Goal: Task Accomplishment & Management: Manage account settings

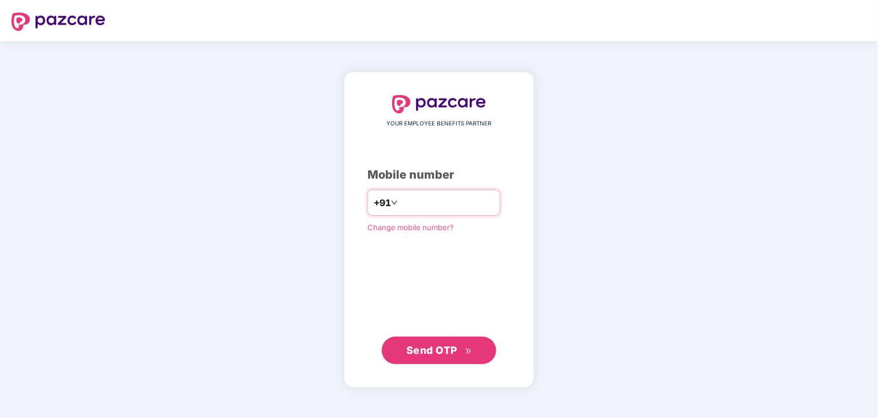
type input "**********"
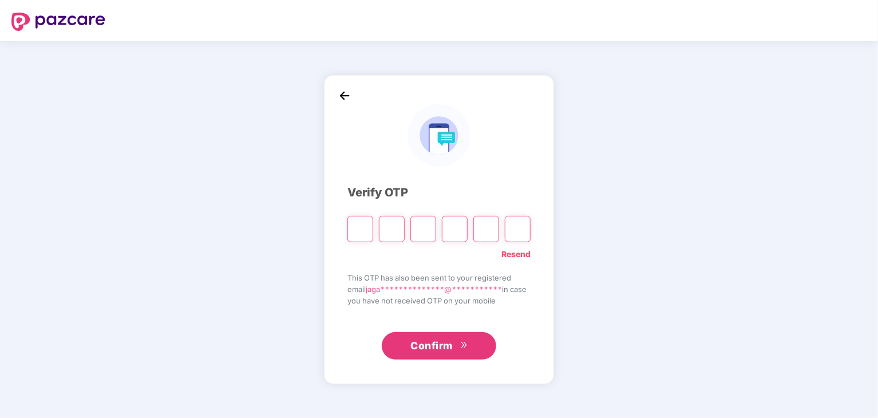
type input "*"
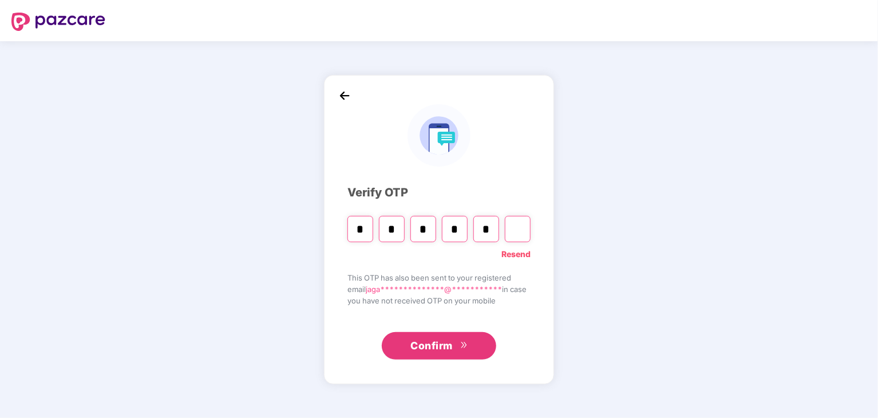
type input "*"
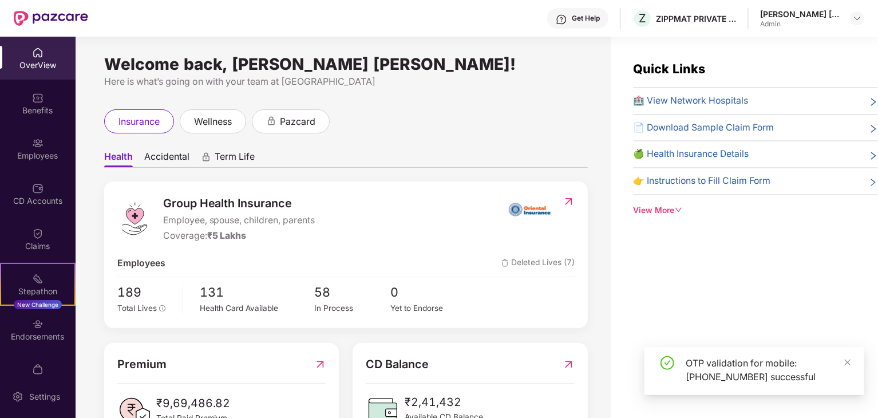
click at [32, 51] on img at bounding box center [37, 52] width 11 height 11
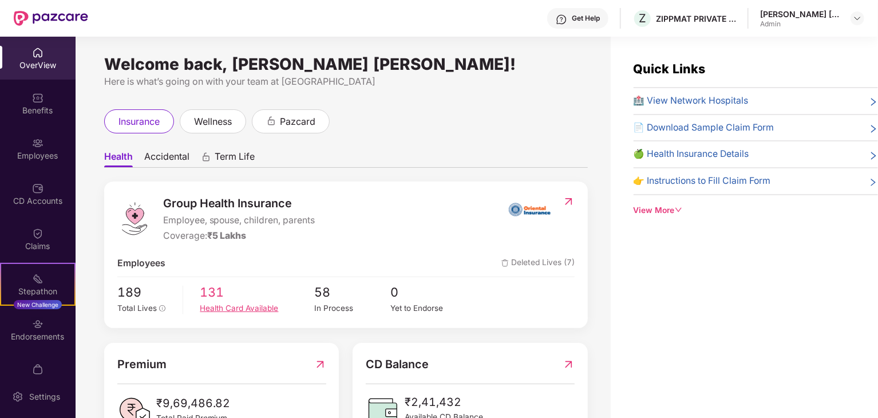
scroll to position [44, 0]
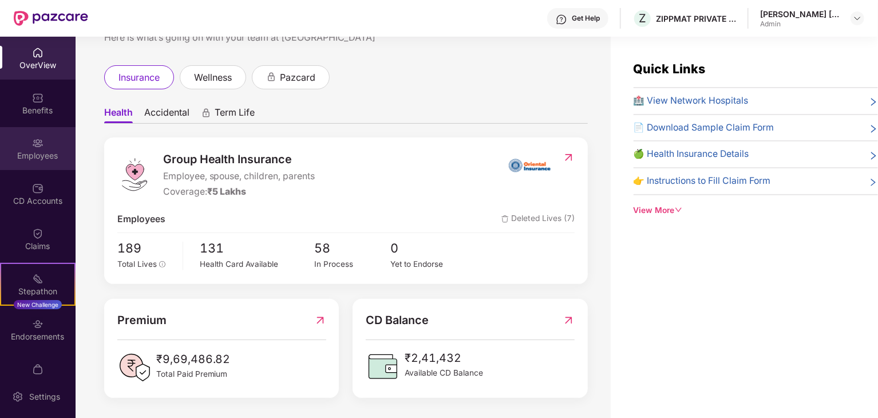
click at [41, 150] on div "Employees" at bounding box center [38, 155] width 76 height 11
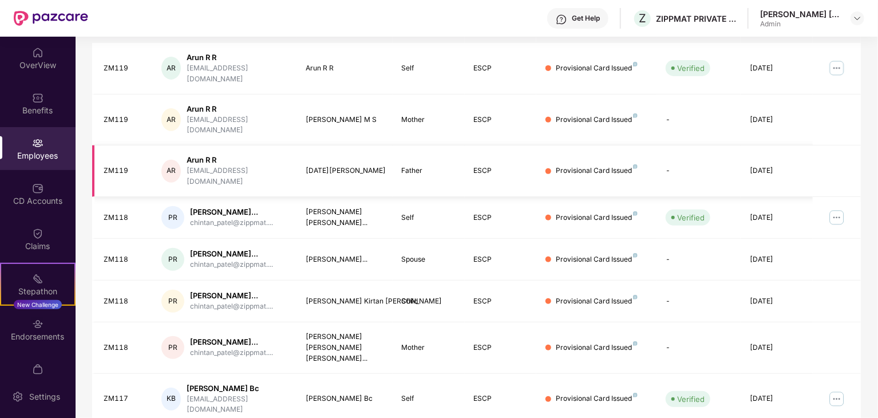
scroll to position [284, 0]
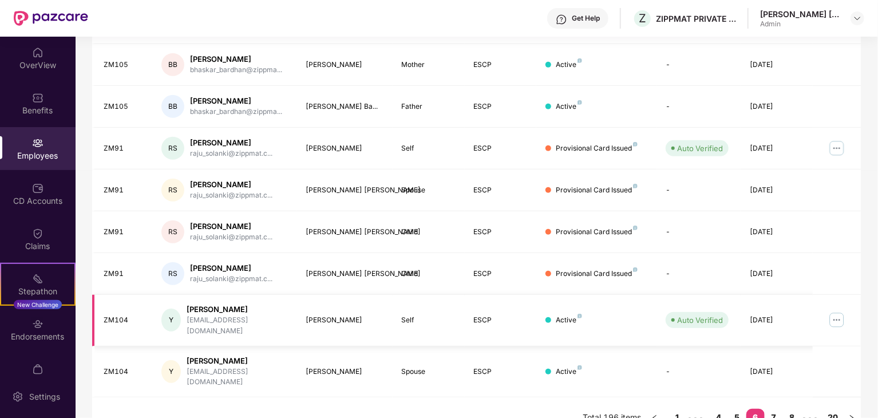
click at [217, 307] on div "[PERSON_NAME]" at bounding box center [237, 309] width 101 height 11
click at [130, 315] on div "ZM104" at bounding box center [123, 320] width 39 height 11
click at [837, 316] on img at bounding box center [836, 320] width 18 height 18
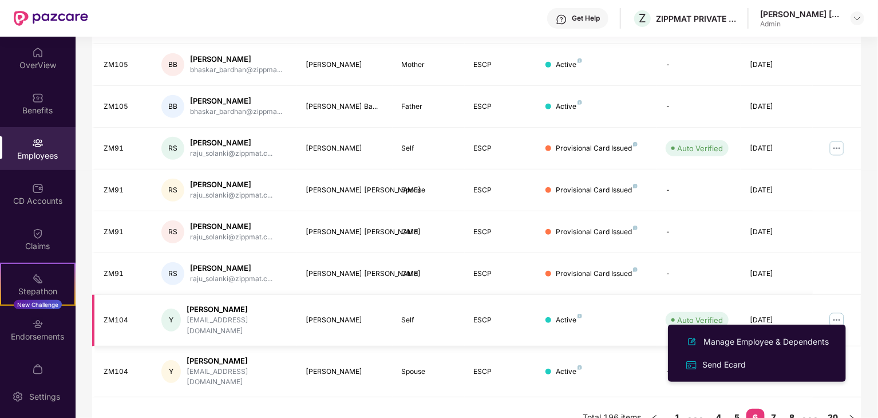
click at [211, 311] on div "[PERSON_NAME]" at bounding box center [237, 309] width 101 height 11
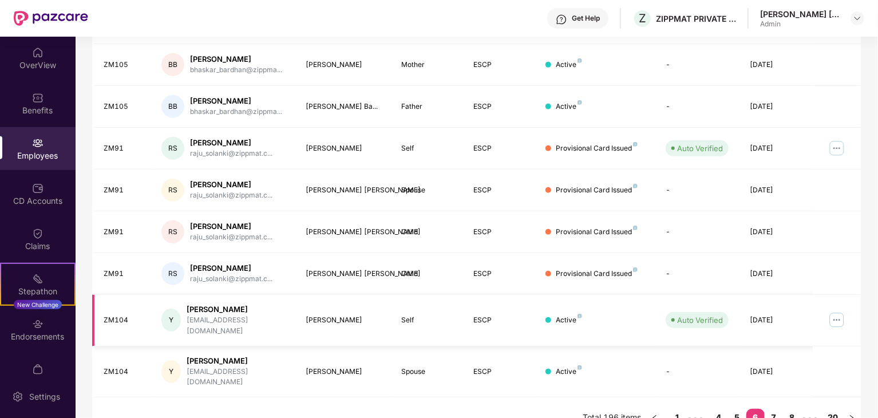
click at [173, 314] on div "Y" at bounding box center [170, 319] width 19 height 23
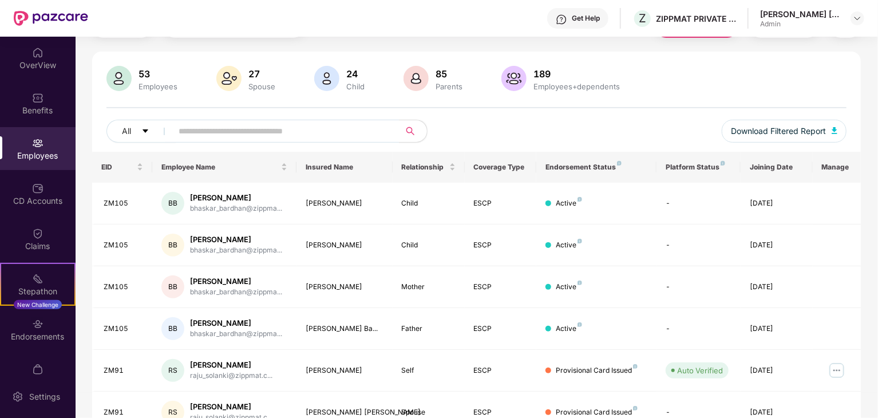
scroll to position [0, 0]
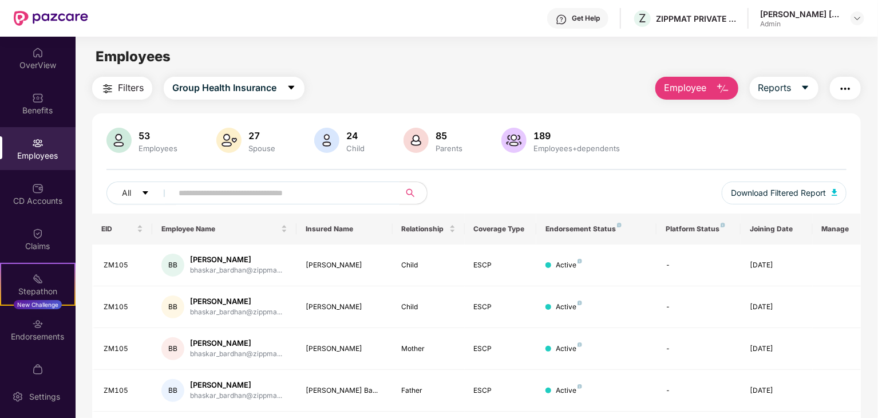
click at [253, 188] on input "text" at bounding box center [281, 192] width 205 height 17
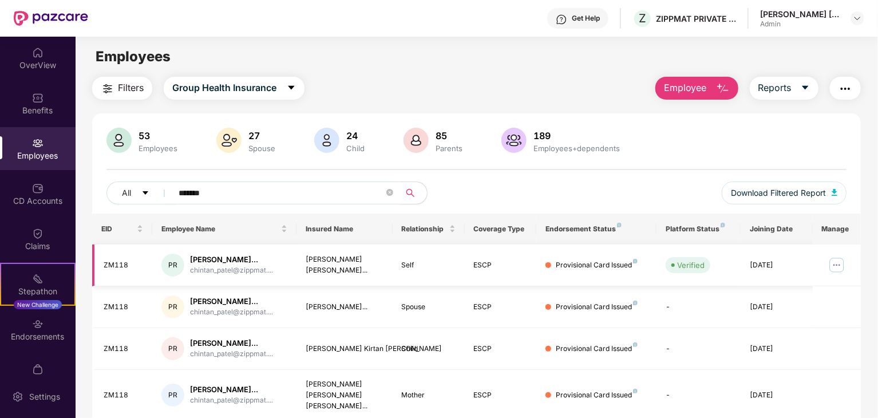
type input "*******"
click at [831, 266] on img at bounding box center [836, 265] width 18 height 18
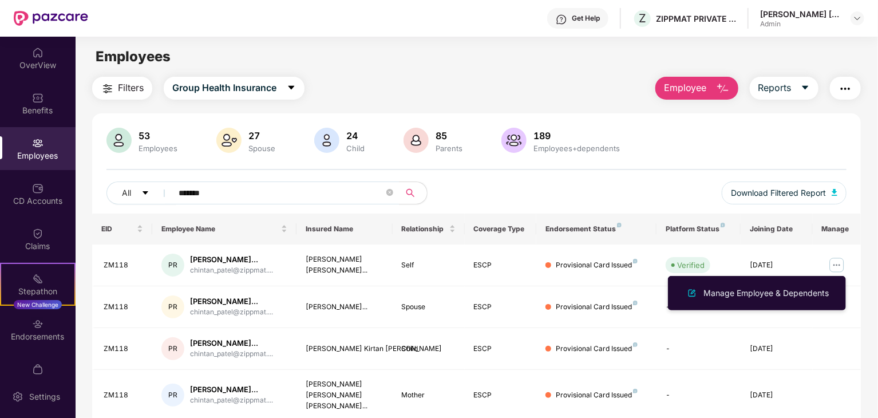
click at [690, 88] on span "Employee" at bounding box center [685, 88] width 43 height 14
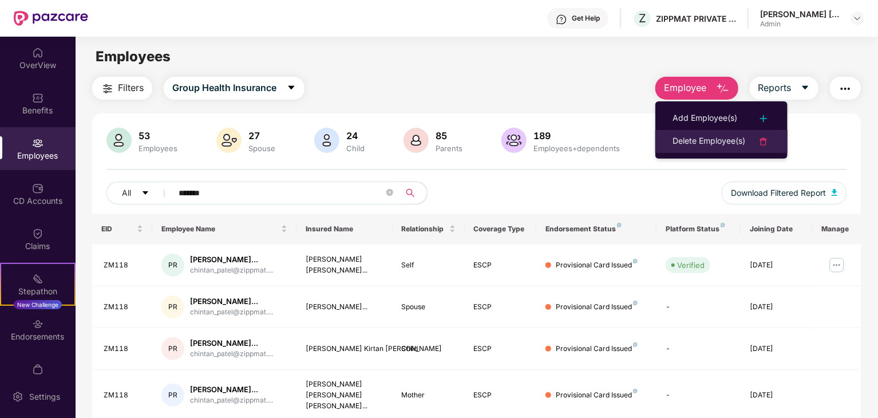
click at [705, 142] on div "Delete Employee(s)" at bounding box center [708, 141] width 73 height 14
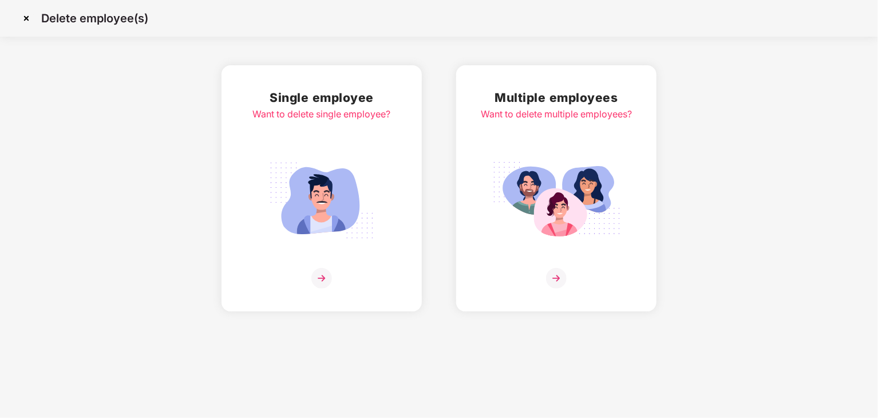
click at [341, 173] on img at bounding box center [321, 200] width 128 height 89
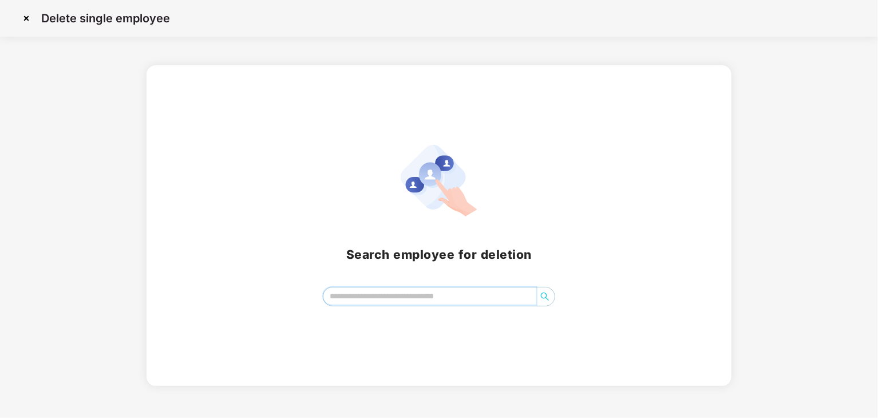
click at [374, 298] on input "search" at bounding box center [429, 295] width 213 height 17
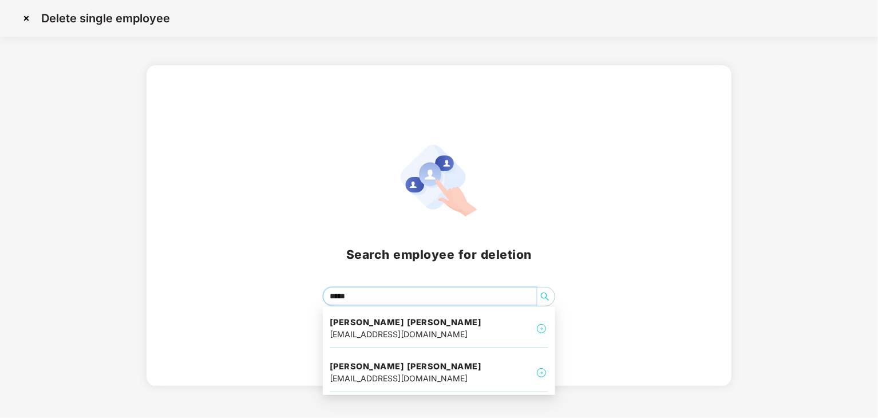
type input "******"
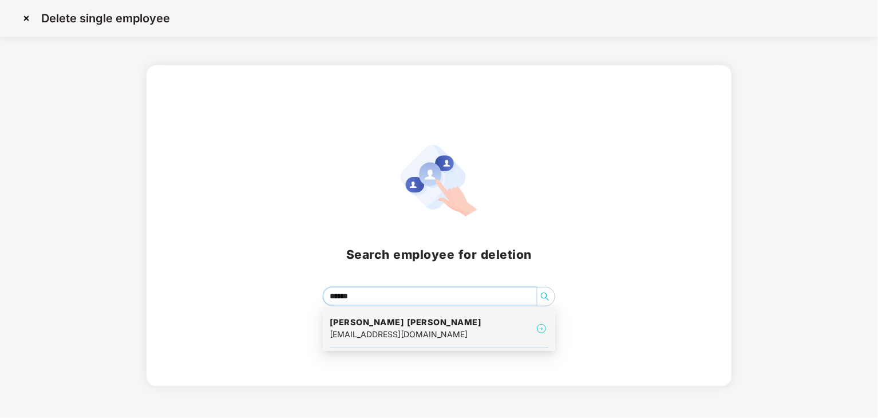
click at [375, 327] on h4 "[PERSON_NAME] [PERSON_NAME]" at bounding box center [406, 321] width 152 height 11
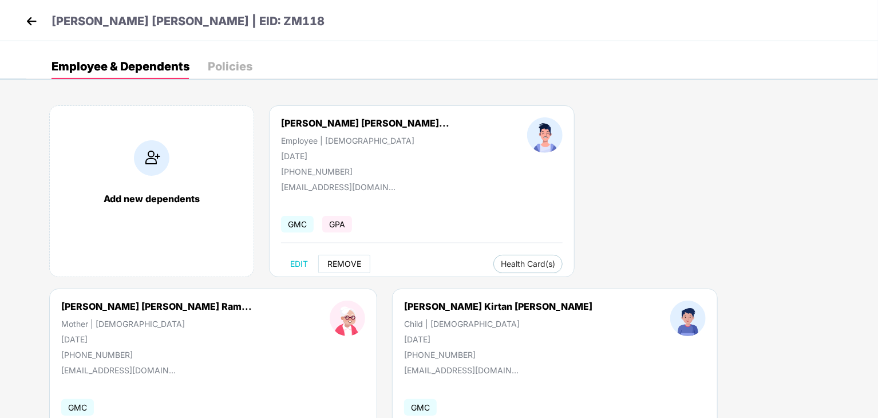
click at [335, 261] on span "REMOVE" at bounding box center [344, 263] width 34 height 9
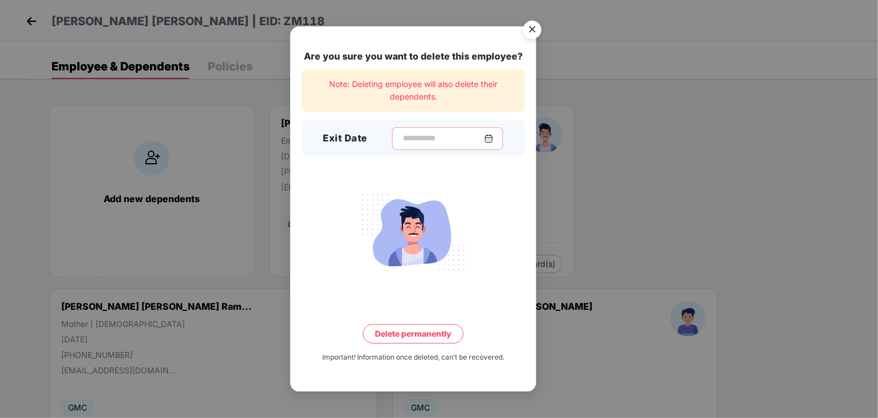
click at [402, 136] on input at bounding box center [443, 138] width 82 height 12
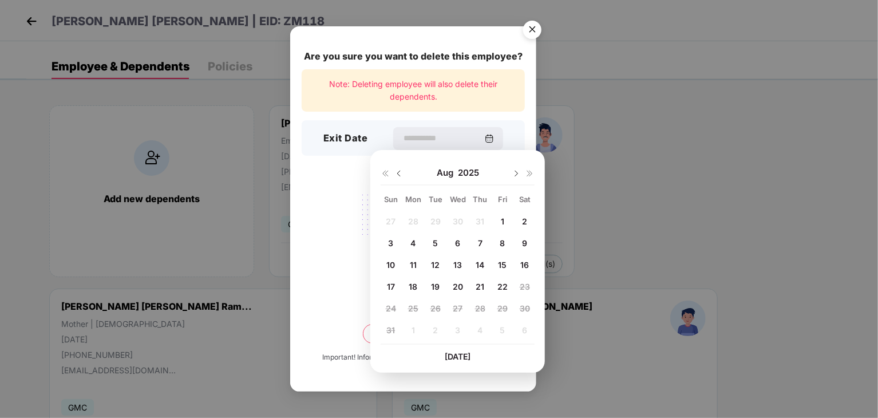
click at [454, 263] on span "13" at bounding box center [457, 265] width 9 height 10
type input "**********"
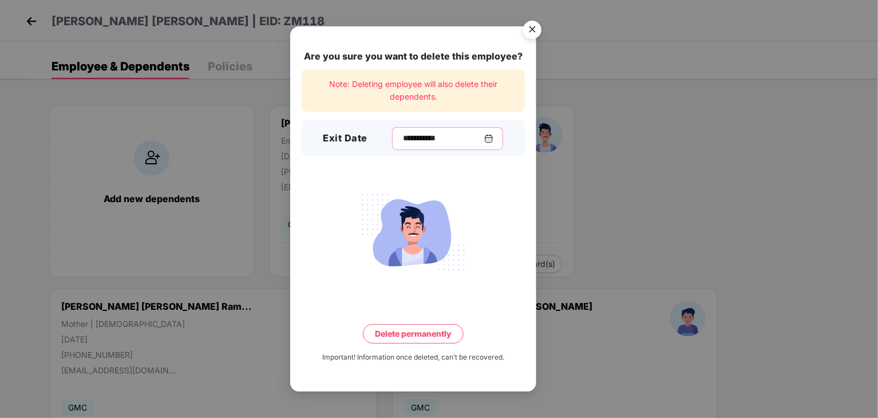
click at [402, 138] on input "**********" at bounding box center [443, 138] width 82 height 12
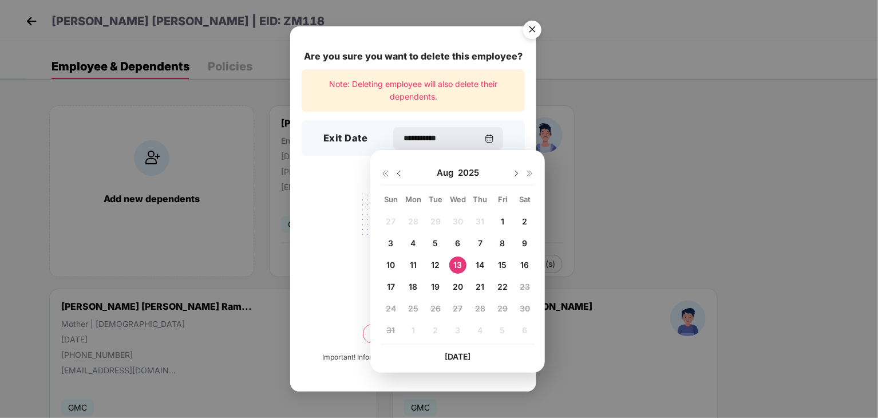
click at [449, 262] on div "13" at bounding box center [457, 264] width 17 height 17
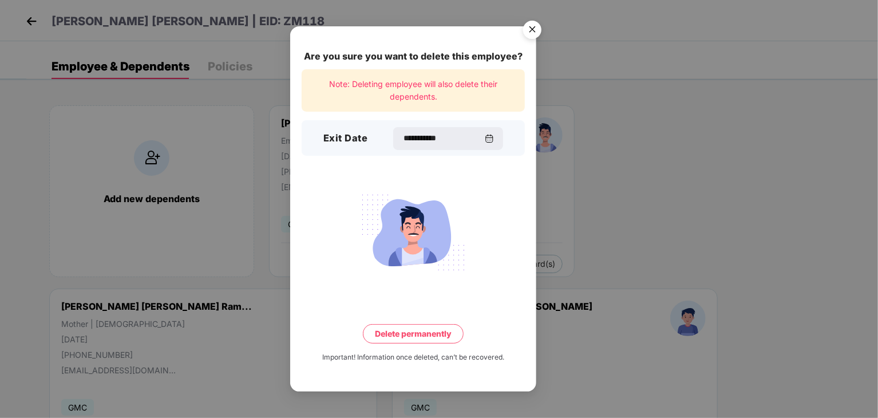
click at [406, 331] on button "Delete permanently" at bounding box center [413, 333] width 101 height 19
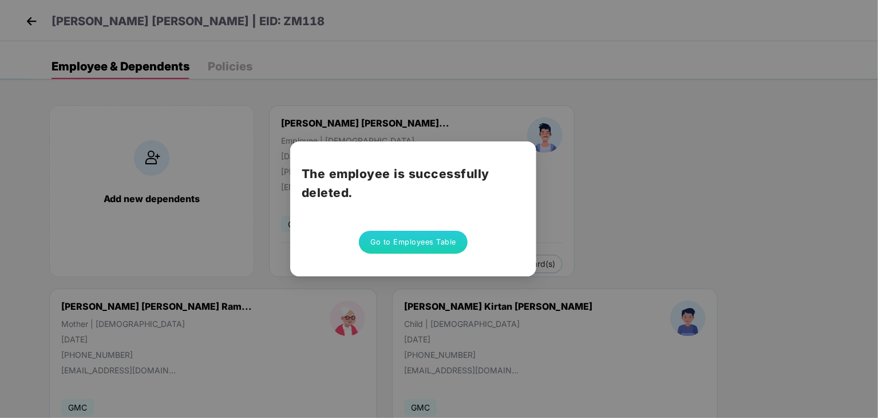
click at [385, 242] on button "Go to Employees Table" at bounding box center [413, 242] width 109 height 23
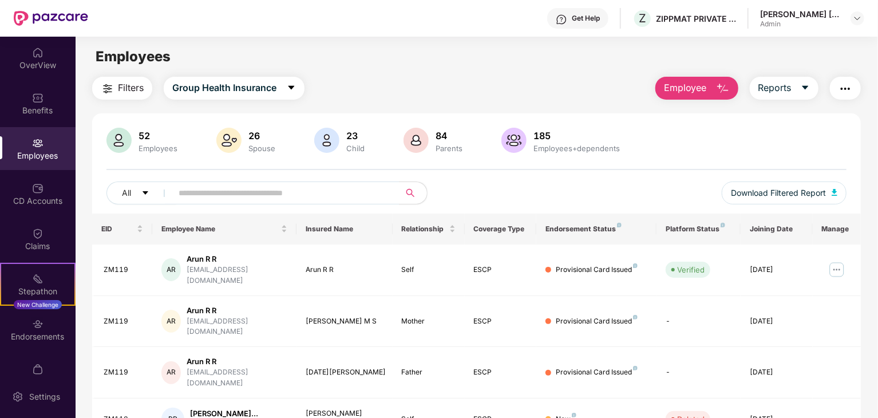
click at [691, 88] on span "Employee" at bounding box center [685, 88] width 43 height 14
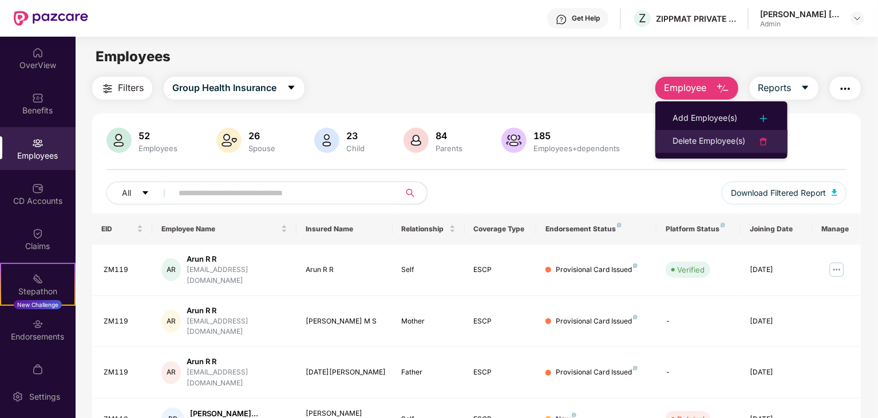
click at [693, 140] on div "Delete Employee(s)" at bounding box center [708, 141] width 73 height 14
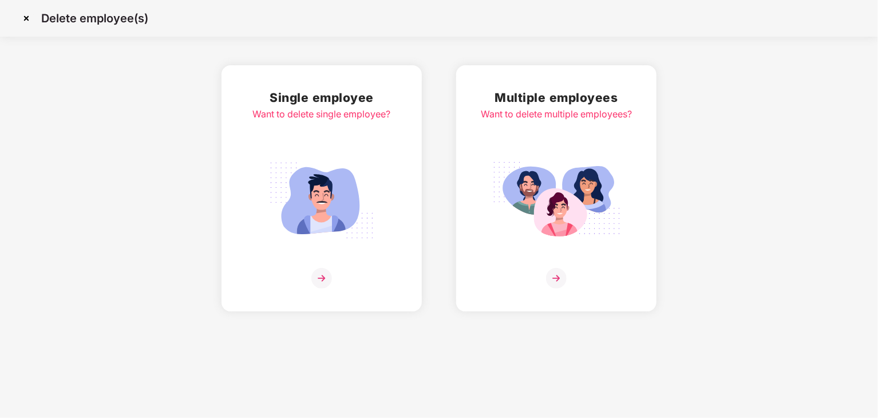
click at [356, 181] on img at bounding box center [321, 200] width 128 height 89
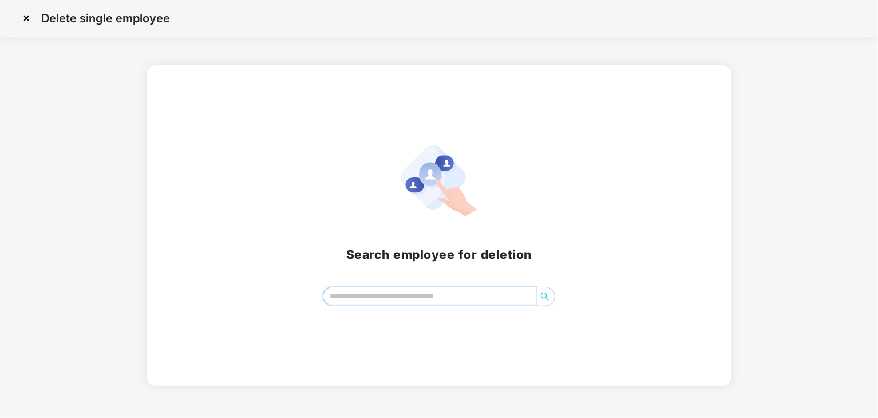
click at [368, 304] on input "search" at bounding box center [429, 295] width 213 height 17
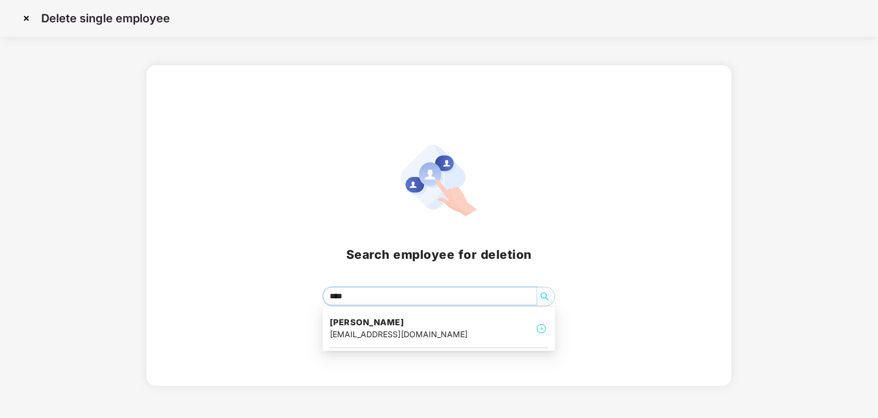
type input "*****"
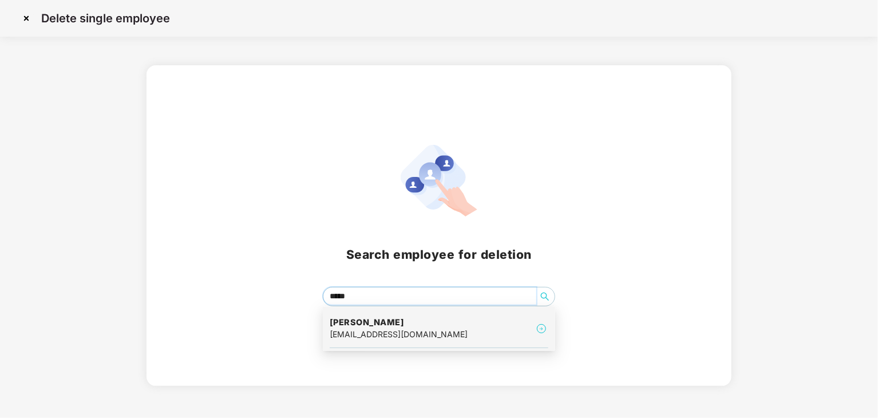
click at [371, 335] on div "[EMAIL_ADDRESS][DOMAIN_NAME]" at bounding box center [399, 334] width 138 height 13
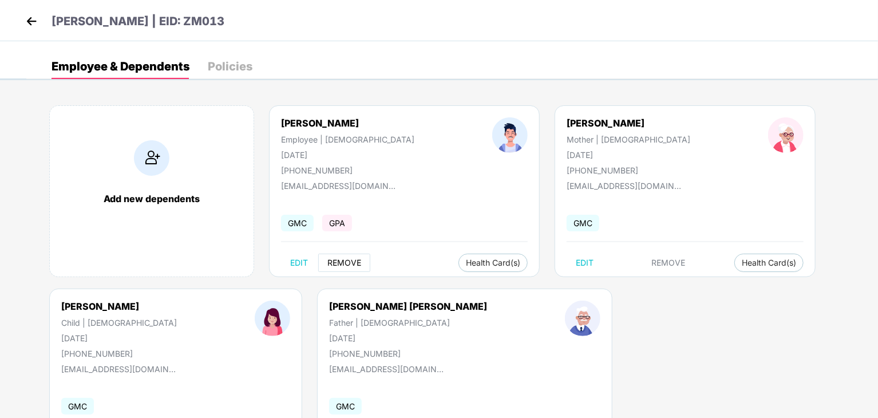
click at [340, 259] on span "REMOVE" at bounding box center [344, 262] width 34 height 9
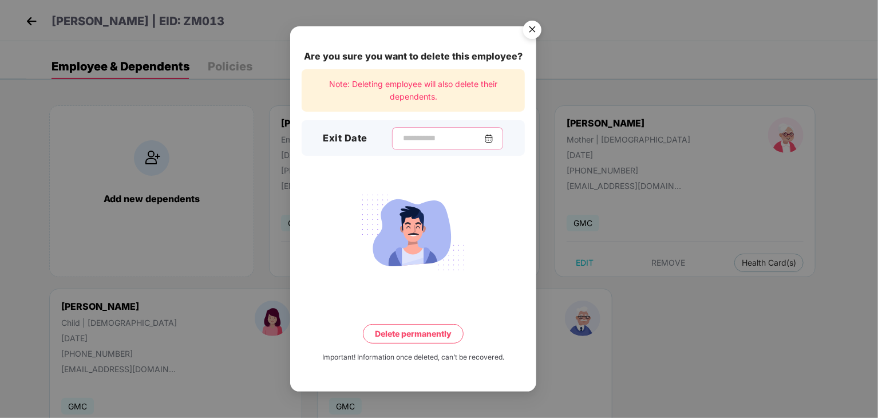
click at [414, 133] on input at bounding box center [443, 138] width 82 height 12
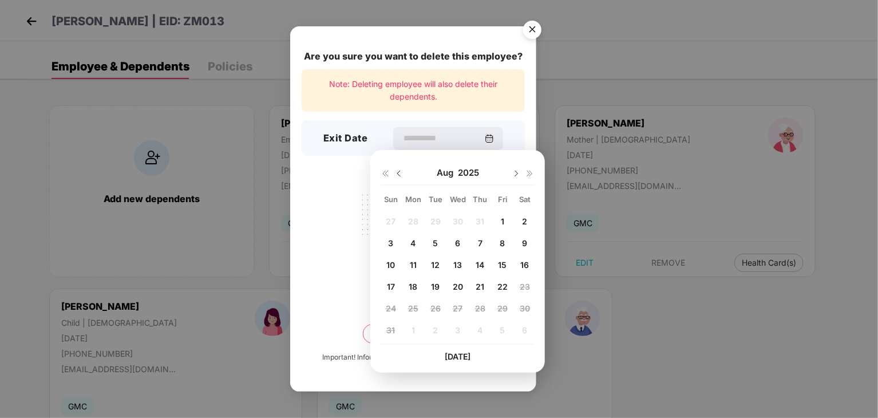
click at [455, 286] on span "20" at bounding box center [458, 287] width 10 height 10
type input "**********"
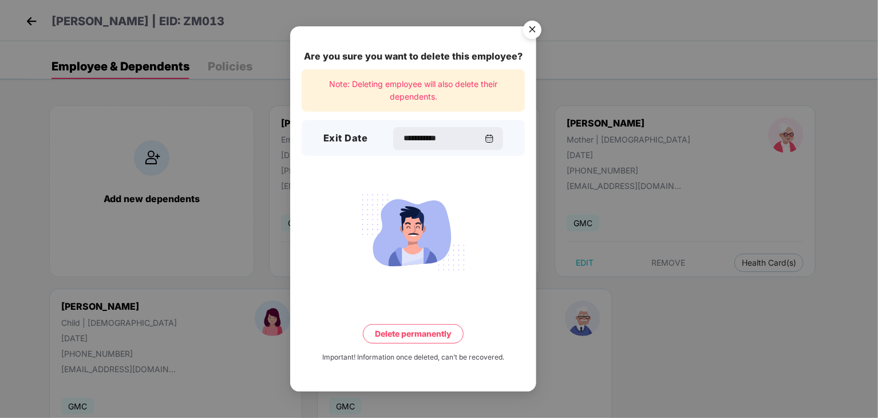
click at [413, 331] on button "Delete permanently" at bounding box center [413, 333] width 101 height 19
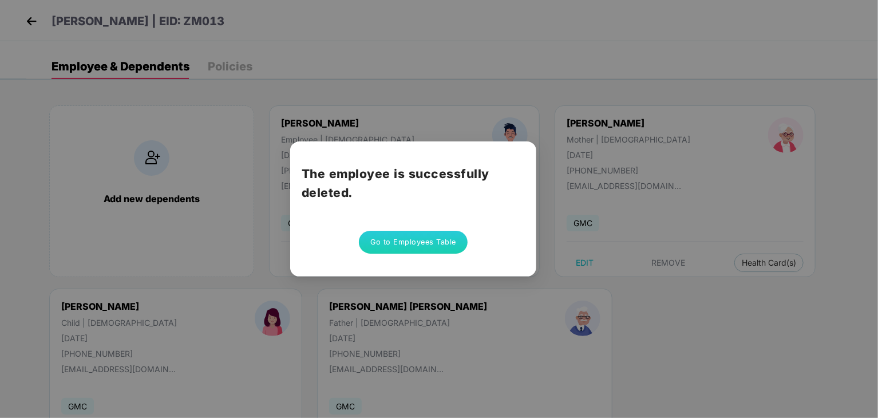
click at [387, 241] on button "Go to Employees Table" at bounding box center [413, 242] width 109 height 23
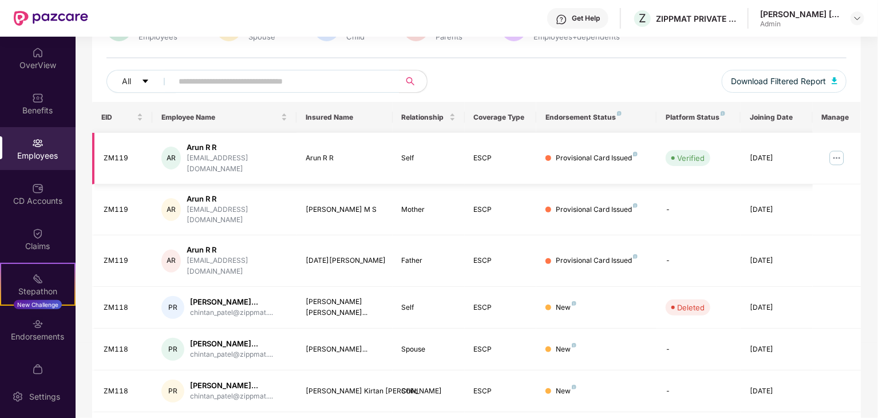
scroll to position [112, 0]
click at [37, 148] on img at bounding box center [37, 142] width 11 height 11
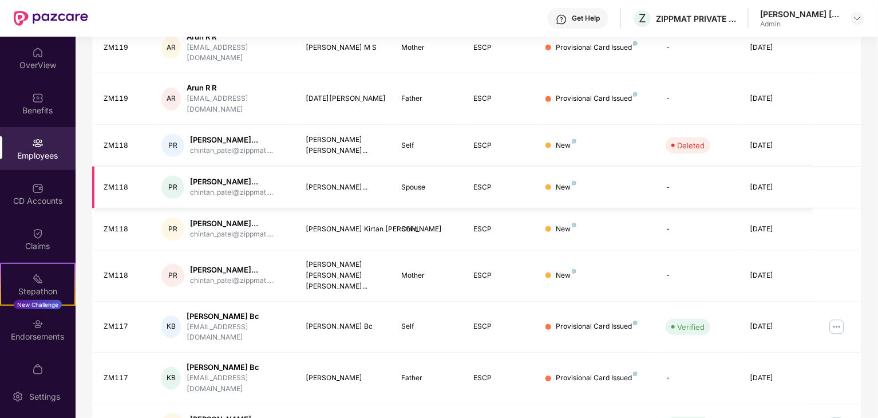
scroll to position [284, 0]
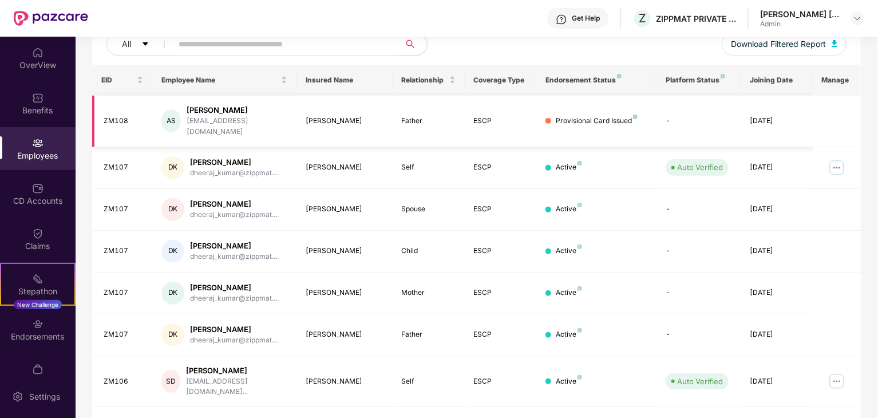
scroll to position [140, 0]
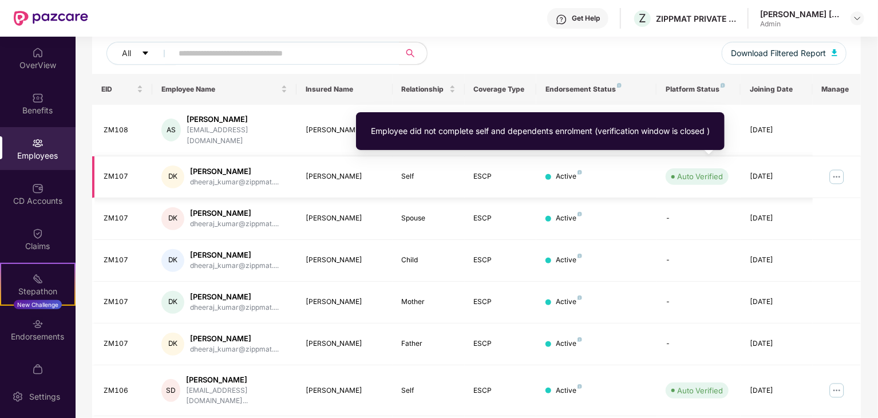
click at [692, 171] on div "Auto Verified" at bounding box center [700, 176] width 46 height 11
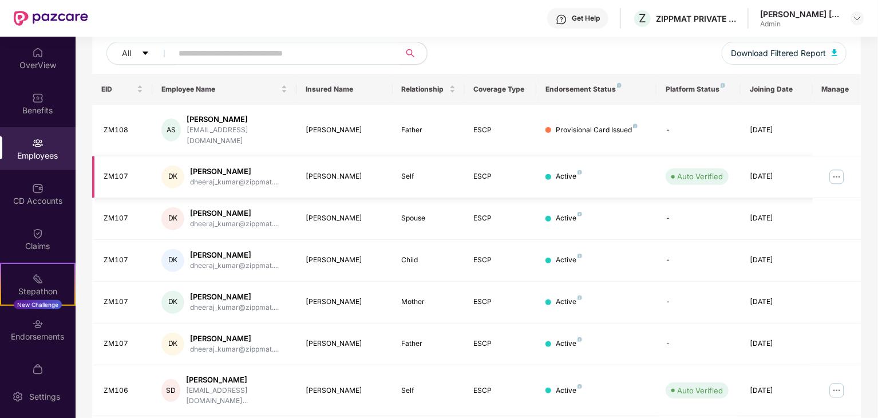
click at [170, 165] on div "DK" at bounding box center [172, 176] width 23 height 23
click at [839, 168] on img at bounding box center [836, 177] width 18 height 18
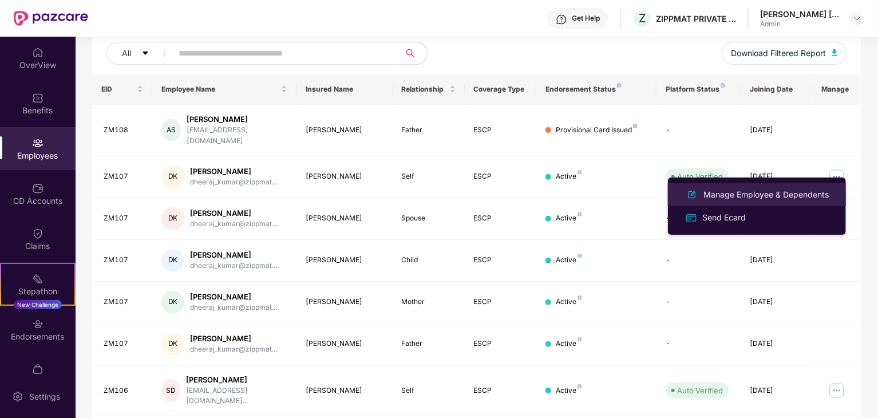
click at [720, 194] on div "Manage Employee & Dependents" at bounding box center [766, 194] width 130 height 13
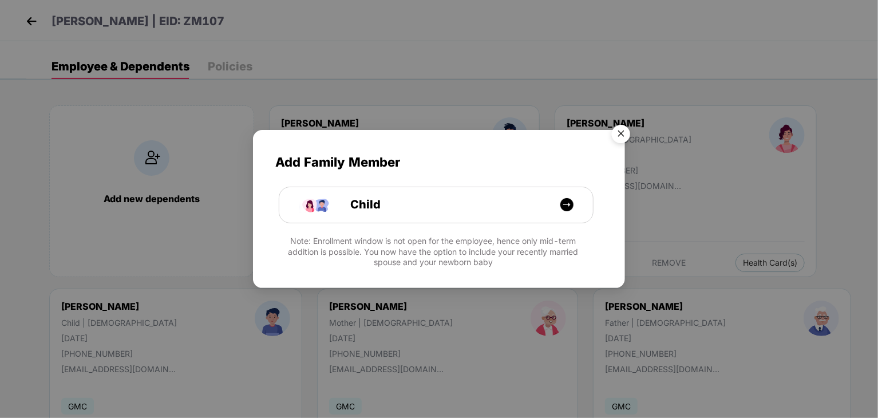
click at [618, 131] on img "Close" at bounding box center [621, 136] width 32 height 32
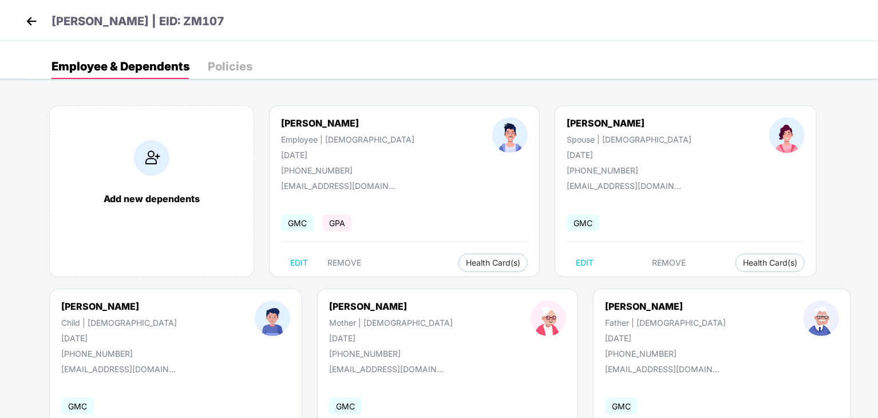
click at [331, 219] on span "GPA" at bounding box center [337, 223] width 30 height 17
click at [342, 228] on span "GPA" at bounding box center [337, 223] width 30 height 17
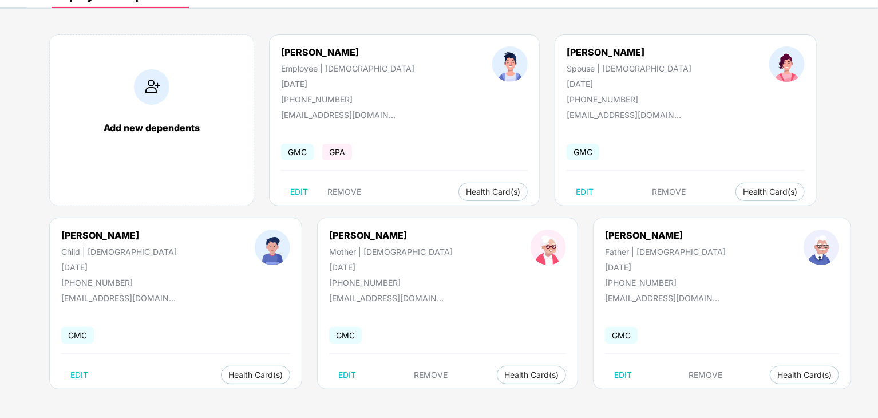
click at [334, 155] on span "GPA" at bounding box center [337, 152] width 30 height 17
click at [296, 154] on span "GMC" at bounding box center [297, 152] width 33 height 17
click at [466, 189] on span "Health Card(s)" at bounding box center [493, 192] width 54 height 6
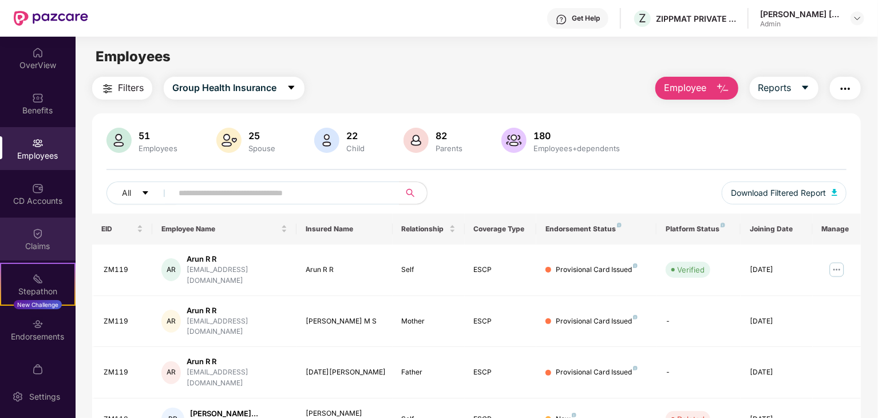
click at [46, 236] on div "Claims" at bounding box center [38, 238] width 76 height 43
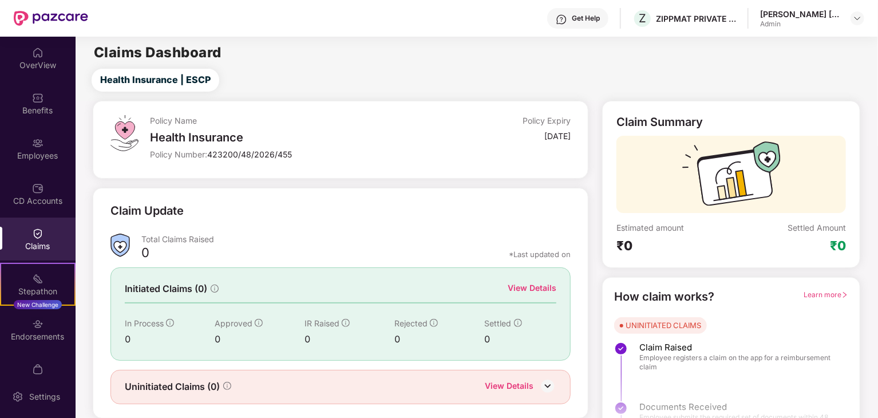
click at [34, 187] on img at bounding box center [37, 188] width 11 height 11
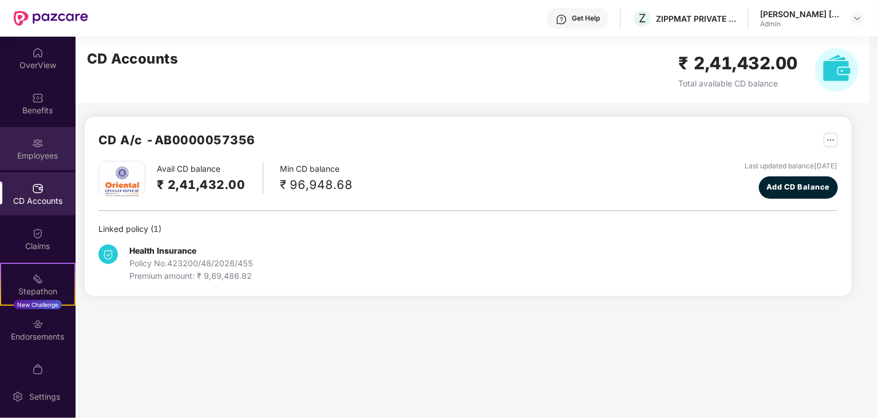
click at [39, 156] on div "Employees" at bounding box center [38, 155] width 76 height 11
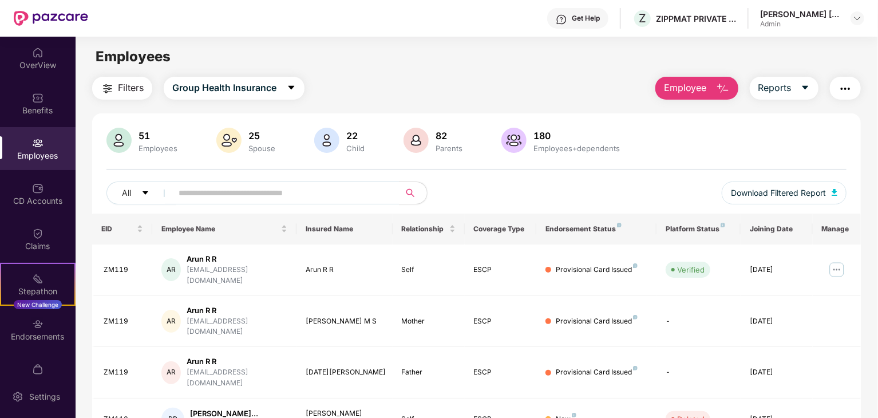
click at [130, 90] on span "Filters" at bounding box center [131, 88] width 26 height 14
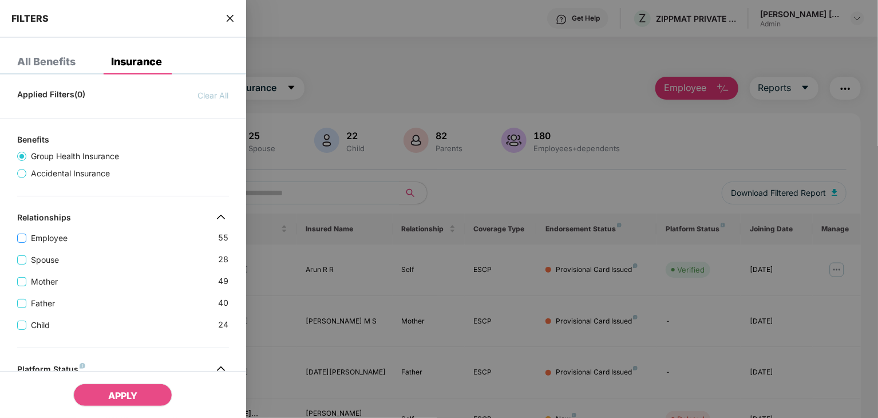
click at [38, 239] on span "Employee" at bounding box center [49, 238] width 46 height 13
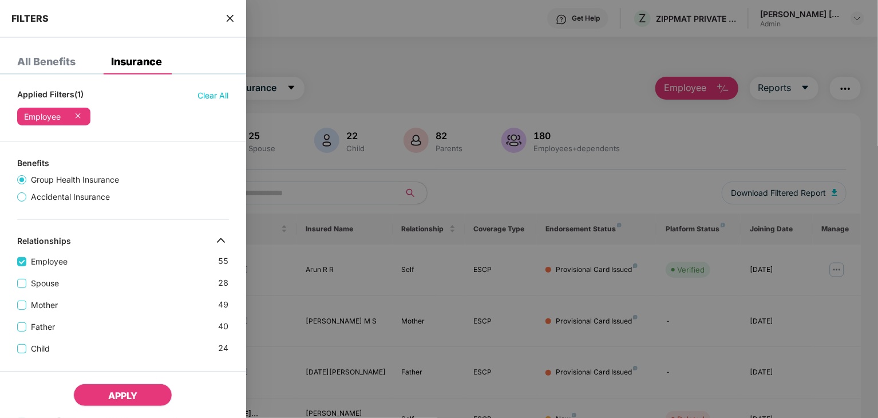
click at [120, 390] on span "APPLY" at bounding box center [122, 395] width 29 height 11
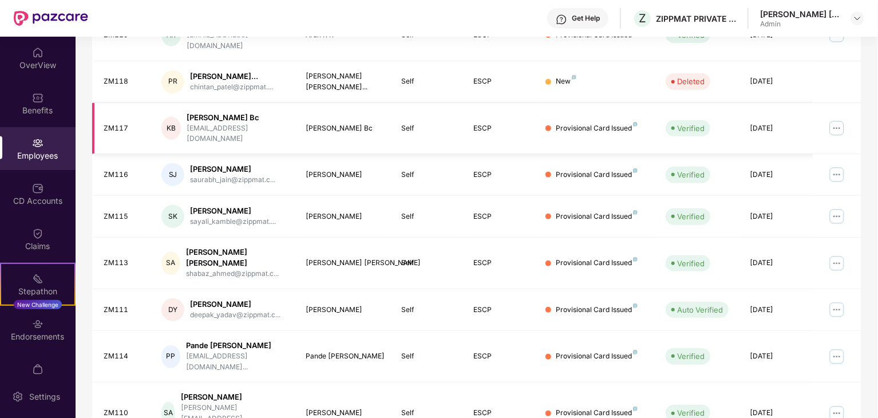
scroll to position [284, 0]
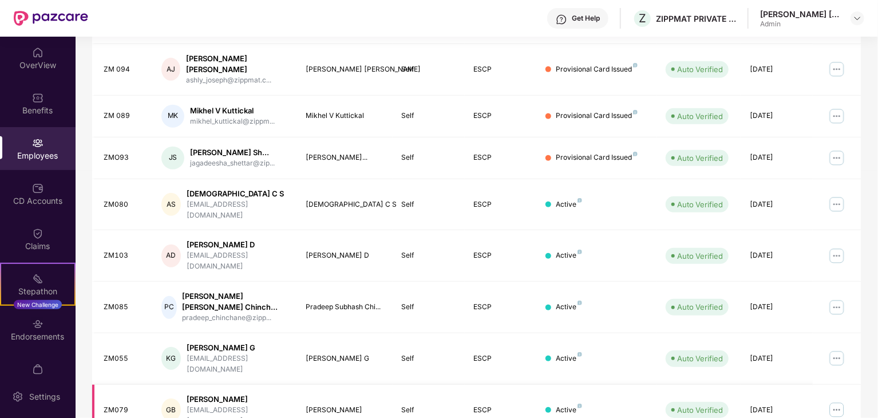
scroll to position [303, 0]
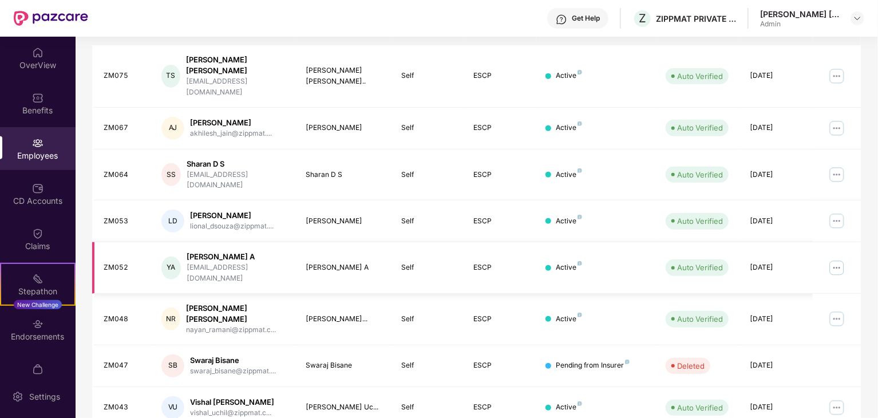
scroll to position [284, 0]
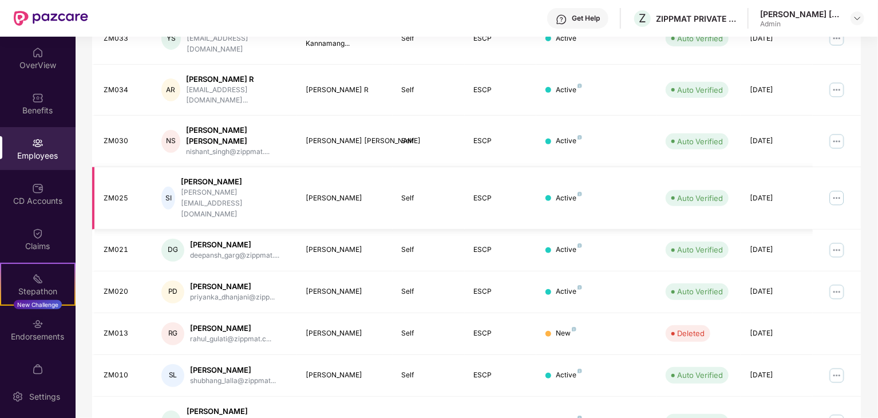
scroll to position [294, 0]
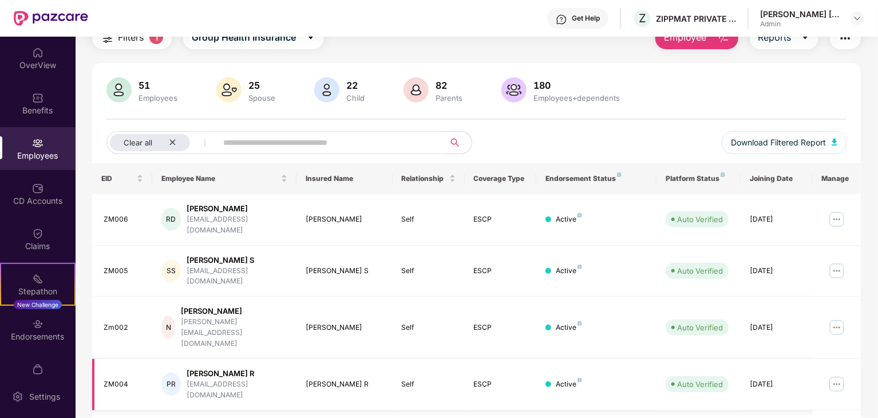
scroll to position [76, 0]
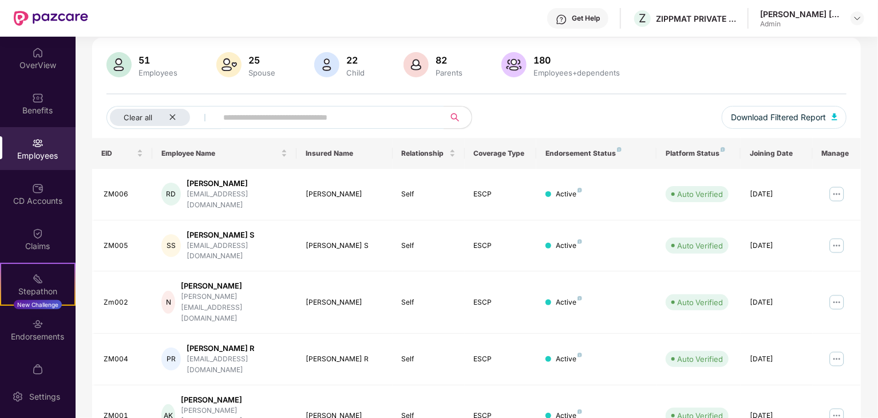
click at [620, 388] on div "EID Employee Name Insured Name Relationship Coverage Type Endorsement Status Pl…" at bounding box center [476, 313] width 768 height 350
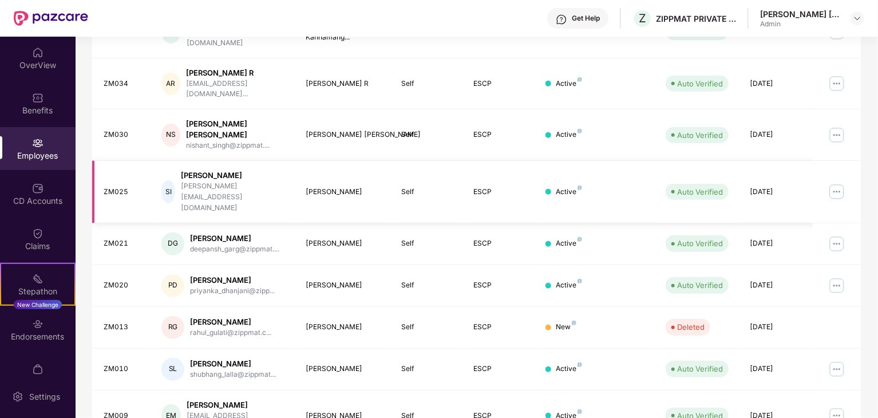
scroll to position [294, 0]
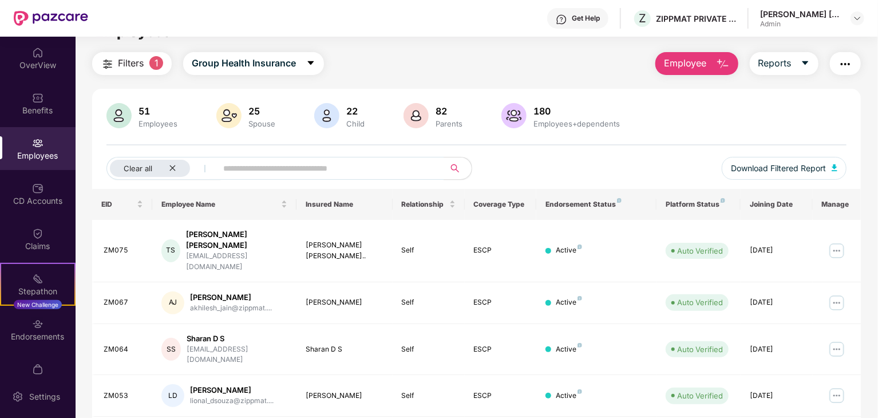
scroll to position [23, 0]
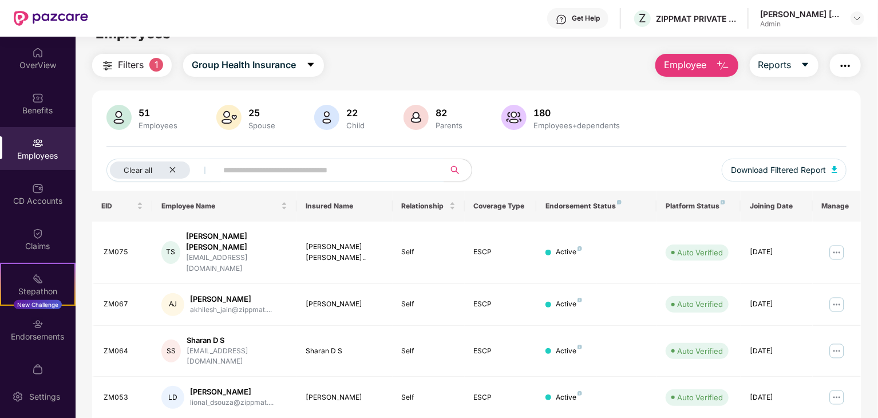
click at [140, 68] on span "Filters" at bounding box center [131, 65] width 26 height 14
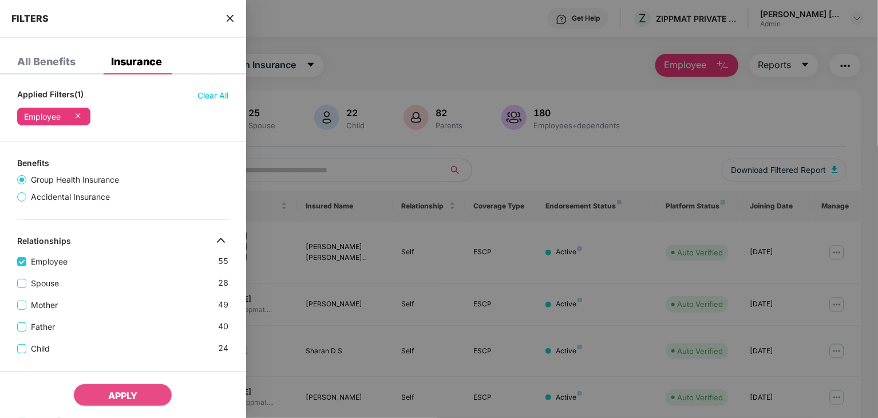
click at [343, 154] on div at bounding box center [439, 209] width 878 height 418
click at [54, 62] on div "All Benefits" at bounding box center [46, 61] width 58 height 11
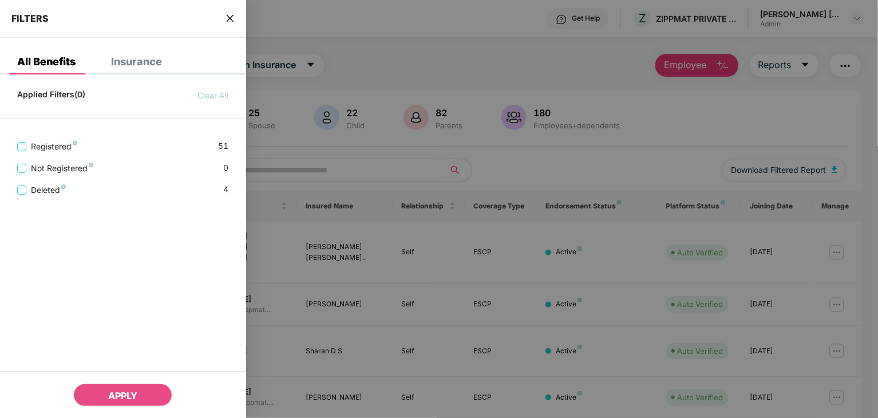
click at [142, 65] on div "Insurance" at bounding box center [136, 61] width 51 height 11
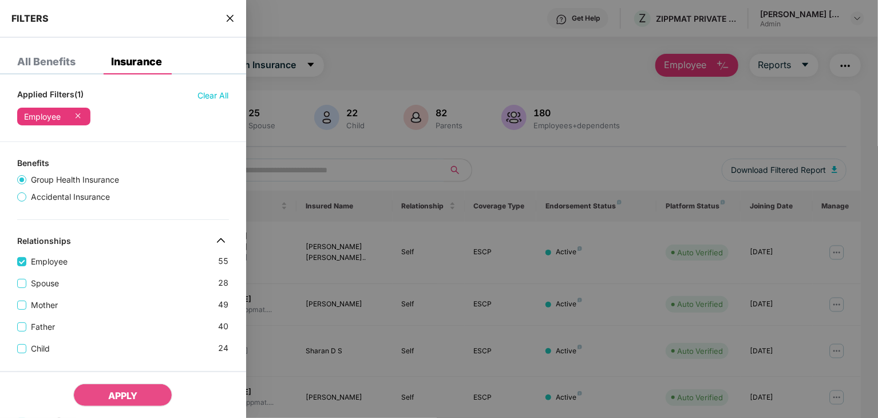
click at [44, 193] on span "Accidental Insurance" at bounding box center [70, 197] width 88 height 13
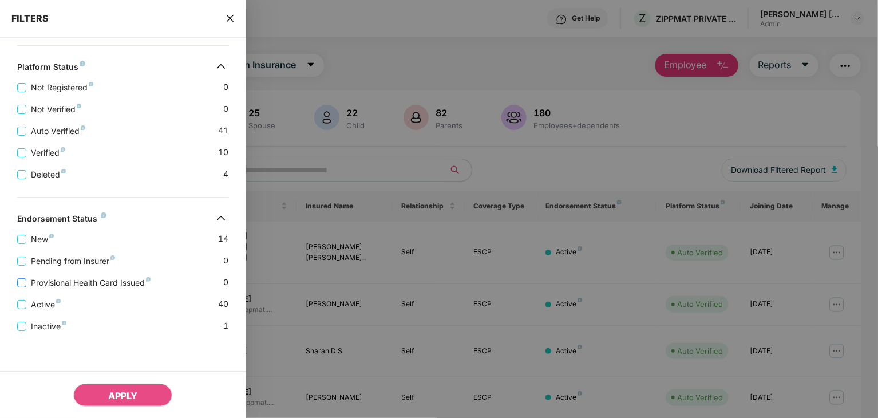
scroll to position [0, 0]
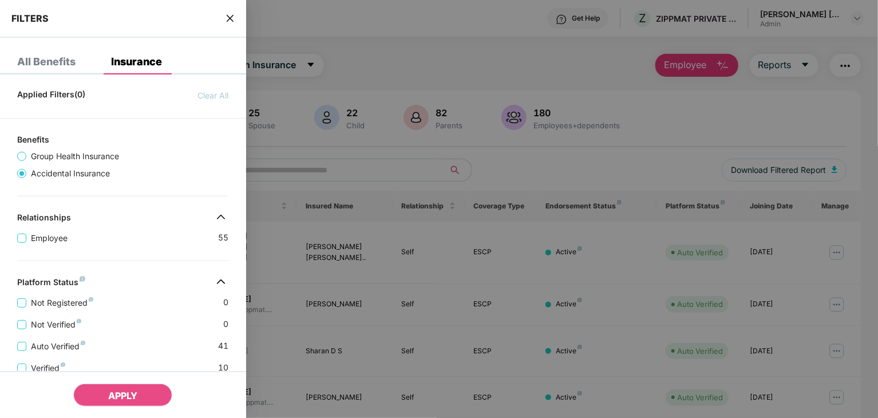
click at [231, 18] on icon "close" at bounding box center [229, 18] width 9 height 9
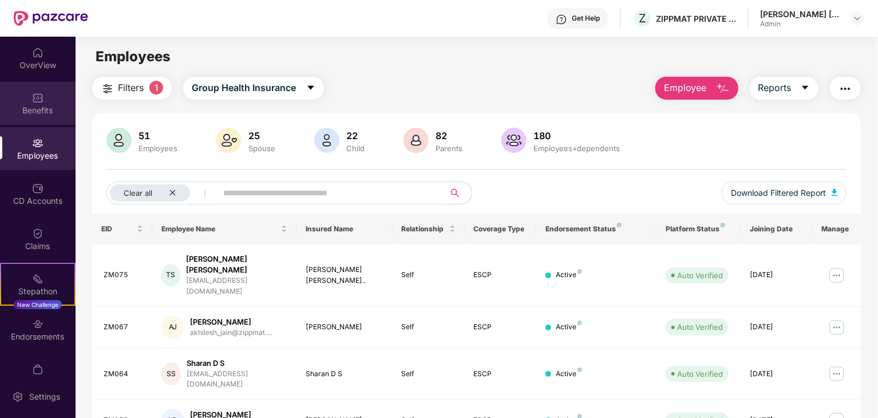
click at [37, 110] on div "Benefits" at bounding box center [38, 110] width 76 height 11
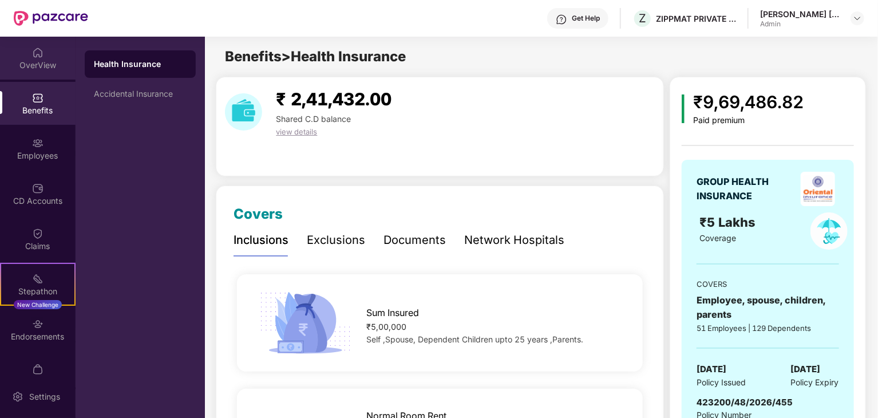
click at [37, 72] on div "OverView" at bounding box center [38, 58] width 76 height 43
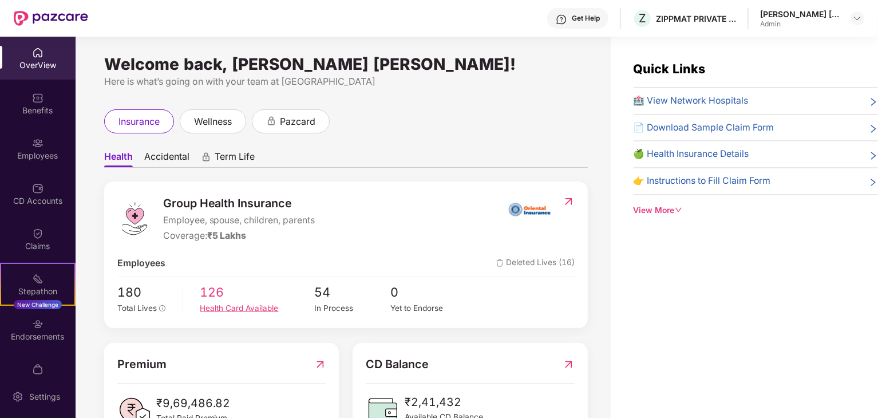
scroll to position [44, 0]
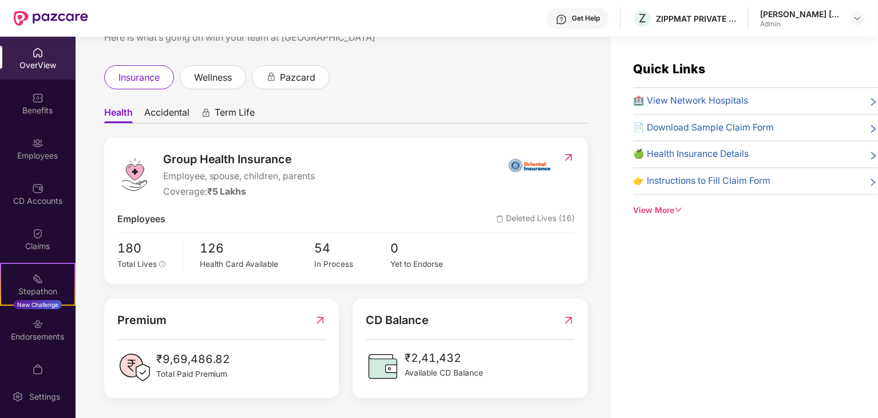
click at [161, 108] on span "Accidental" at bounding box center [166, 114] width 45 height 17
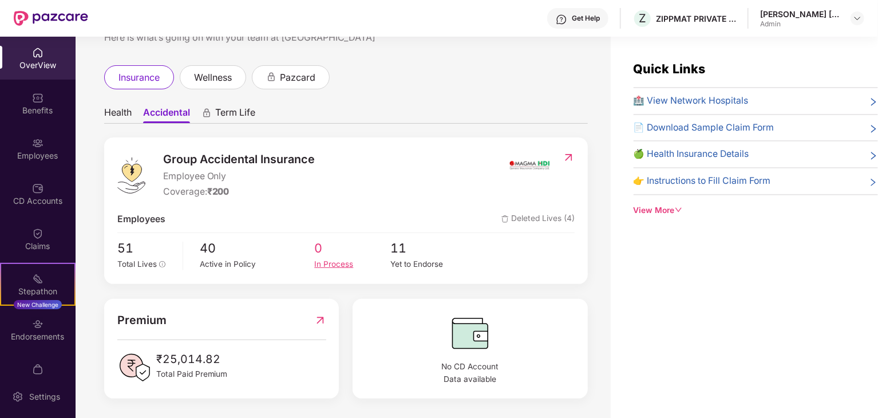
scroll to position [45, 0]
click at [132, 262] on span "Total Lives" at bounding box center [136, 262] width 39 height 9
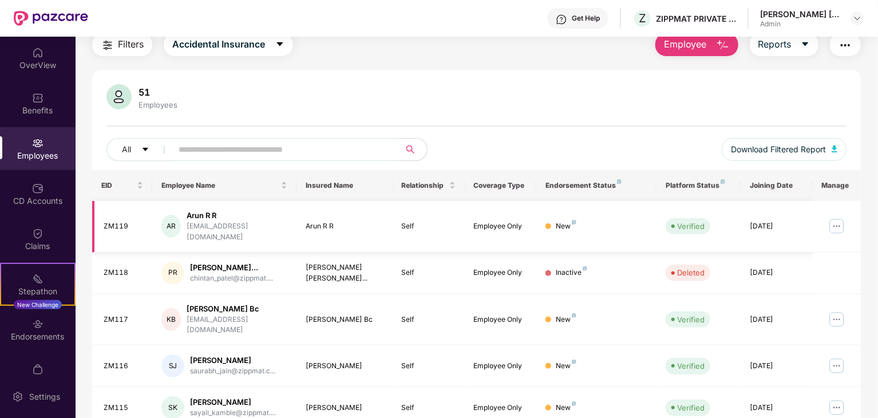
scroll to position [46, 0]
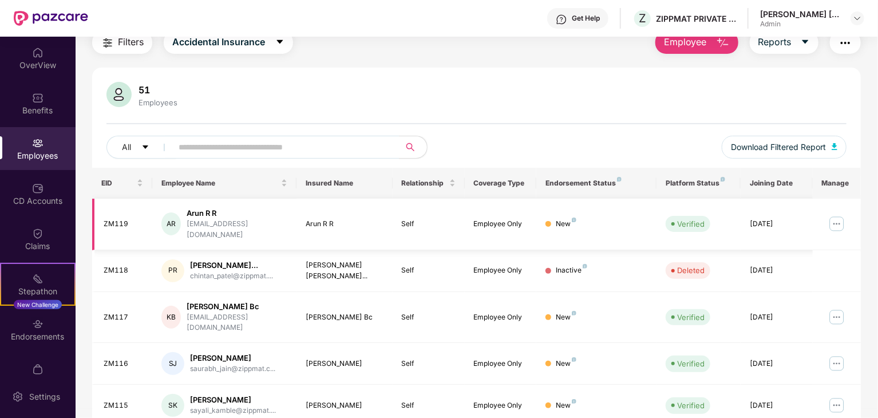
click at [831, 232] on td at bounding box center [837, 224] width 48 height 51
click at [834, 227] on img at bounding box center [836, 224] width 18 height 18
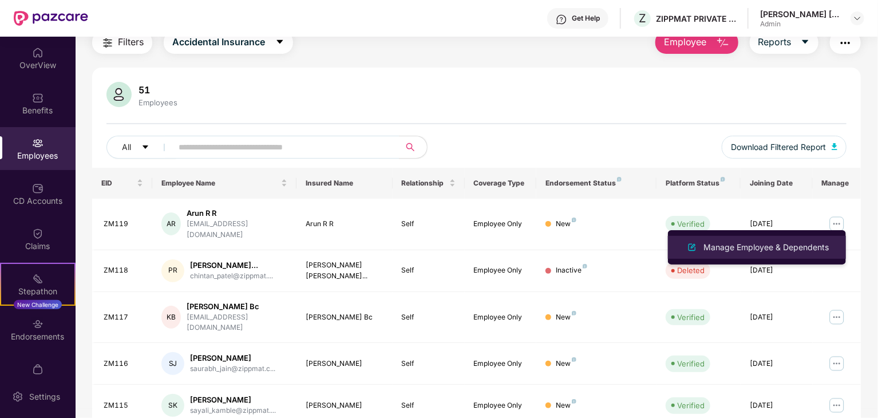
click at [747, 252] on div "Manage Employee & Dependents" at bounding box center [766, 247] width 130 height 13
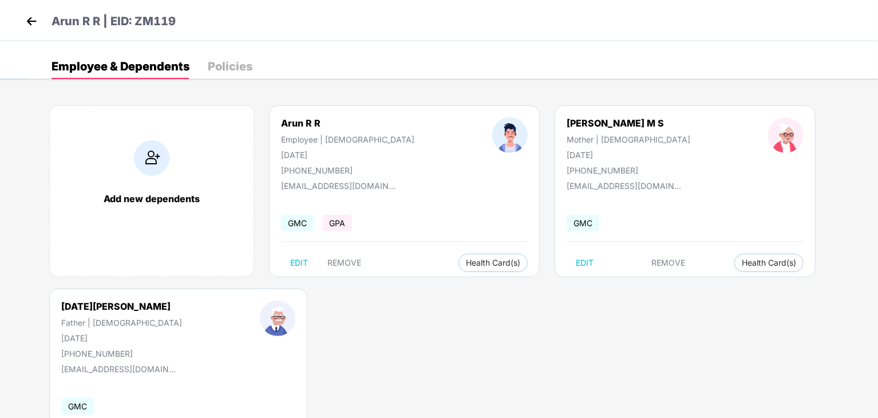
click at [335, 229] on span "GPA" at bounding box center [337, 223] width 30 height 17
click at [295, 165] on div "[PHONE_NUMBER]" at bounding box center [347, 170] width 133 height 10
click at [222, 72] on div "Policies" at bounding box center [230, 66] width 45 height 11
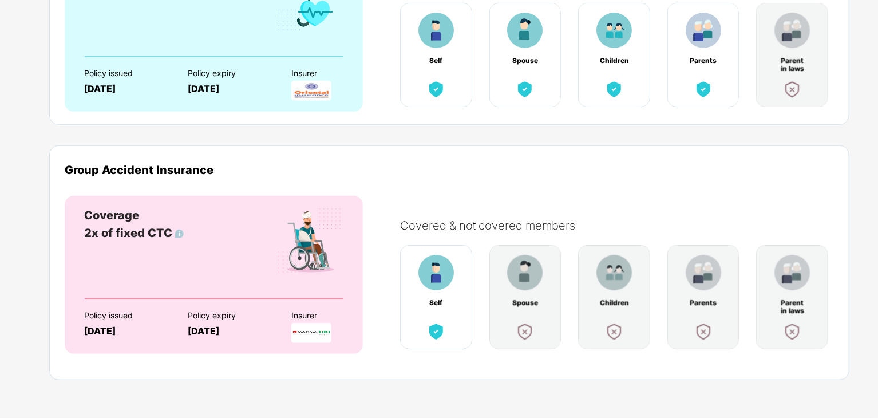
scroll to position [0, 0]
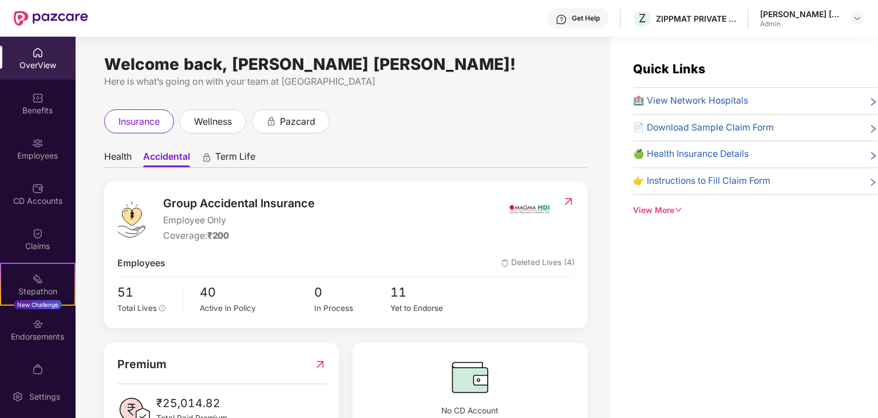
click at [812, 29] on div "Get Help Z ZIPPMAT PRIVATE LIMITED [PERSON_NAME] [PERSON_NAME] Admin" at bounding box center [476, 18] width 776 height 37
drag, startPoint x: 811, startPoint y: 7, endPoint x: 562, endPoint y: 47, distance: 252.8
click at [562, 47] on div "Get Help Z ZIPPMAT PRIVATE LIMITED [PERSON_NAME] [PERSON_NAME] Admin OverView B…" at bounding box center [439, 209] width 878 height 418
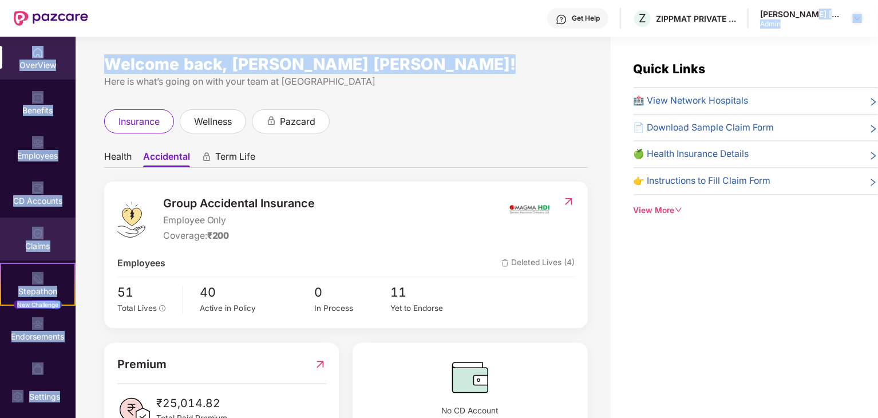
click at [23, 237] on div "Claims" at bounding box center [38, 238] width 76 height 43
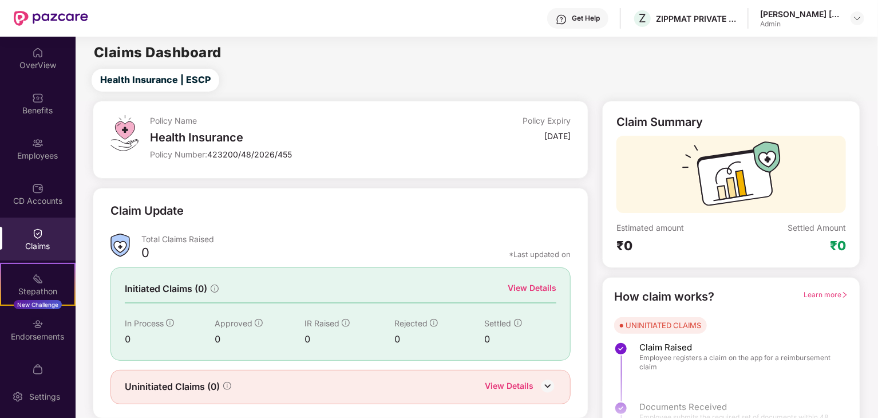
scroll to position [30, 0]
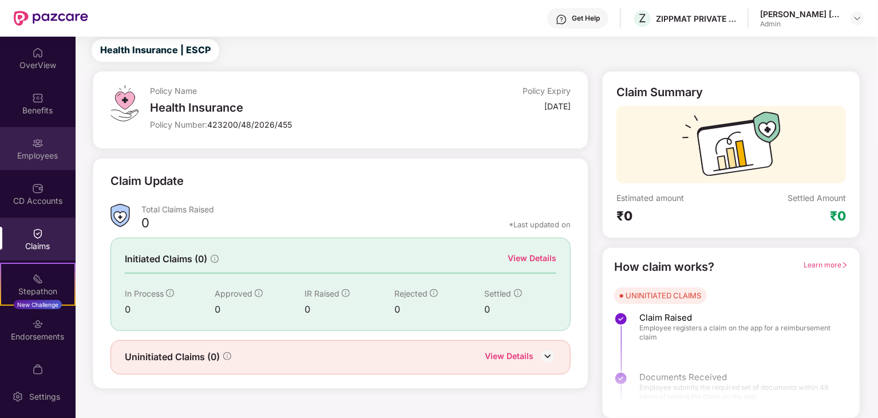
click at [37, 145] on img at bounding box center [37, 142] width 11 height 11
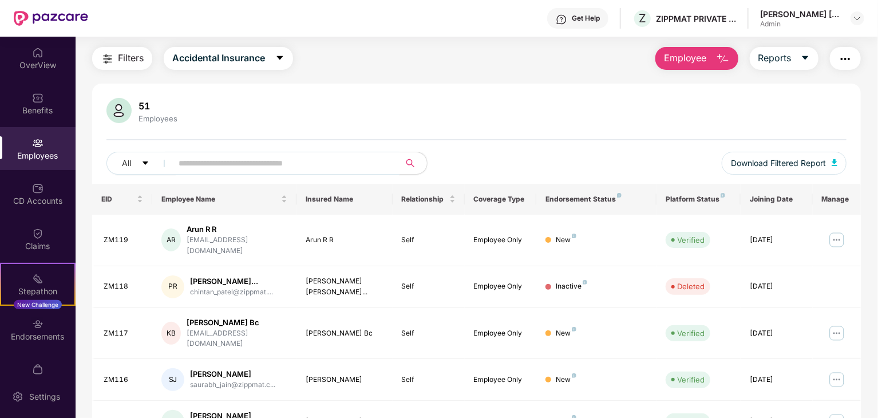
click at [291, 153] on span at bounding box center [282, 163] width 235 height 23
type input "**********"
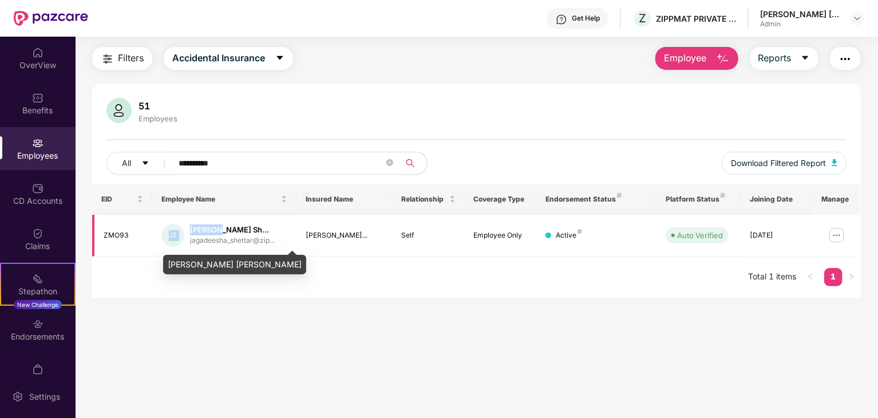
drag, startPoint x: 168, startPoint y: 242, endPoint x: 217, endPoint y: 232, distance: 50.3
click at [217, 232] on div "JS [PERSON_NAME] Sh... jagadeesha_shettar@zip..." at bounding box center [224, 235] width 126 height 23
click at [217, 232] on div "[PERSON_NAME] Sh..." at bounding box center [232, 229] width 85 height 11
click at [220, 251] on div "[PERSON_NAME] [PERSON_NAME]" at bounding box center [234, 260] width 143 height 27
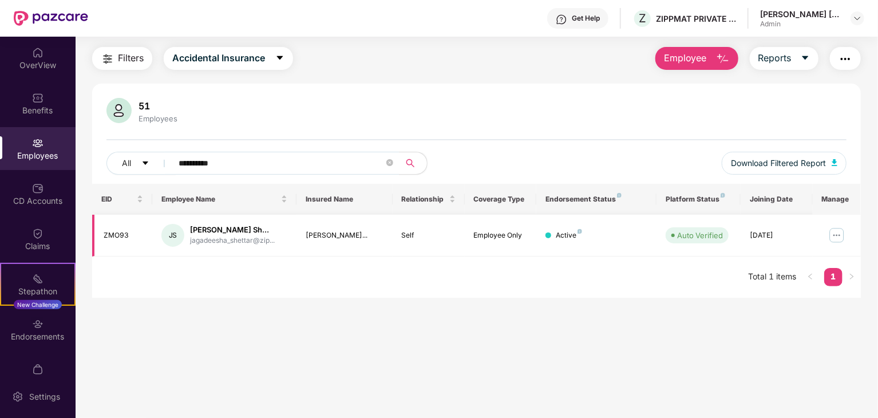
click at [114, 240] on div "ZMO93" at bounding box center [123, 235] width 39 height 11
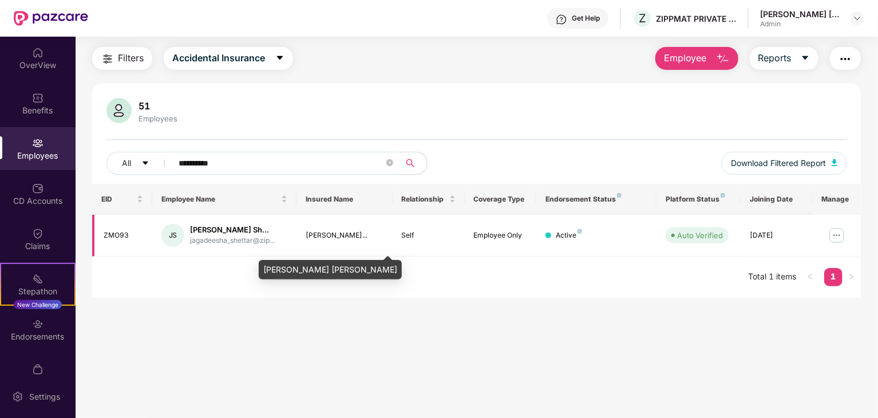
click at [332, 236] on div "[PERSON_NAME]..." at bounding box center [345, 235] width 78 height 11
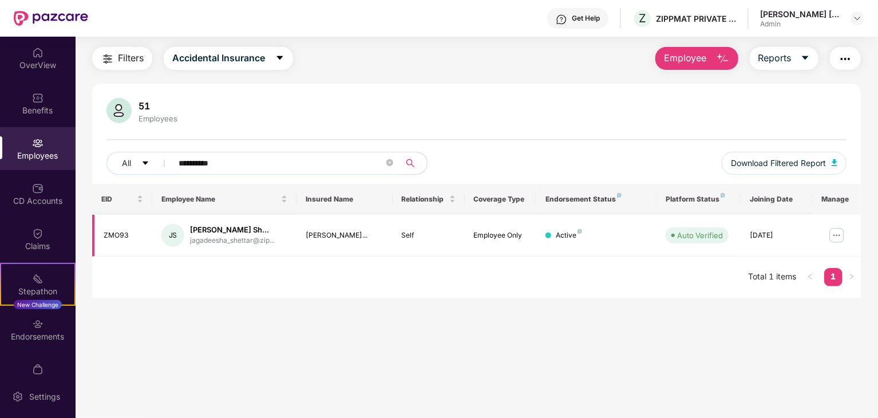
click at [570, 237] on div "Active" at bounding box center [569, 235] width 26 height 11
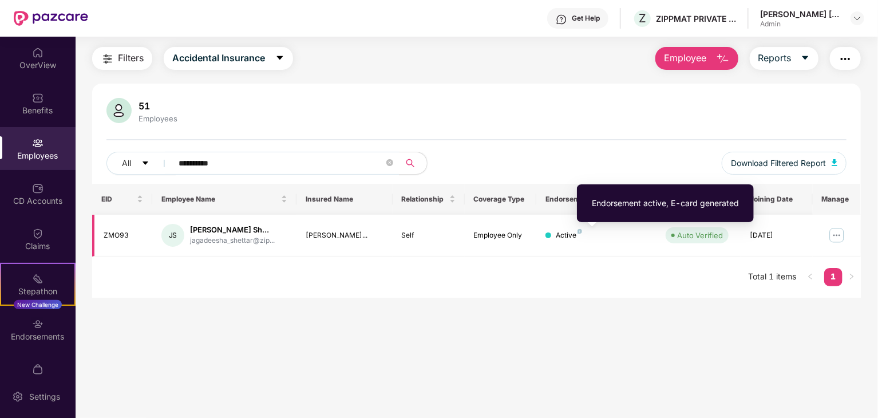
click at [577, 233] on img at bounding box center [579, 231] width 5 height 5
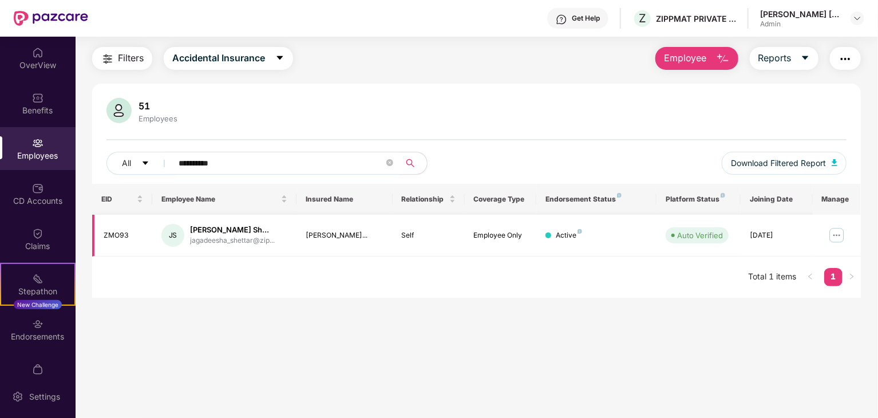
click at [836, 236] on img at bounding box center [836, 235] width 18 height 18
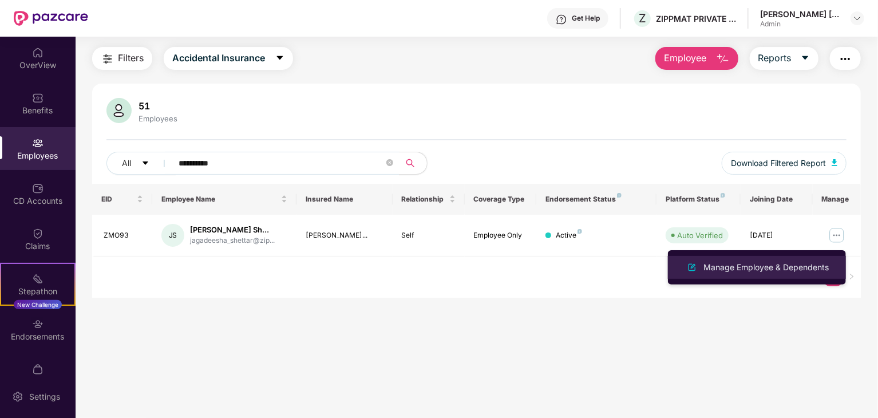
click at [736, 268] on div "Manage Employee & Dependents" at bounding box center [766, 267] width 130 height 13
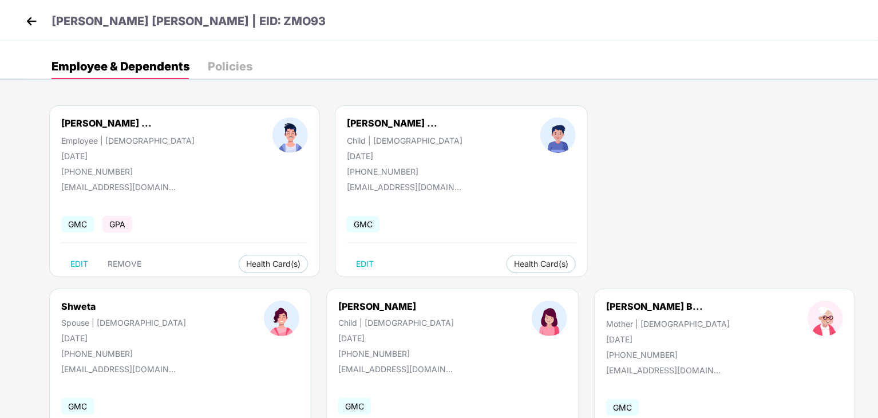
click at [128, 231] on span "GPA" at bounding box center [117, 224] width 30 height 17
click at [268, 268] on button "Health Card(s)" at bounding box center [273, 264] width 69 height 18
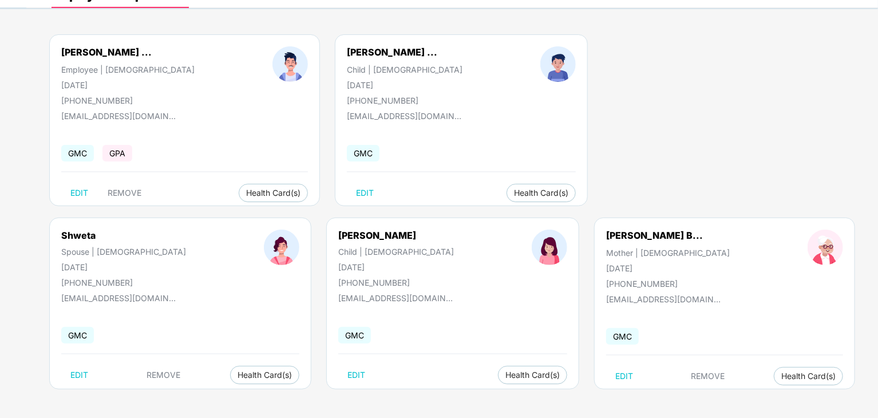
click at [606, 339] on span "GMC" at bounding box center [622, 336] width 33 height 17
click at [246, 190] on span "Health Card(s)" at bounding box center [273, 193] width 54 height 6
click at [300, 215] on span "Health Insurance(ESCP)" at bounding box center [276, 215] width 105 height 13
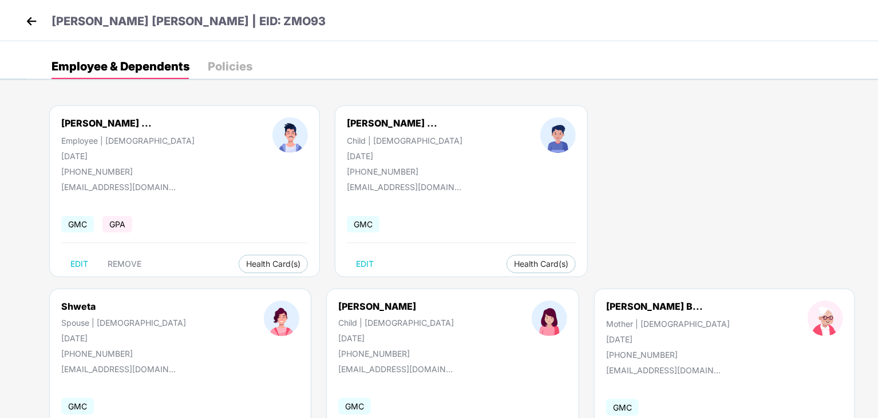
click at [112, 221] on span "GPA" at bounding box center [117, 224] width 30 height 17
click at [116, 270] on button "REMOVE" at bounding box center [124, 264] width 52 height 18
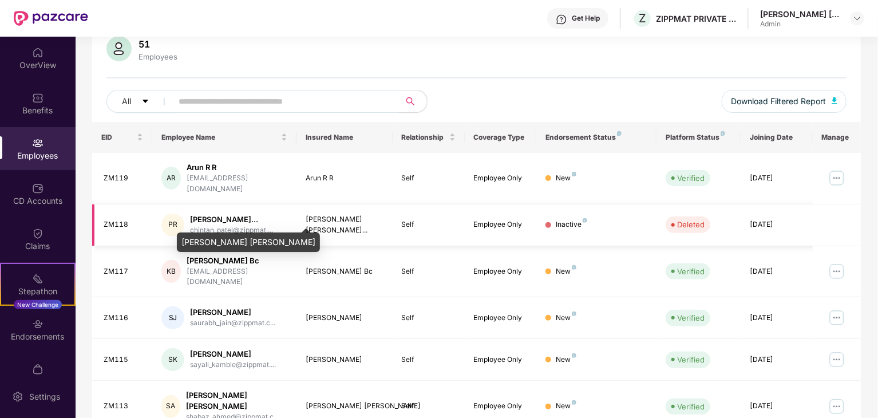
scroll to position [93, 0]
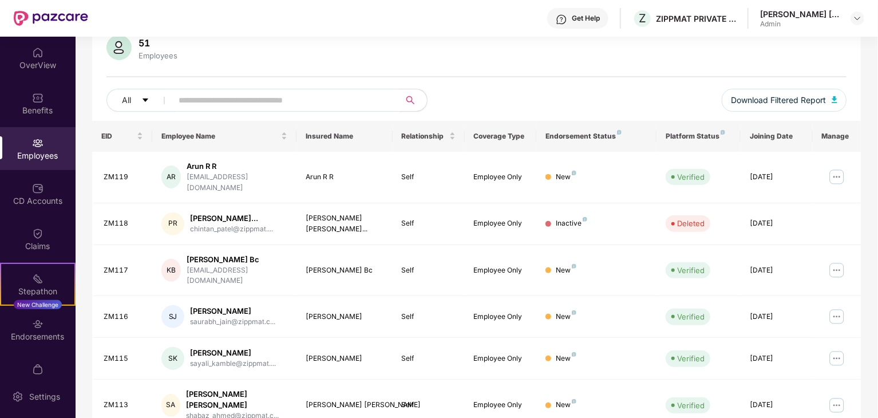
click at [201, 99] on input "text" at bounding box center [281, 100] width 205 height 17
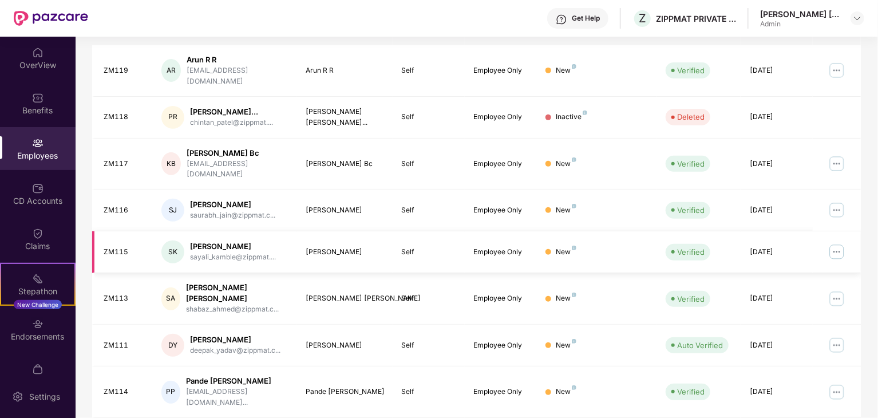
scroll to position [0, 0]
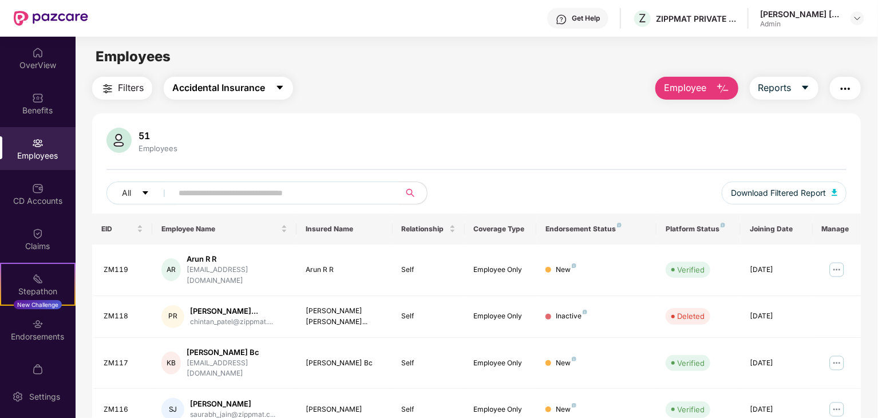
click at [256, 86] on span "Accidental Insurance" at bounding box center [218, 88] width 93 height 14
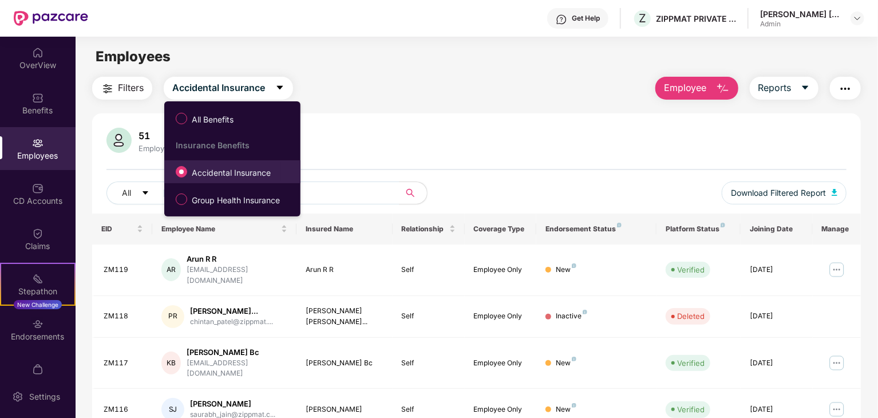
click at [218, 163] on label "Accidental Insurance" at bounding box center [225, 171] width 111 height 19
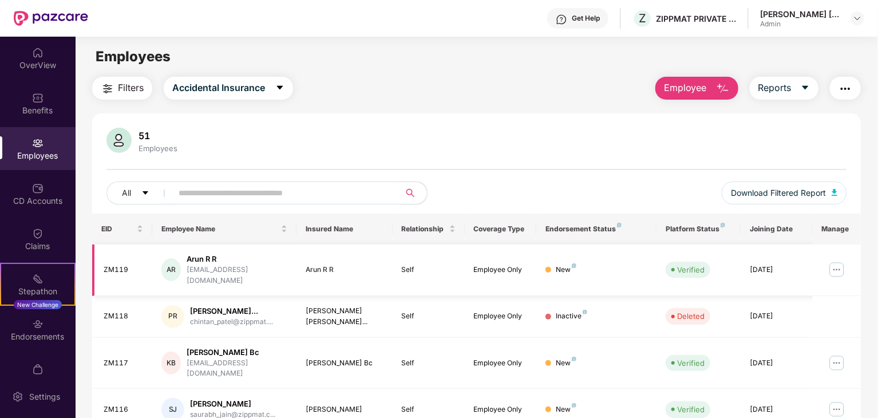
click at [837, 260] on img at bounding box center [836, 269] width 18 height 18
click at [34, 56] on img at bounding box center [37, 52] width 11 height 11
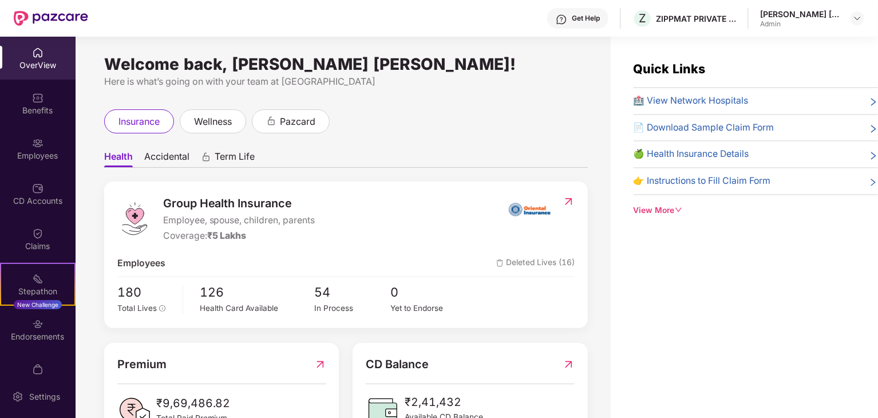
click at [182, 148] on ul "Health Accidental Term Life" at bounding box center [346, 156] width 484 height 23
click at [171, 157] on span "Accidental" at bounding box center [166, 158] width 45 height 17
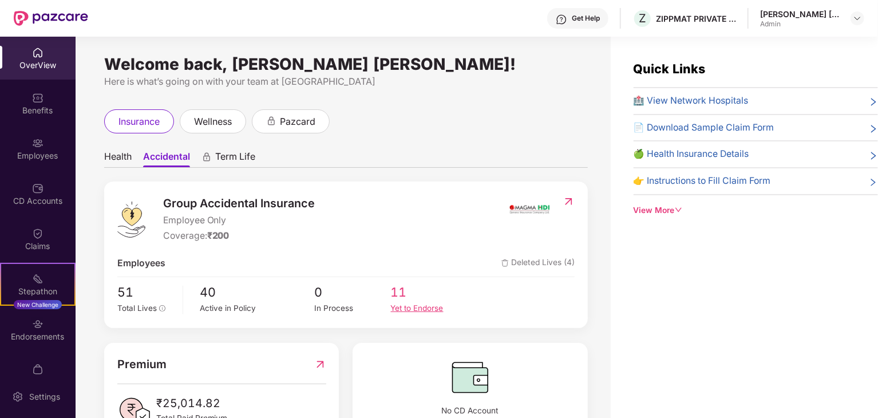
scroll to position [45, 0]
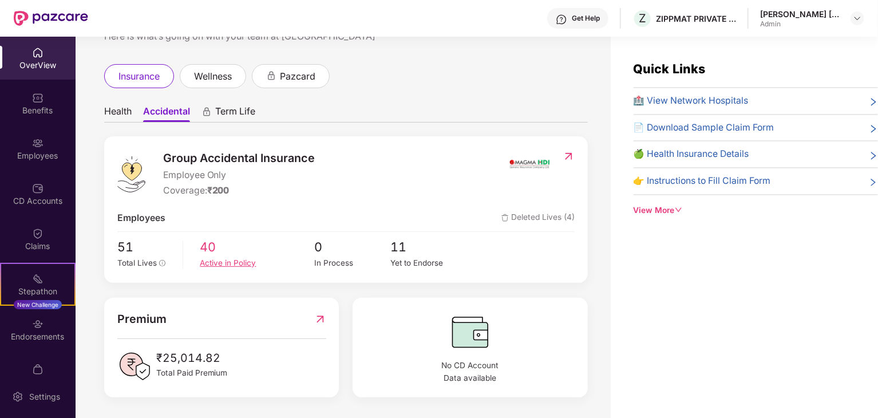
click at [205, 249] on span "40" at bounding box center [257, 246] width 114 height 19
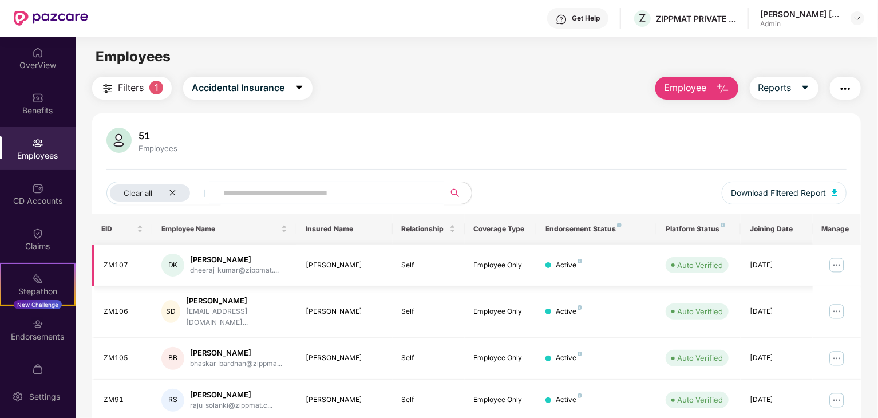
click at [827, 257] on img at bounding box center [836, 265] width 18 height 18
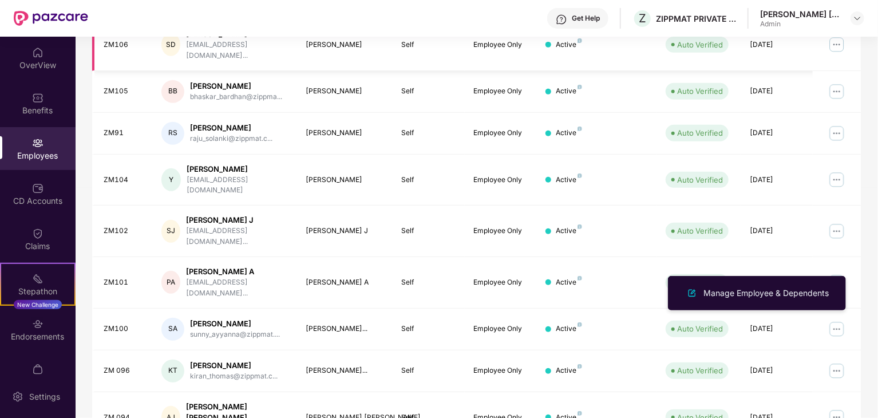
scroll to position [284, 0]
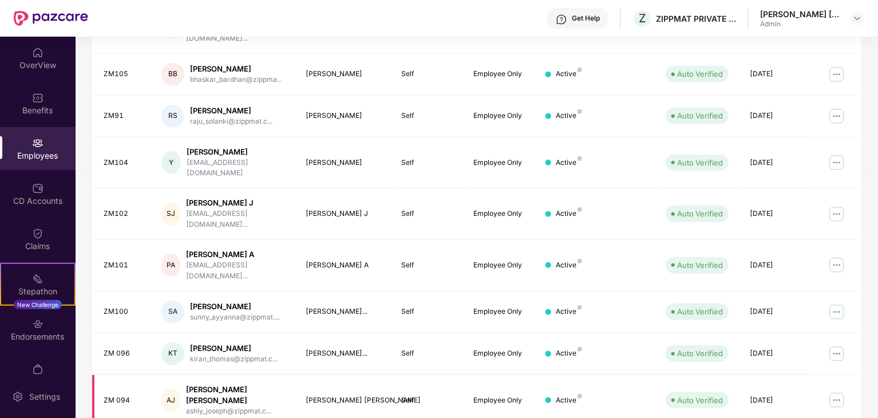
click at [220, 384] on div "[PERSON_NAME] [PERSON_NAME]" at bounding box center [236, 395] width 101 height 22
click at [163, 389] on div "AJ" at bounding box center [170, 400] width 19 height 23
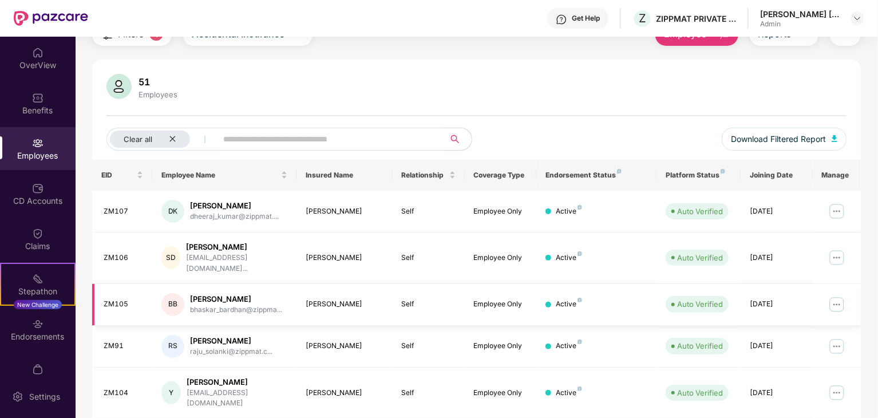
scroll to position [54, 0]
click at [827, 30] on div "Get Help Z ZIPPMAT PRIVATE LIMITED [PERSON_NAME] [PERSON_NAME] Admin" at bounding box center [476, 18] width 776 height 37
click at [848, 12] on div "[PERSON_NAME] [PERSON_NAME] Admin" at bounding box center [812, 19] width 104 height 20
click at [857, 15] on img at bounding box center [857, 18] width 9 height 9
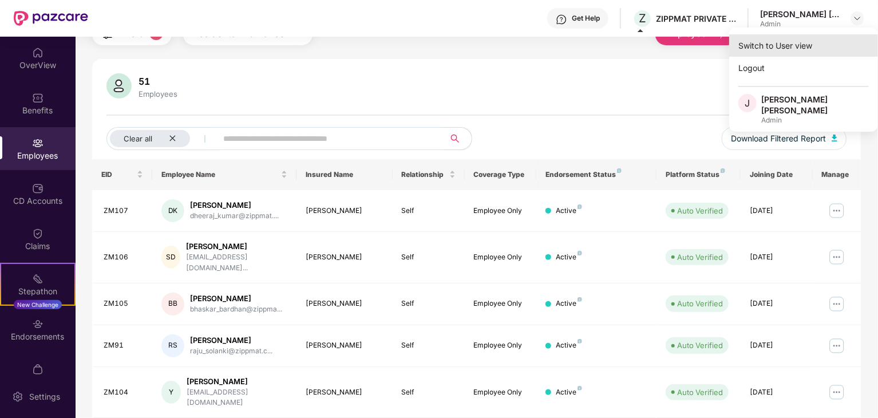
click at [785, 39] on div "Switch to User view" at bounding box center [803, 45] width 149 height 22
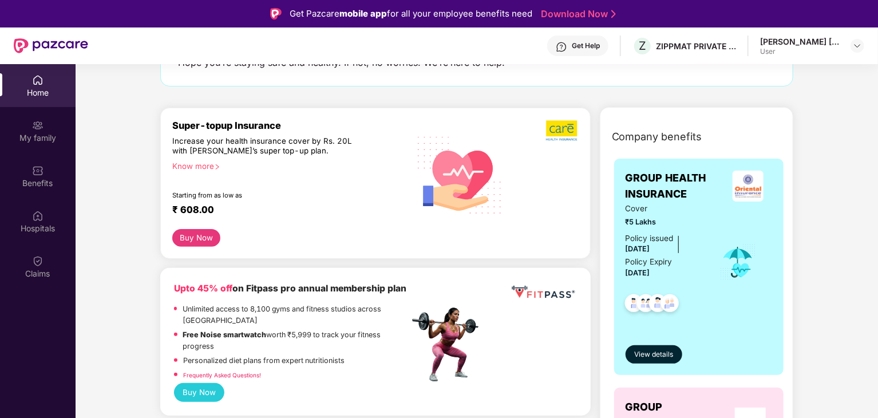
scroll to position [100, 0]
click at [195, 166] on div "Know more" at bounding box center [287, 166] width 230 height 8
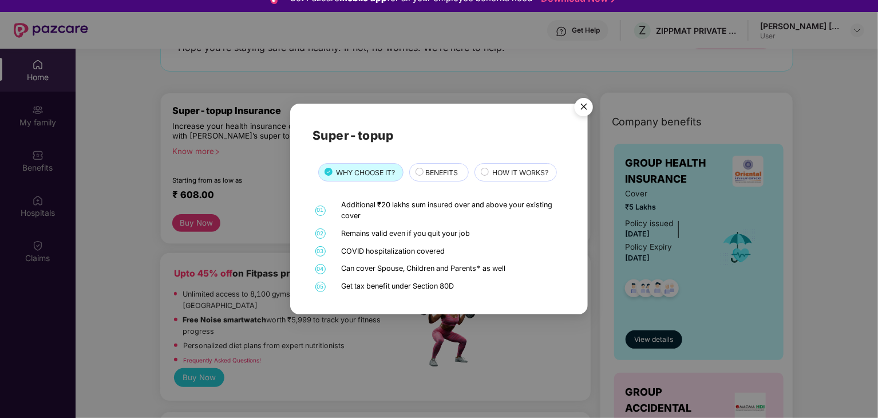
scroll to position [18, 0]
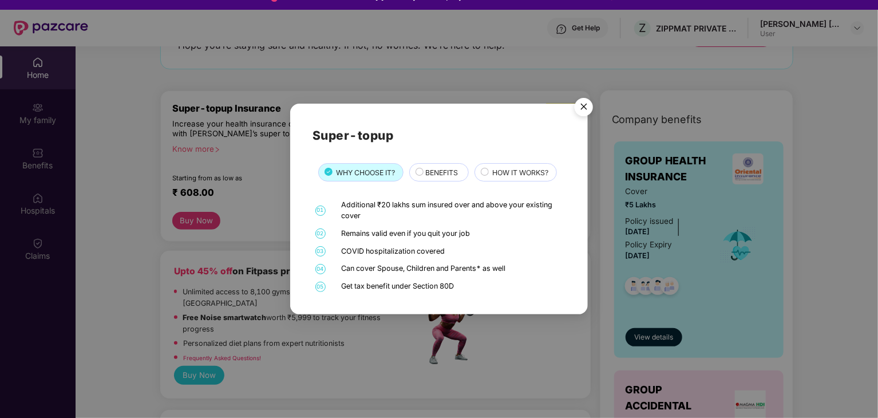
click at [584, 104] on img "Close" at bounding box center [584, 109] width 32 height 32
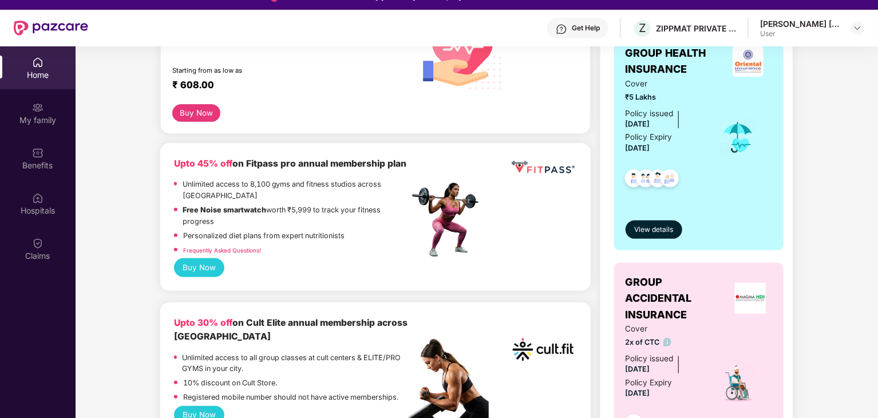
scroll to position [0, 0]
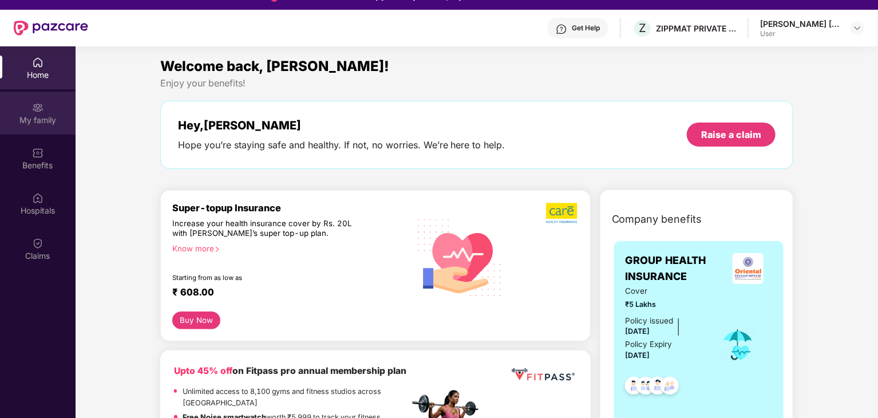
click at [45, 129] on div "My family" at bounding box center [38, 113] width 76 height 43
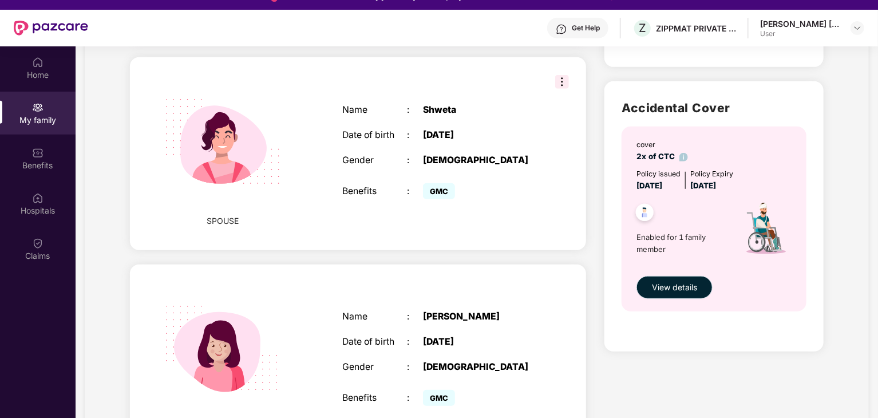
scroll to position [334, 0]
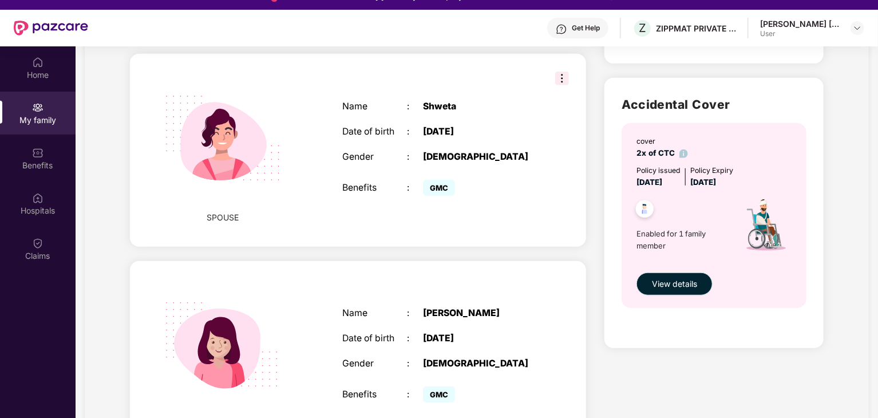
click at [661, 287] on span "View details" at bounding box center [674, 284] width 45 height 13
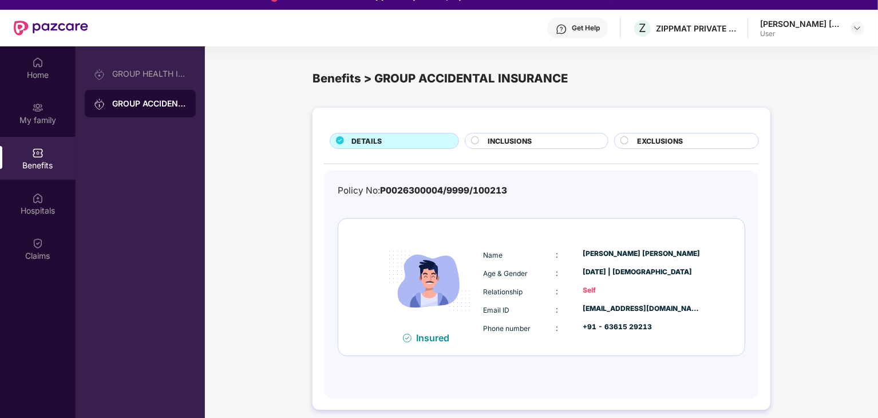
scroll to position [64, 0]
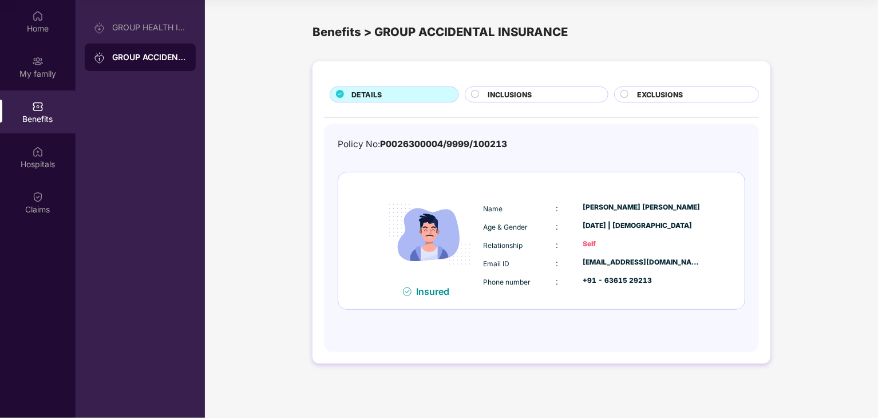
click at [504, 93] on span "INCLUSIONS" at bounding box center [510, 94] width 44 height 11
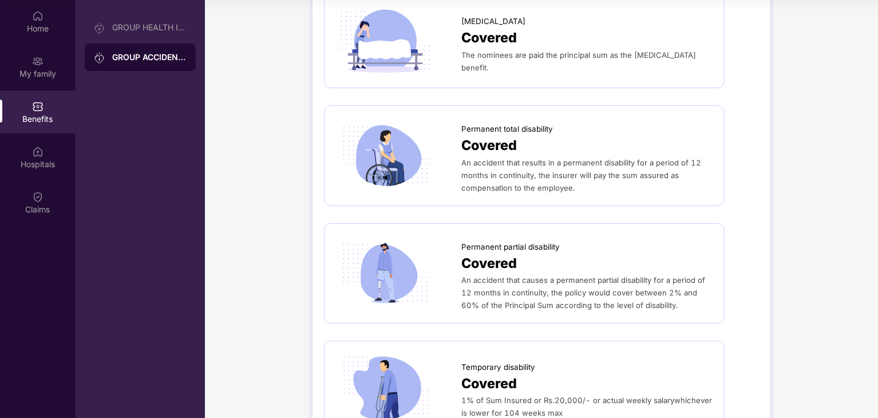
scroll to position [0, 0]
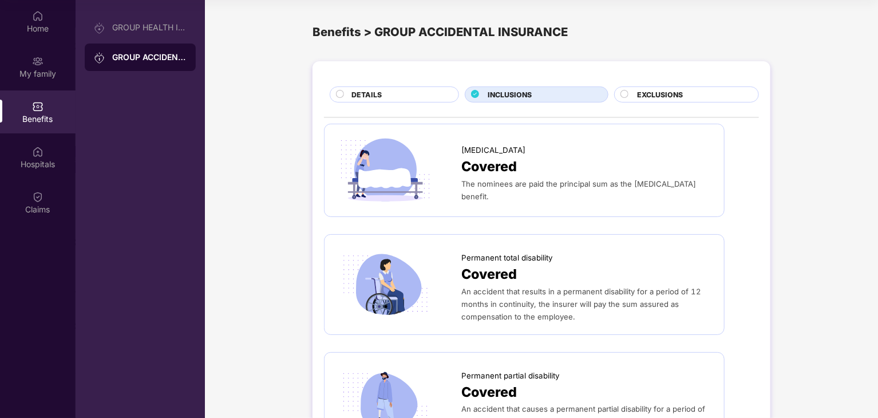
click at [632, 98] on div "EXCLUSIONS" at bounding box center [691, 95] width 121 height 13
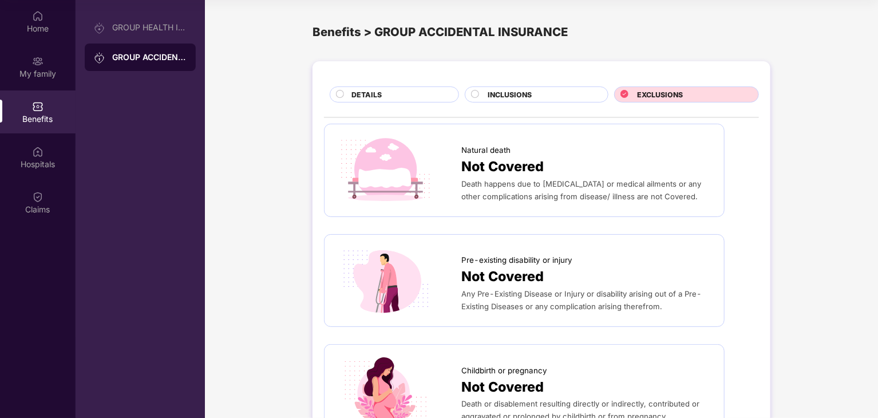
click at [343, 95] on circle at bounding box center [339, 93] width 7 height 7
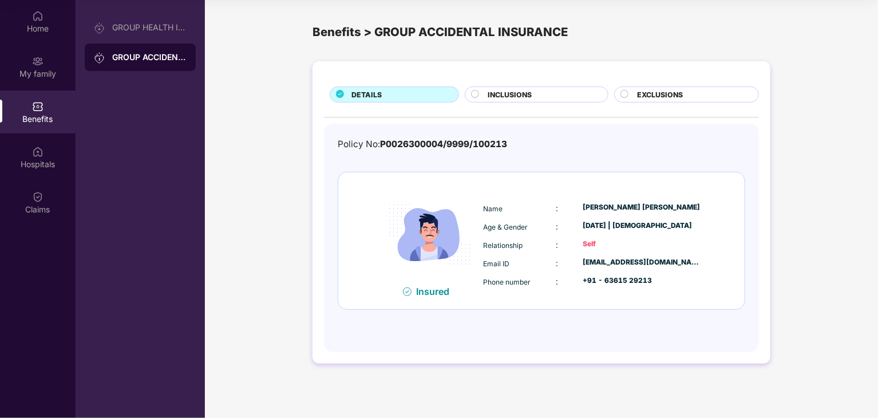
click at [407, 288] on img at bounding box center [407, 291] width 9 height 9
click at [51, 163] on div "Hospitals" at bounding box center [38, 164] width 76 height 11
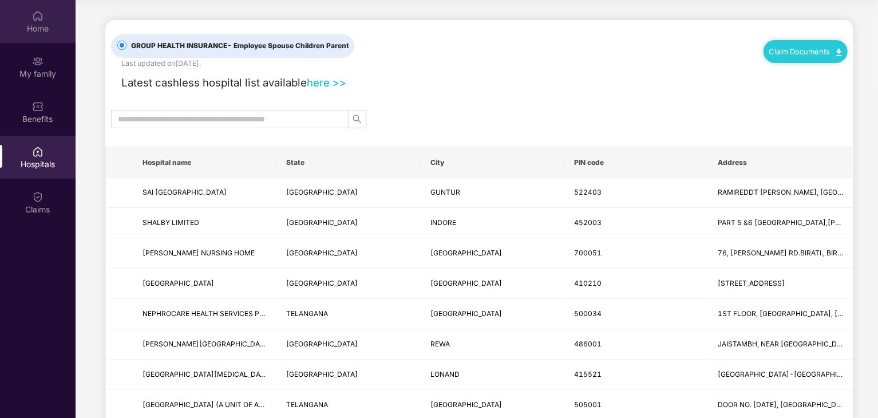
click at [30, 27] on div "Home" at bounding box center [38, 28] width 76 height 11
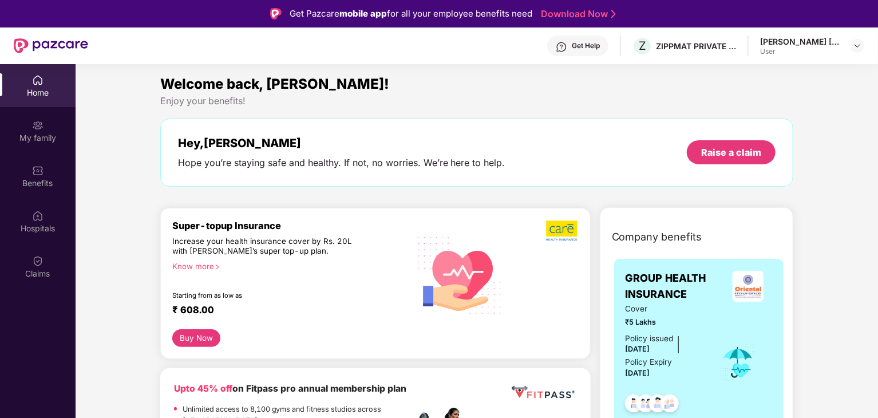
click at [30, 85] on div "Home" at bounding box center [38, 85] width 76 height 43
click at [773, 34] on div "Get Help Z ZIPPMAT PRIVATE LIMITED [PERSON_NAME] [PERSON_NAME] User" at bounding box center [476, 45] width 776 height 37
click at [803, 39] on div "[PERSON_NAME] [PERSON_NAME]" at bounding box center [800, 41] width 80 height 11
click at [855, 45] on img at bounding box center [857, 45] width 9 height 9
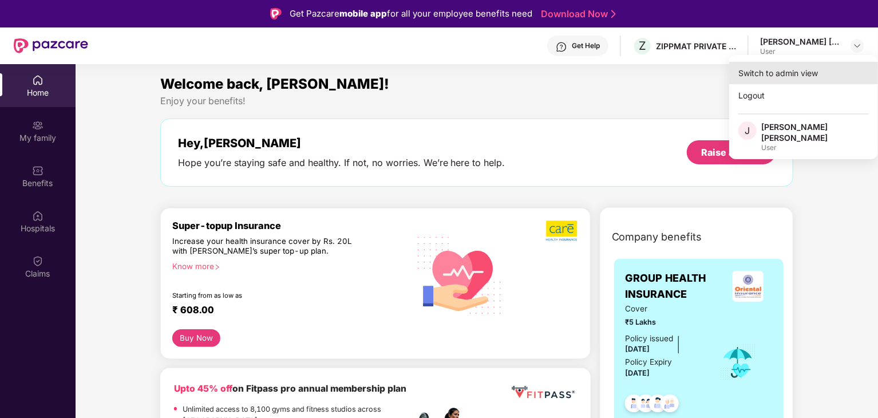
click at [751, 72] on div "Switch to admin view" at bounding box center [803, 73] width 149 height 22
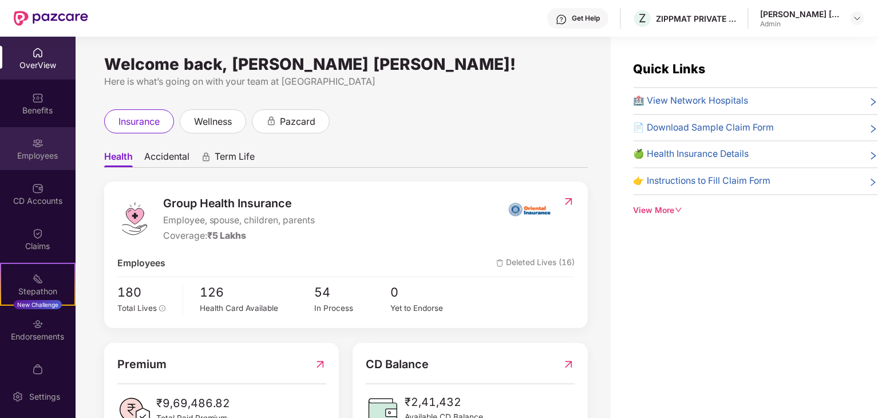
click at [27, 147] on div "Employees" at bounding box center [38, 148] width 76 height 43
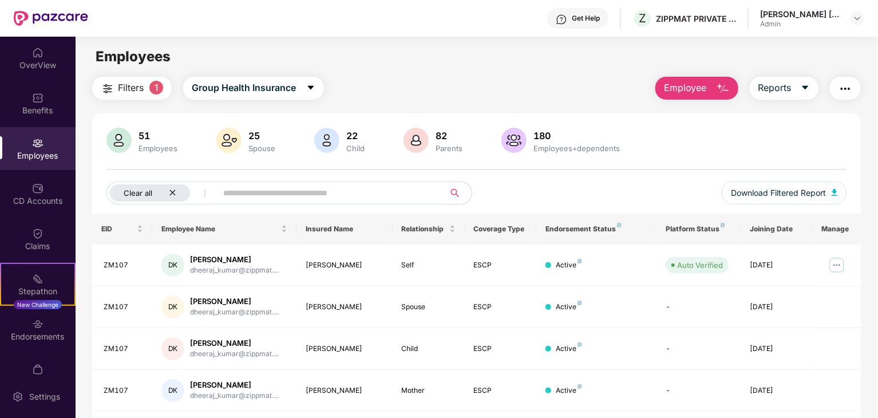
click at [171, 196] on div "Clear all" at bounding box center [150, 192] width 80 height 17
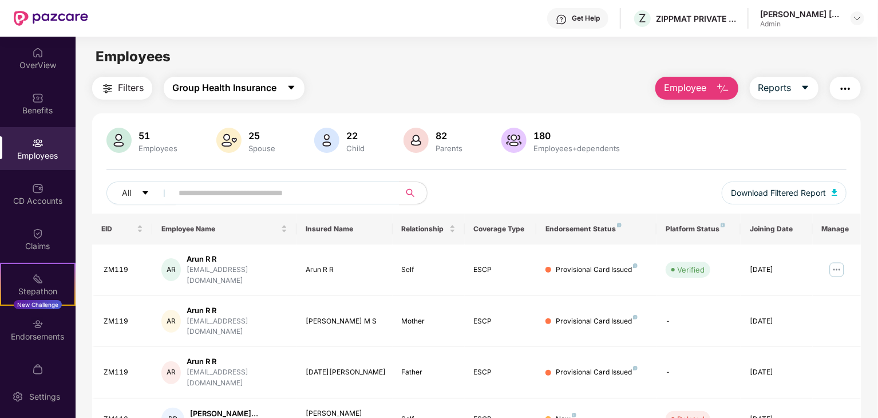
click at [224, 86] on span "Group Health Insurance" at bounding box center [224, 88] width 104 height 14
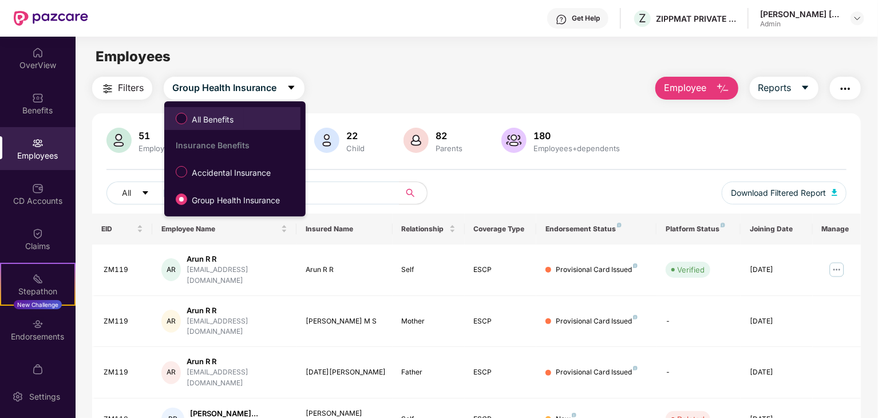
click at [211, 117] on span "All Benefits" at bounding box center [212, 119] width 51 height 13
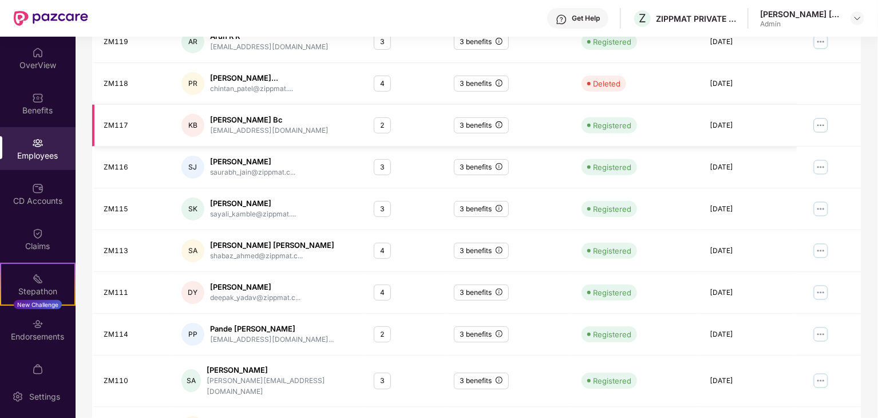
scroll to position [284, 0]
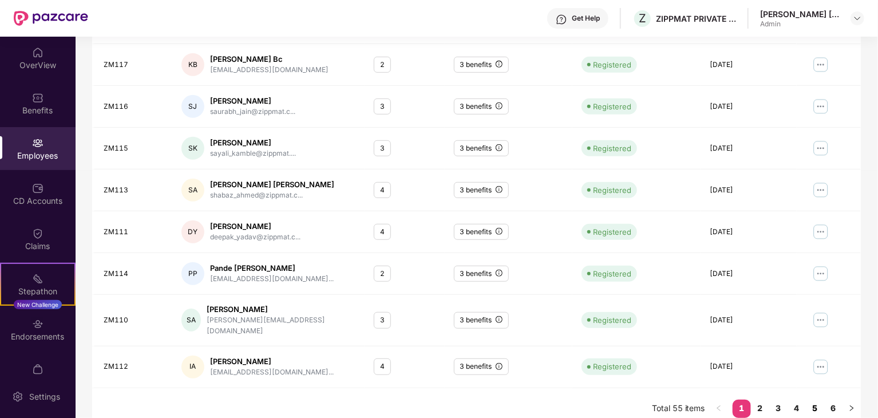
click at [815, 399] on link "5" at bounding box center [815, 407] width 18 height 17
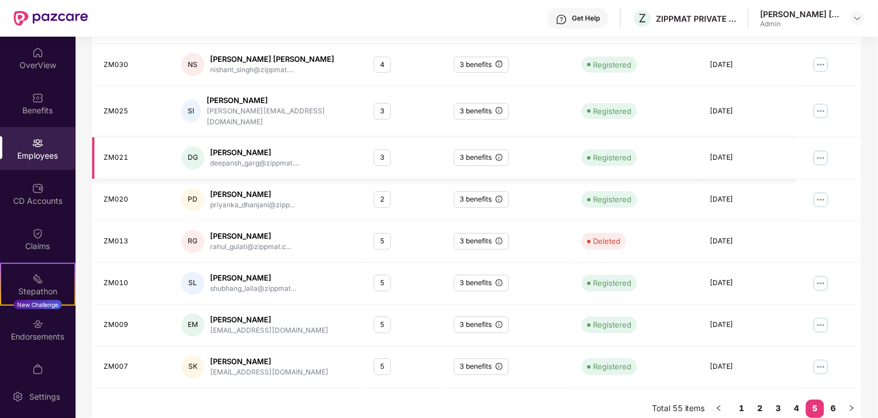
click at [819, 149] on img at bounding box center [820, 158] width 18 height 18
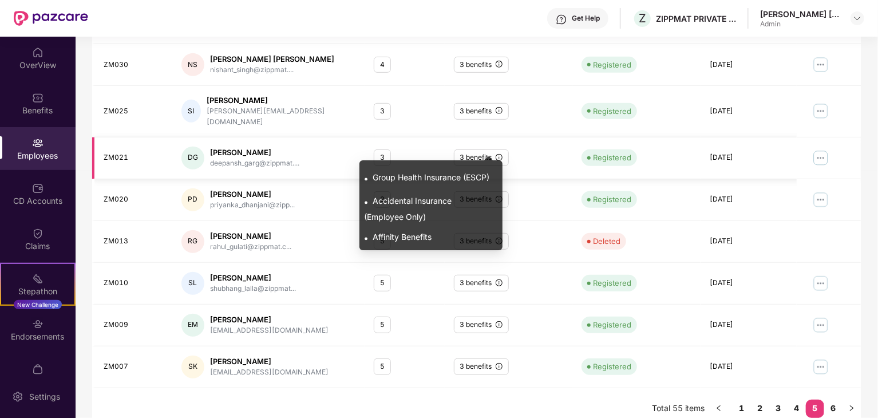
click at [502, 154] on icon "info-circle" at bounding box center [499, 157] width 7 height 7
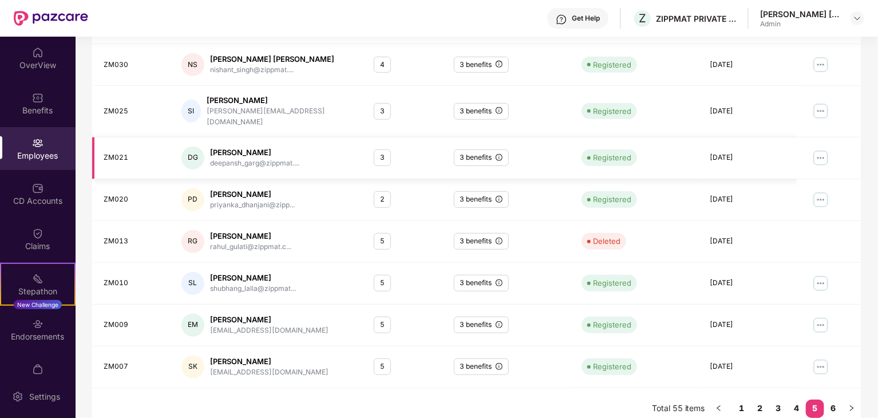
click at [385, 149] on div "3" at bounding box center [382, 157] width 17 height 17
click at [196, 146] on div "DG" at bounding box center [192, 157] width 23 height 23
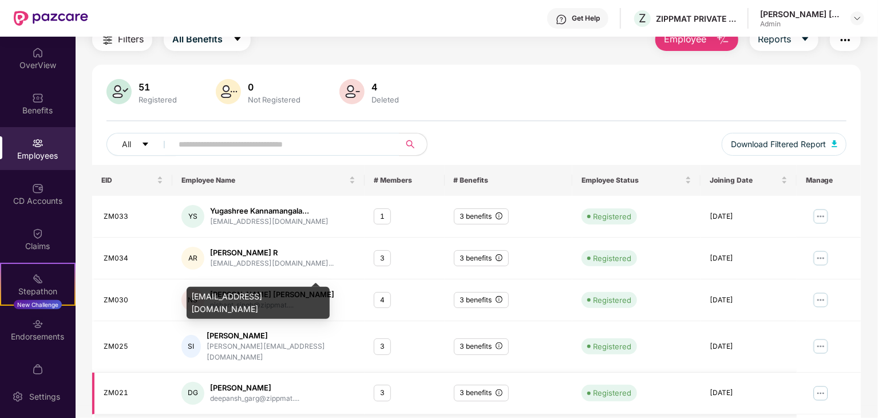
scroll to position [32, 0]
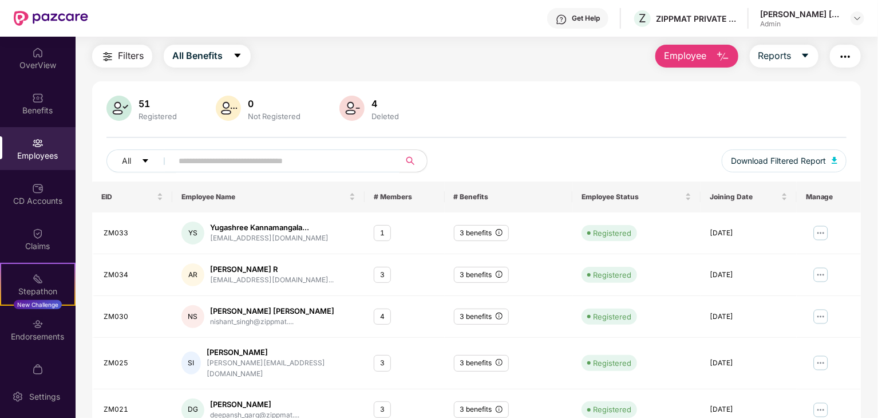
click at [302, 149] on span at bounding box center [282, 160] width 235 height 23
click at [282, 159] on input "*" at bounding box center [281, 160] width 205 height 17
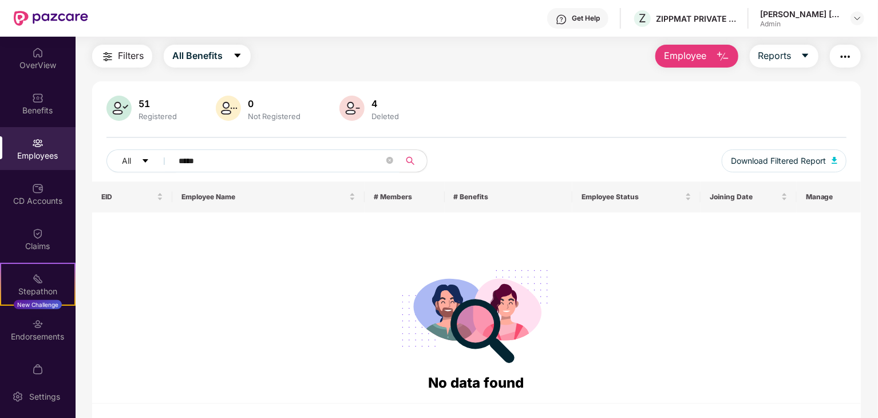
click at [216, 157] on input "*****" at bounding box center [281, 160] width 205 height 17
type input "*"
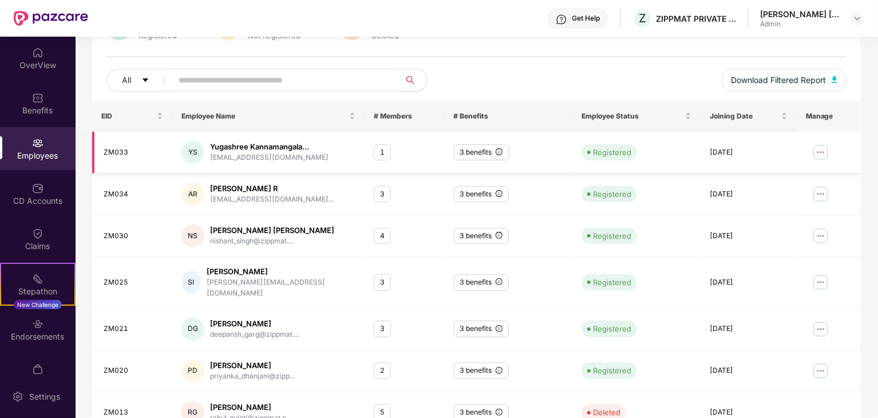
scroll to position [114, 0]
click at [819, 150] on img at bounding box center [820, 151] width 18 height 18
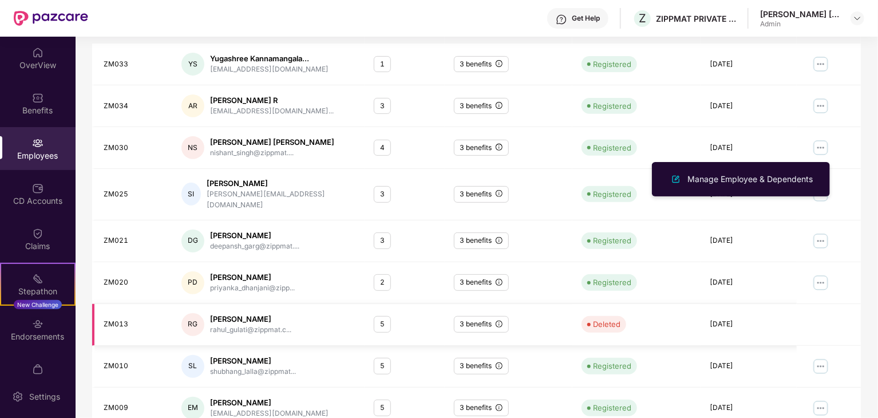
scroll to position [284, 0]
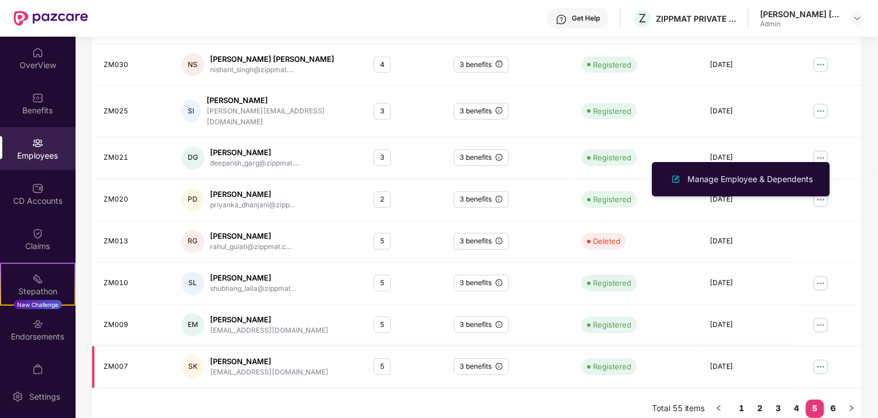
click at [824, 358] on img at bounding box center [820, 367] width 18 height 18
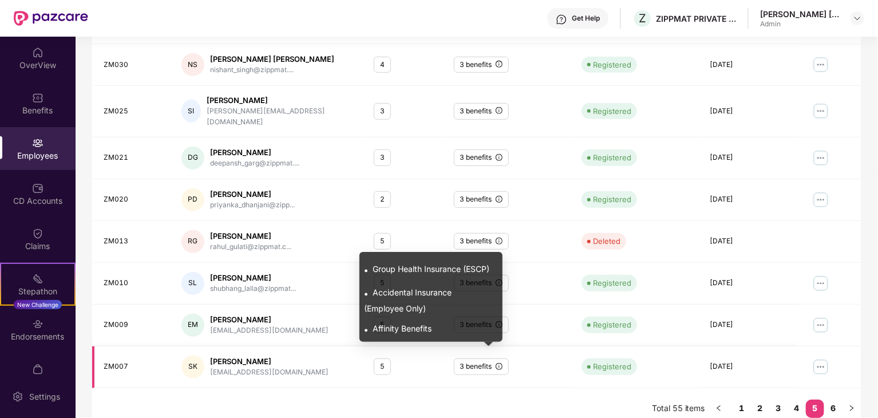
click at [501, 363] on icon "info-circle" at bounding box center [499, 366] width 7 height 7
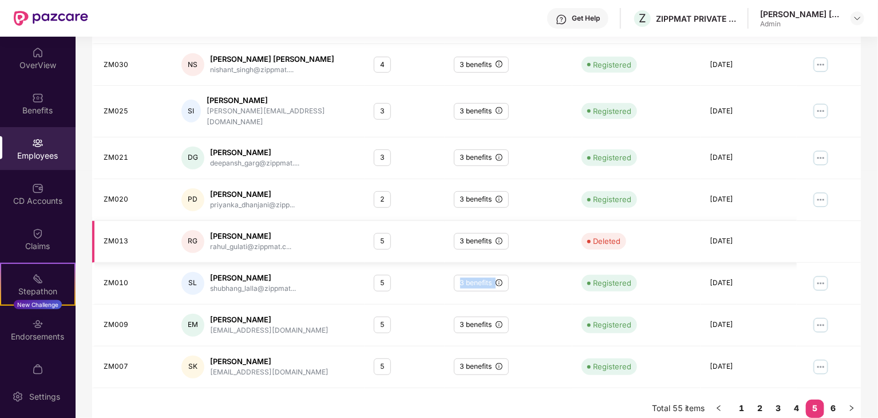
drag, startPoint x: 448, startPoint y: 273, endPoint x: 503, endPoint y: 243, distance: 62.7
click at [503, 243] on tbody "ZM033 YS Yugashree Kannamangala... [EMAIL_ADDRESS][DOMAIN_NAME] 1 3 benefits Re…" at bounding box center [476, 174] width 768 height 427
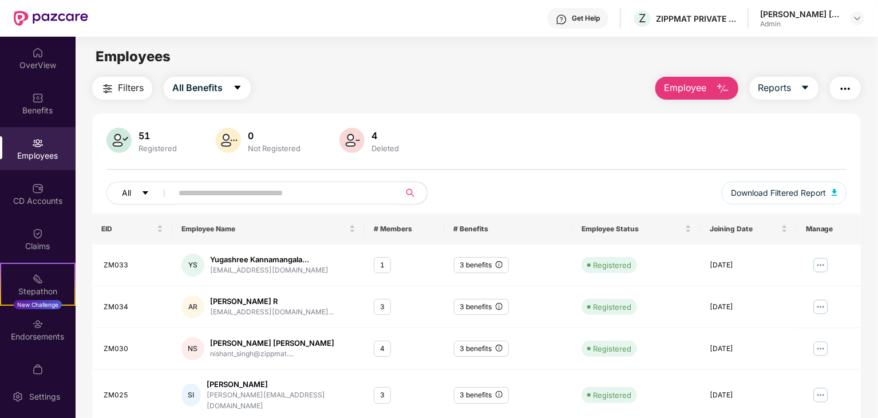
click at [142, 189] on icon "caret-down" at bounding box center [145, 193] width 8 height 8
click at [257, 195] on input "text" at bounding box center [281, 192] width 205 height 17
click at [798, 84] on button "Reports" at bounding box center [784, 88] width 69 height 23
click at [541, 140] on div "51 Registered 0 Not Registered 4 Deleted" at bounding box center [476, 141] width 740 height 27
click at [232, 193] on input "text" at bounding box center [281, 192] width 205 height 17
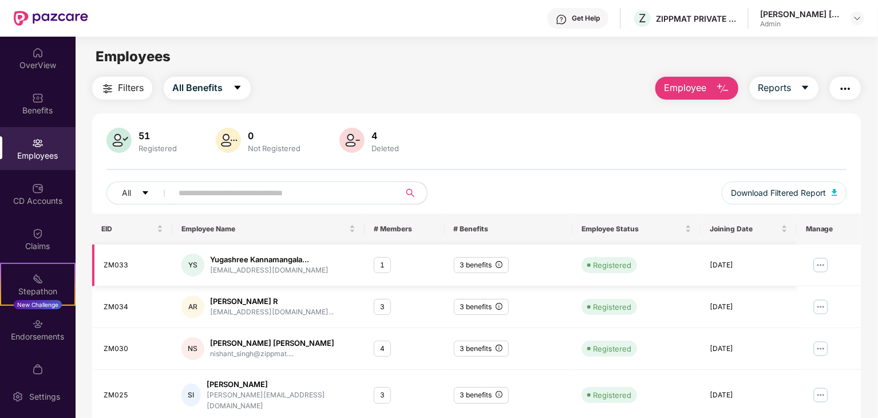
click at [814, 266] on img at bounding box center [820, 265] width 18 height 18
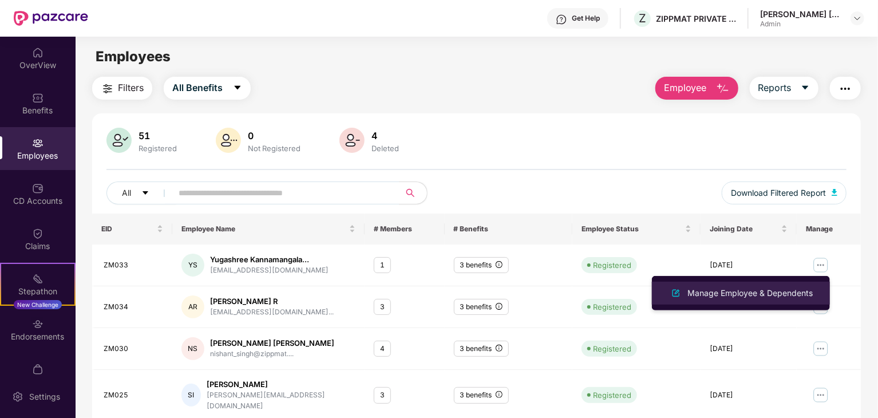
click at [704, 300] on li "Manage Employee & Dependents" at bounding box center [741, 293] width 178 height 23
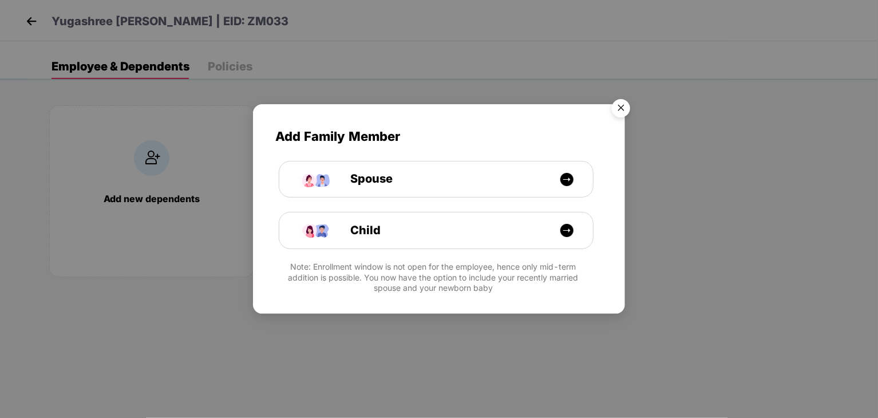
click at [624, 110] on img "Close" at bounding box center [621, 110] width 32 height 32
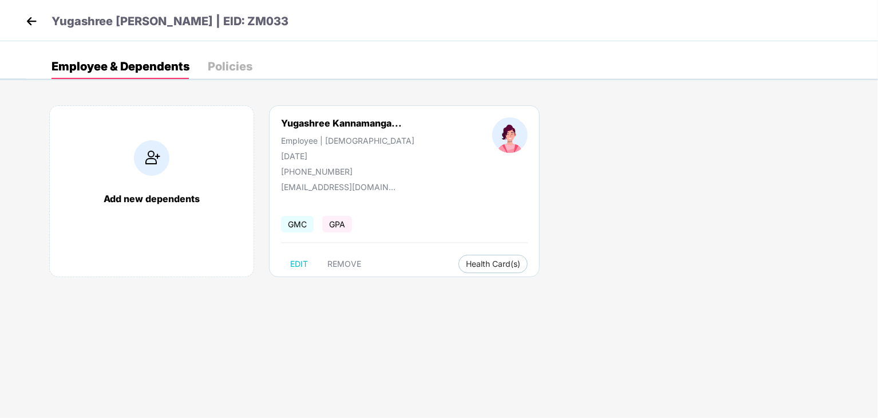
click at [201, 72] on div "Employee & Dependents Policies" at bounding box center [151, 66] width 201 height 25
click at [212, 67] on div "Policies" at bounding box center [230, 66] width 45 height 11
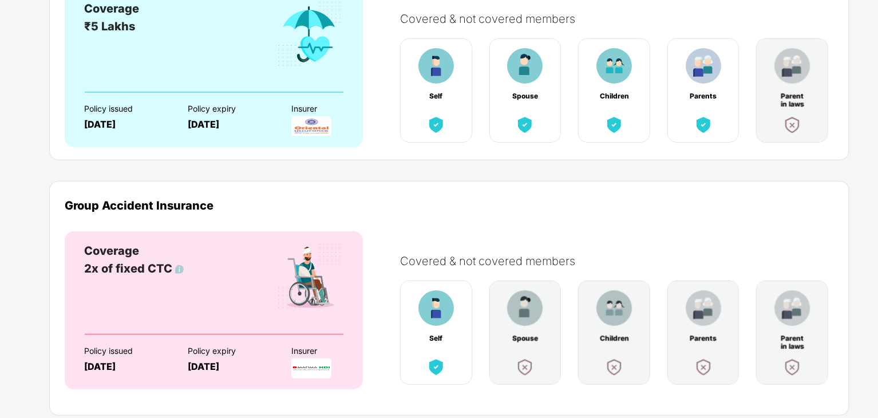
scroll to position [215, 0]
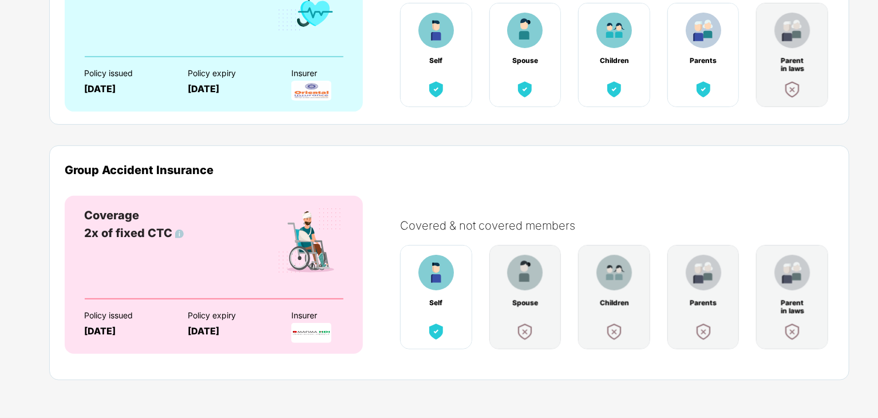
click at [298, 264] on img at bounding box center [310, 241] width 68 height 69
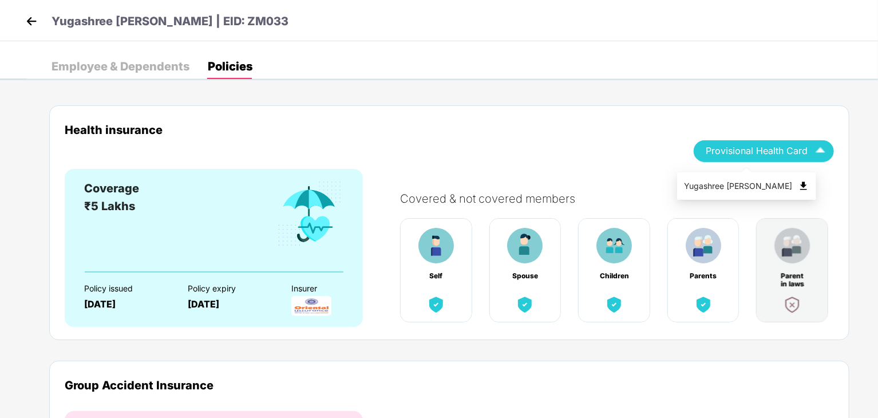
click at [776, 152] on span "Provisional Health Card" at bounding box center [757, 151] width 102 height 6
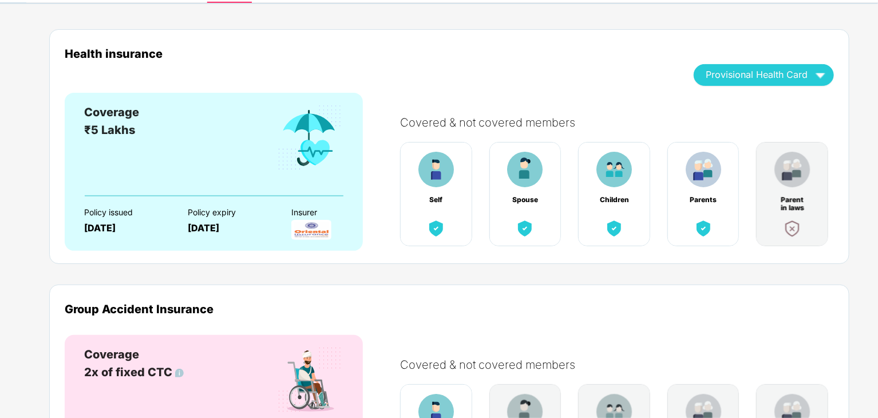
scroll to position [215, 0]
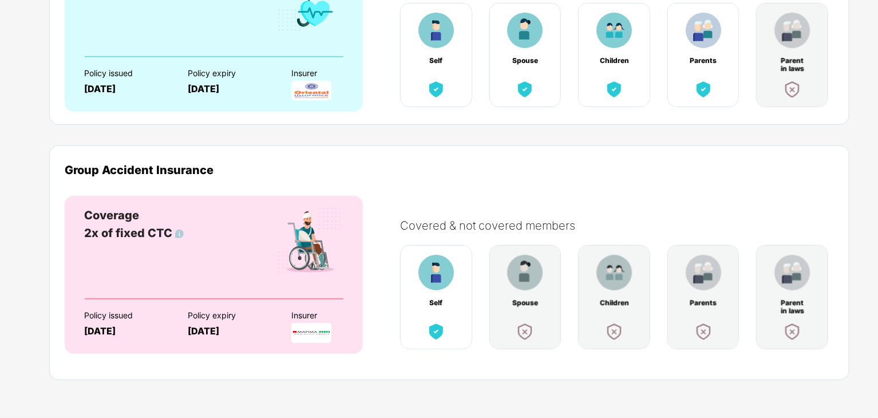
click at [209, 248] on div "Coverage 2x of fixed CTC" at bounding box center [213, 253] width 259 height 92
click at [309, 341] on img at bounding box center [311, 333] width 40 height 20
click at [185, 337] on div "Policy issued [DATE] Policy expiry [DATE] Insurer" at bounding box center [213, 319] width 259 height 40
click at [130, 328] on div "[DATE]" at bounding box center [126, 331] width 84 height 11
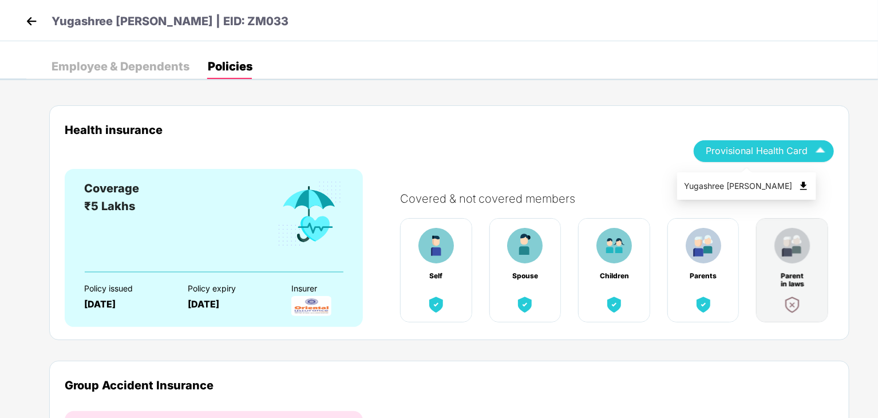
click at [764, 160] on div "Provisional Health Card" at bounding box center [764, 151] width 116 height 20
click at [757, 180] on div "Yugashree [PERSON_NAME]" at bounding box center [746, 186] width 125 height 13
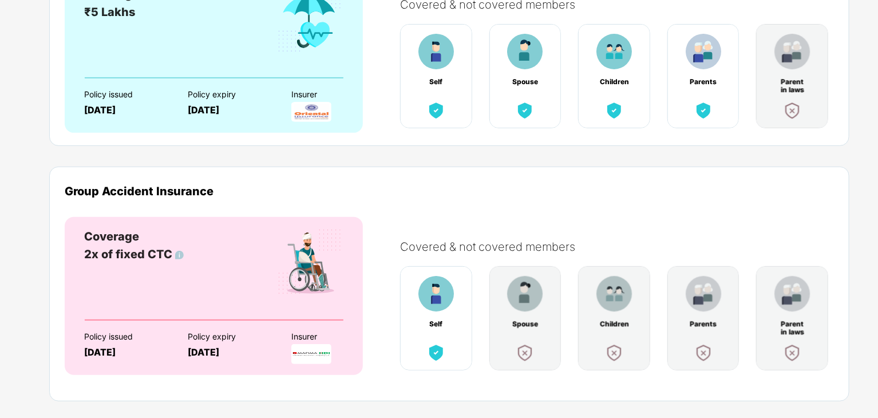
scroll to position [215, 0]
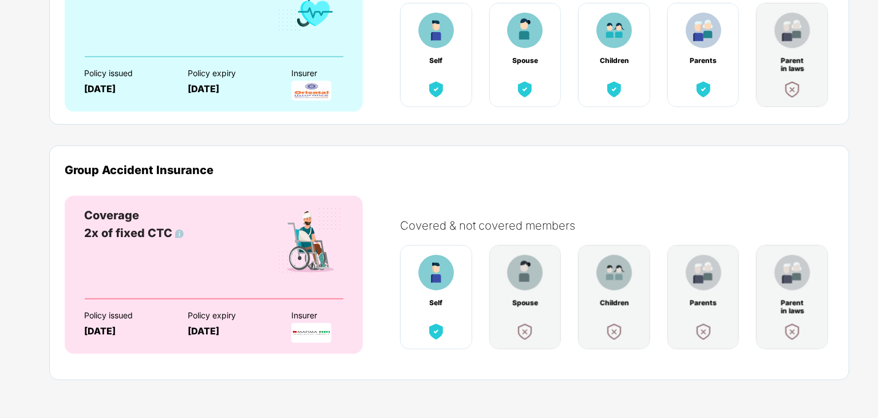
click at [324, 343] on div "Coverage 2x of fixed CTC Policy issued [DATE] Policy expiry [DATE] Insurer" at bounding box center [214, 275] width 298 height 158
click at [397, 287] on div "Self Spouse Children Parents Parent in laws" at bounding box center [611, 299] width 445 height 111
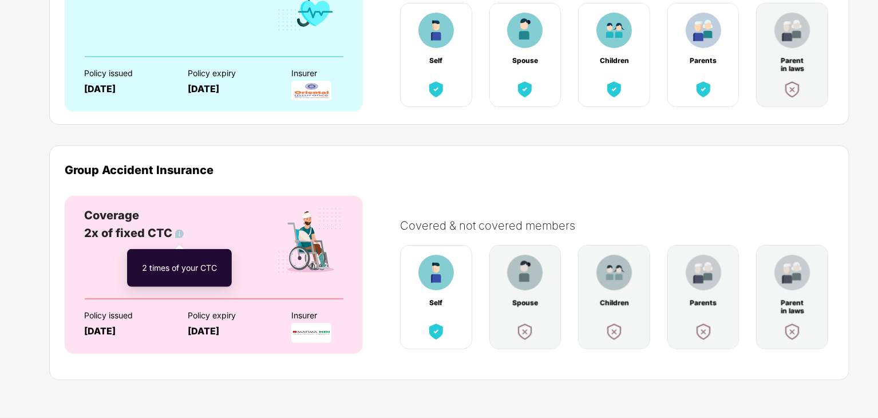
click at [176, 233] on img at bounding box center [179, 233] width 9 height 9
click at [176, 264] on div "2 times of your CTC" at bounding box center [179, 268] width 93 height 26
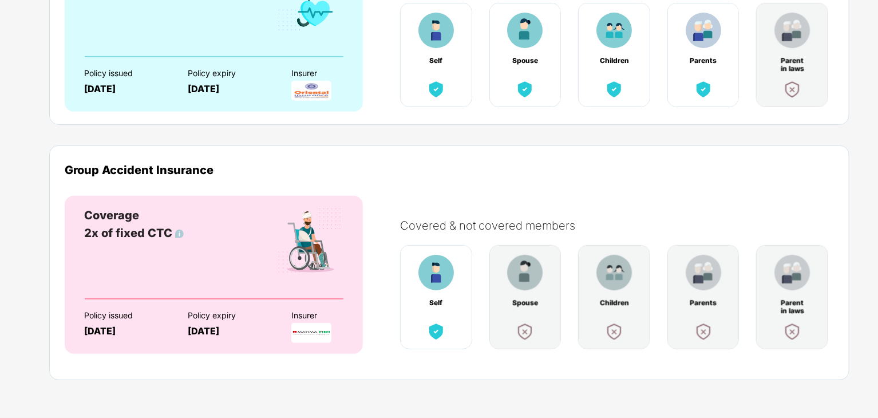
click at [110, 348] on div "Coverage 2x of fixed CTC Policy issued [DATE] Policy expiry [DATE] Insurer" at bounding box center [214, 275] width 298 height 158
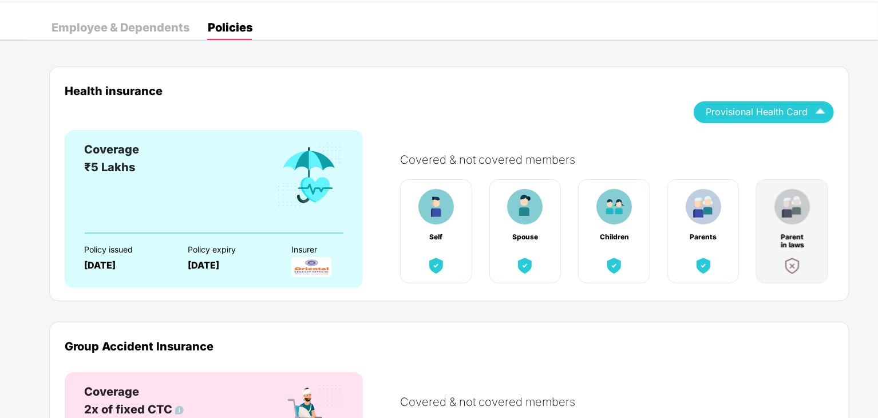
scroll to position [0, 0]
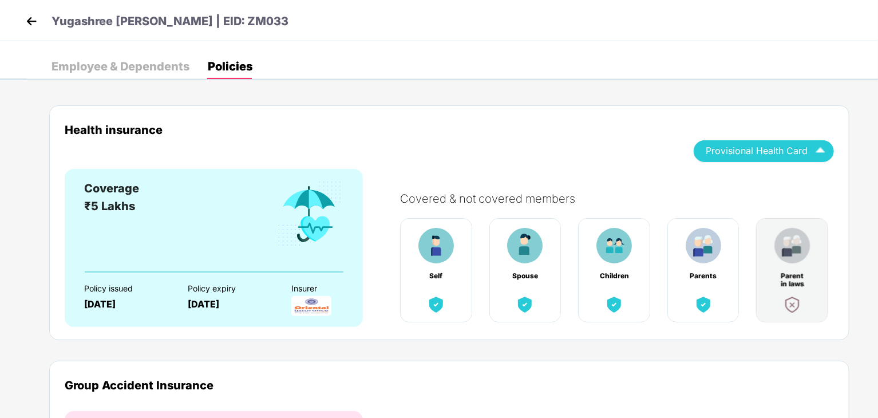
click at [148, 69] on div "Employee & Dependents" at bounding box center [120, 66] width 138 height 11
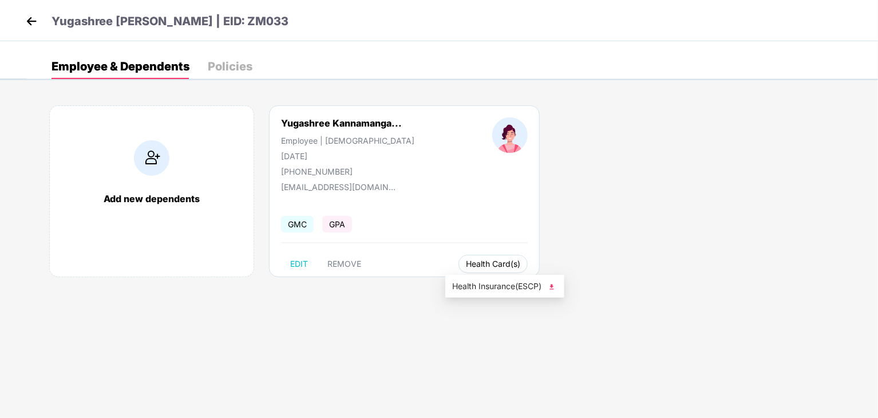
click at [476, 266] on span "Health Card(s)" at bounding box center [493, 264] width 54 height 6
click at [331, 229] on span "GPA" at bounding box center [337, 224] width 30 height 17
drag, startPoint x: 141, startPoint y: 197, endPoint x: 242, endPoint y: 66, distance: 165.6
click at [242, 66] on div "Employee & Dependents Policies Add new dependents Yugashree Kannamanga... Emplo…" at bounding box center [451, 180] width 851 height 252
click at [242, 66] on div "Policies" at bounding box center [230, 66] width 45 height 11
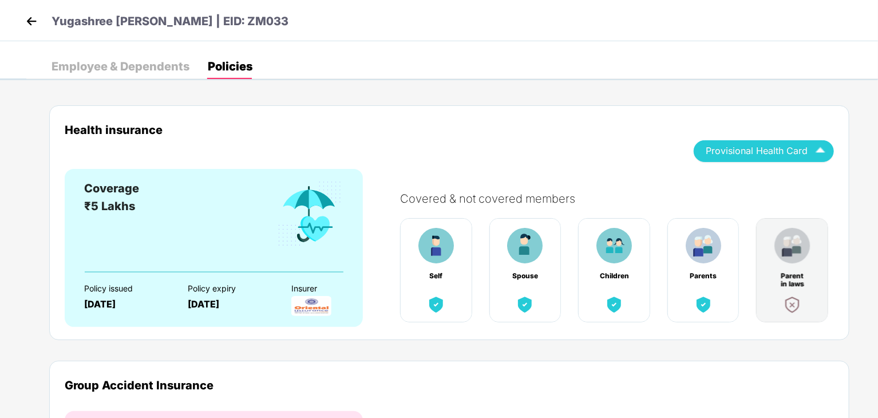
click at [29, 19] on img at bounding box center [31, 21] width 17 height 17
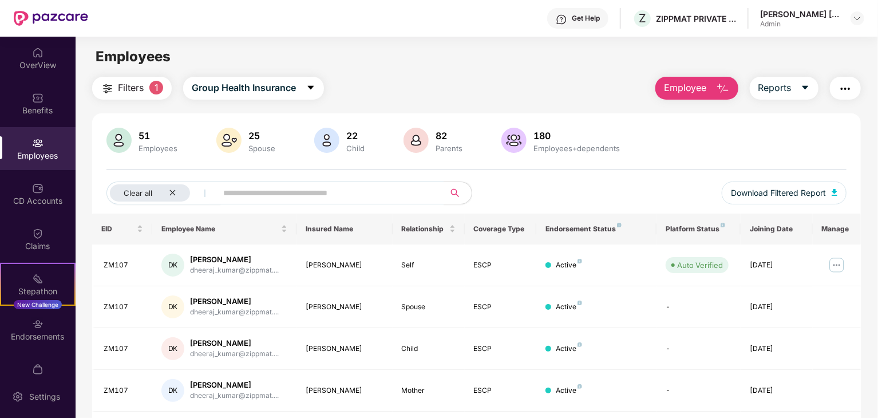
click at [843, 82] on img "button" at bounding box center [845, 89] width 14 height 14
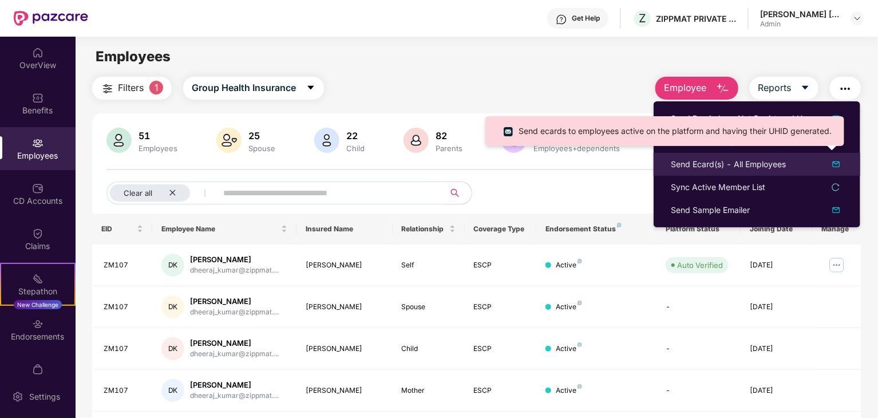
click at [705, 167] on div "Send Ecard(s) - All Employees" at bounding box center [728, 164] width 115 height 13
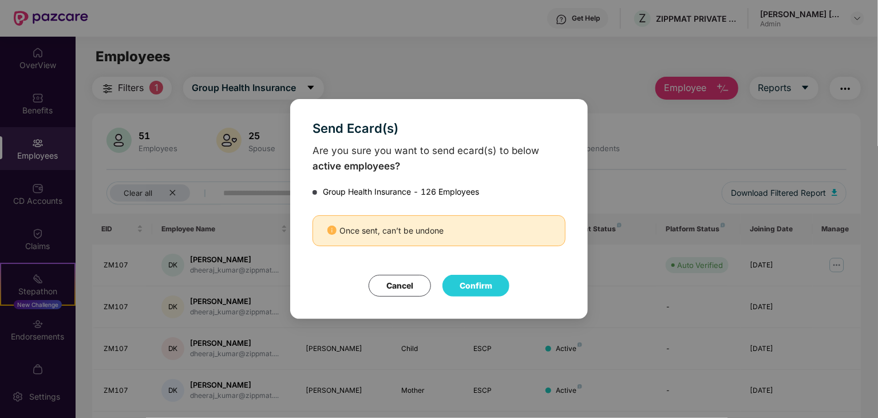
click at [384, 236] on div "Once sent, can’t be undone" at bounding box center [438, 230] width 253 height 31
click at [403, 225] on div "Once sent, can’t be undone" at bounding box center [438, 230] width 253 height 31
click at [396, 280] on button "Cancel" at bounding box center [399, 286] width 62 height 22
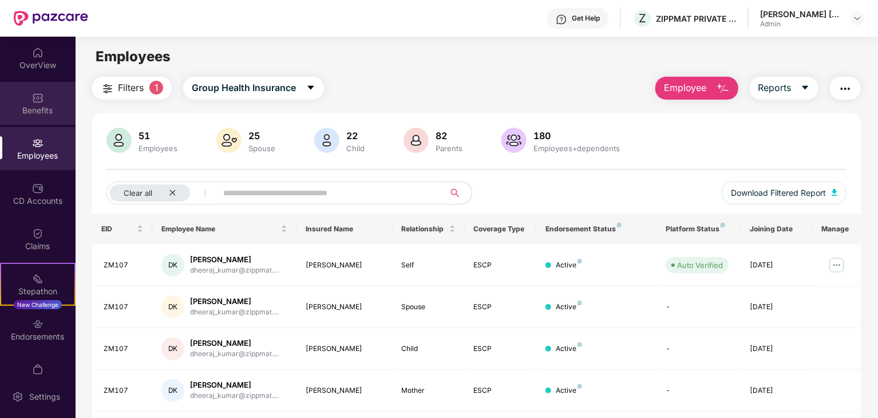
click at [43, 102] on div "Benefits" at bounding box center [38, 103] width 76 height 43
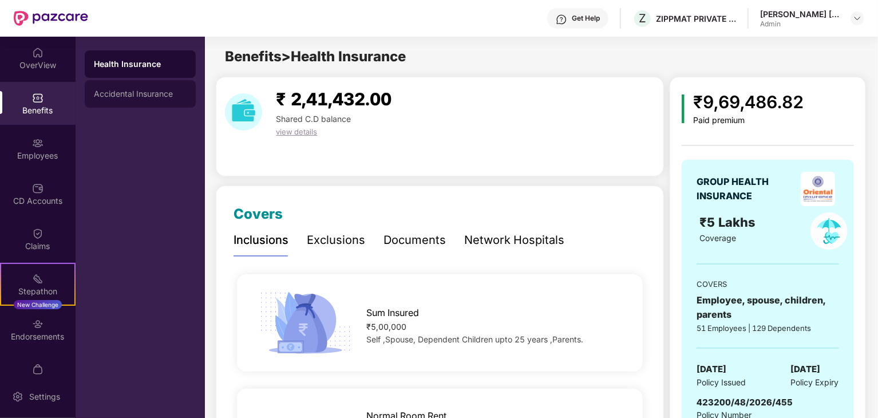
click at [133, 93] on div "Accidental Insurance" at bounding box center [140, 93] width 93 height 9
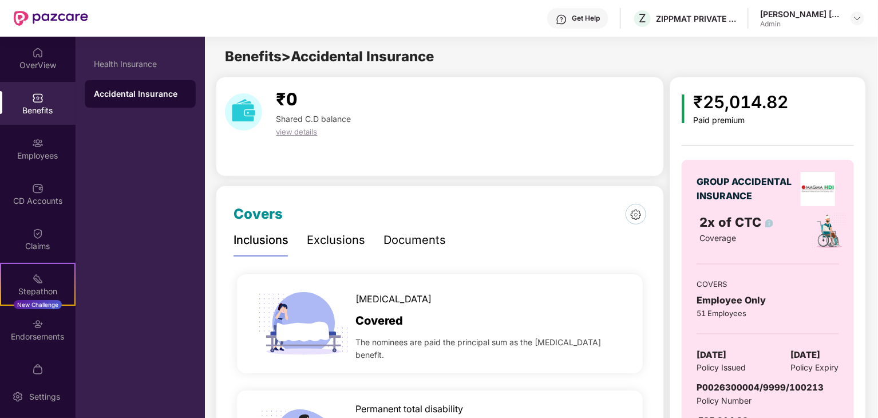
click at [333, 235] on div "Exclusions" at bounding box center [336, 240] width 58 height 18
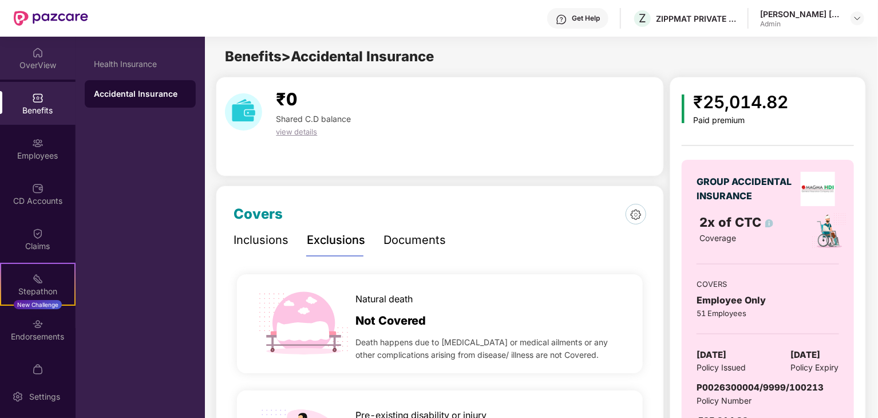
click at [20, 65] on div "OverView" at bounding box center [38, 65] width 76 height 11
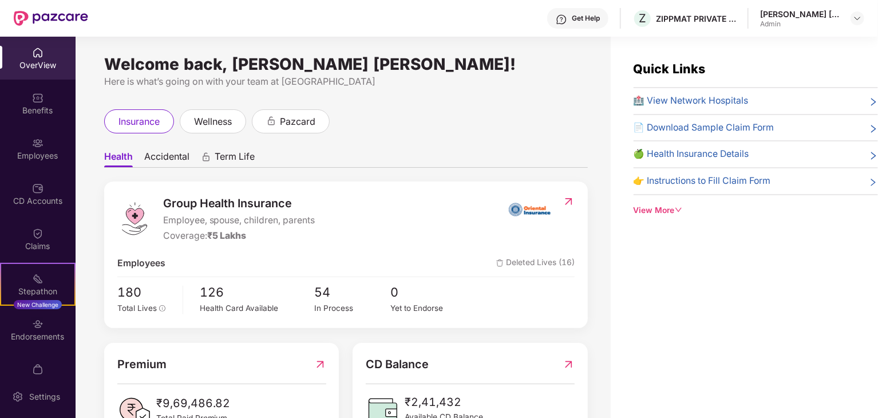
click at [673, 209] on div "View More" at bounding box center [755, 210] width 244 height 13
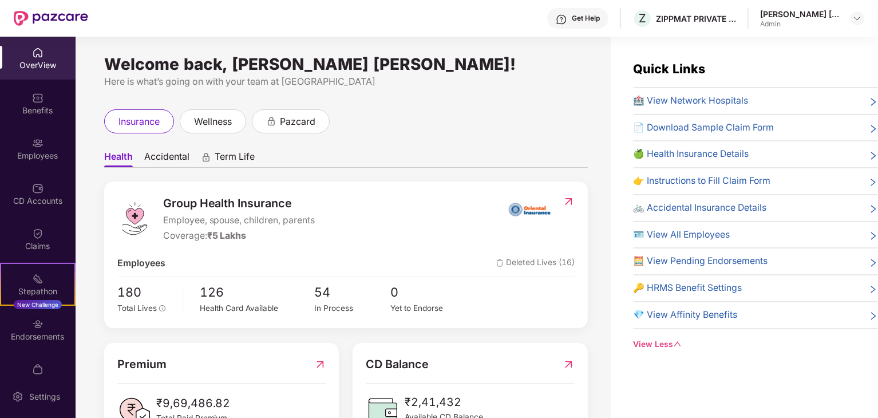
click at [713, 206] on span "🚲 Accidental Insurance Details" at bounding box center [699, 208] width 133 height 14
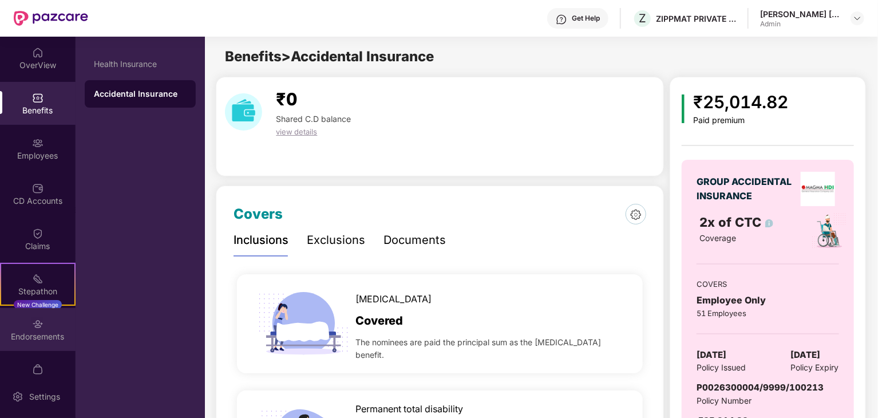
click at [39, 346] on div "Endorsements" at bounding box center [38, 329] width 76 height 43
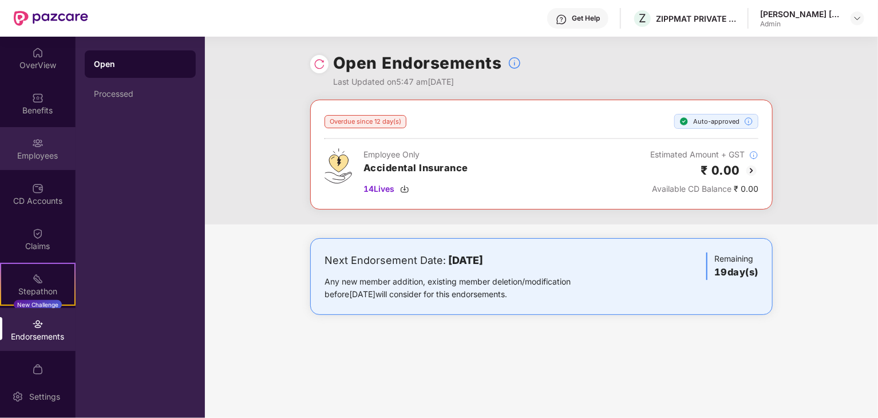
click at [41, 154] on div "Employees" at bounding box center [38, 155] width 76 height 11
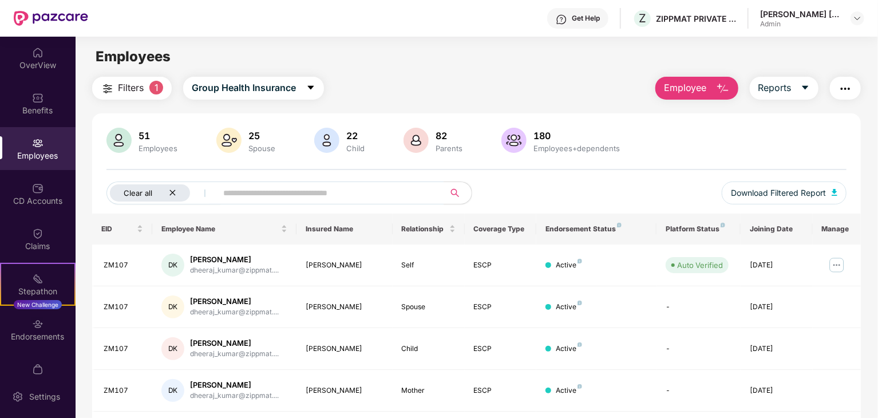
click at [173, 196] on icon "close" at bounding box center [172, 192] width 7 height 7
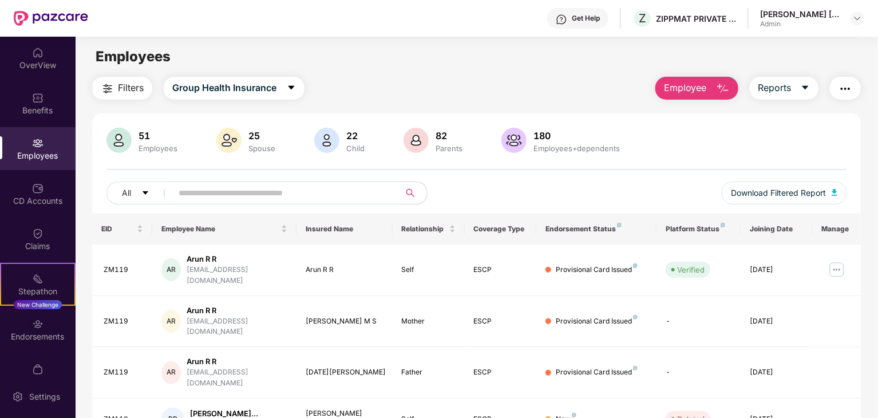
click at [201, 192] on input "text" at bounding box center [281, 192] width 205 height 17
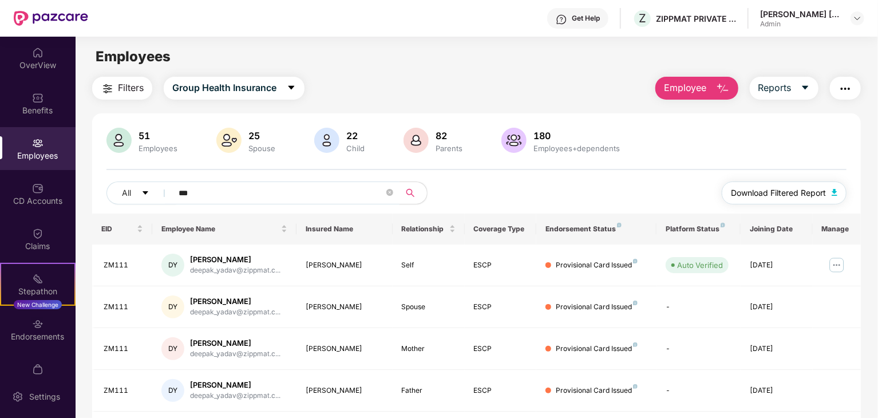
type input "***"
click at [801, 185] on button "Download Filtered Report" at bounding box center [784, 192] width 125 height 23
click at [794, 90] on button "Reports" at bounding box center [784, 88] width 69 height 23
click at [335, 178] on div "51 Employees 25 Spouse 22 Child [DEMOGRAPHIC_DATA] Parents 180 Employees+depend…" at bounding box center [476, 171] width 768 height 86
click at [214, 96] on button "Group Health Insurance" at bounding box center [234, 88] width 141 height 23
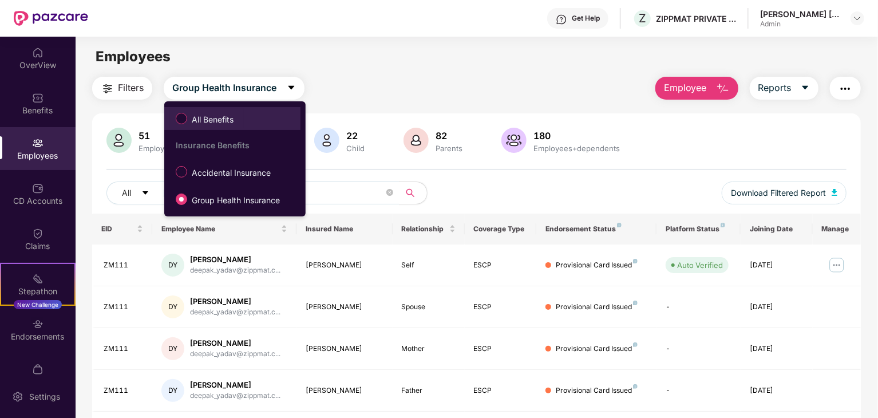
click at [203, 115] on span "All Benefits" at bounding box center [212, 119] width 51 height 13
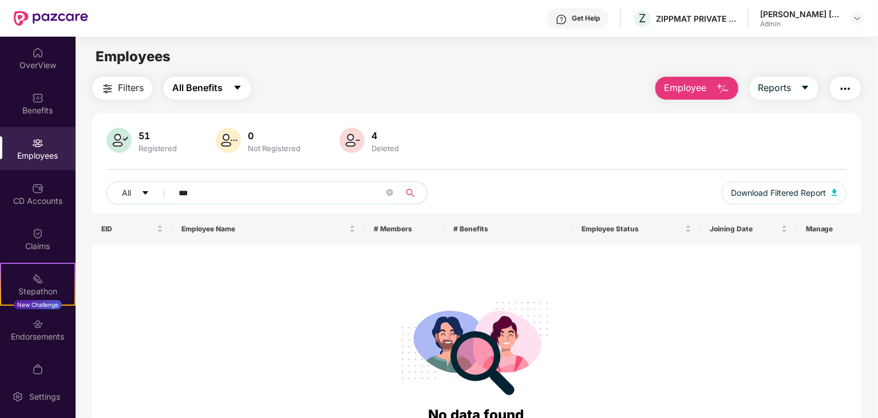
click at [201, 97] on button "All Benefits" at bounding box center [207, 88] width 87 height 23
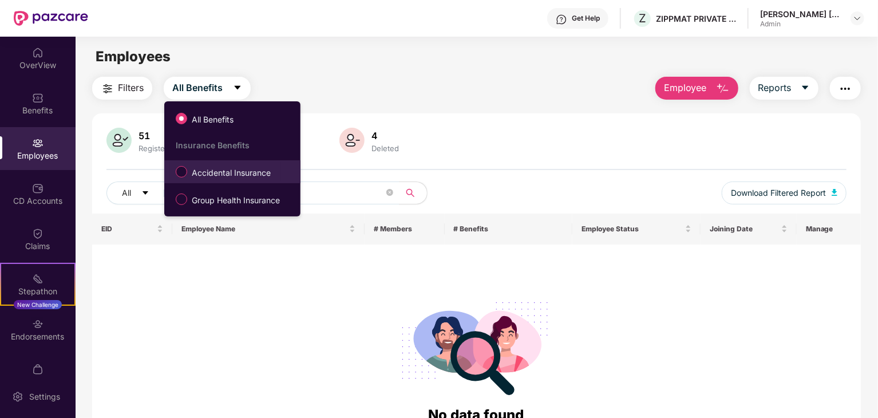
click at [203, 175] on span "Accidental Insurance" at bounding box center [231, 173] width 88 height 13
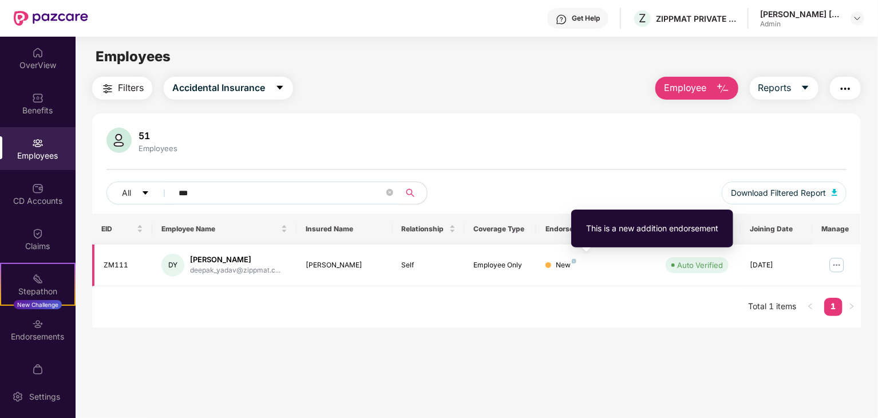
click at [573, 262] on img at bounding box center [574, 261] width 5 height 5
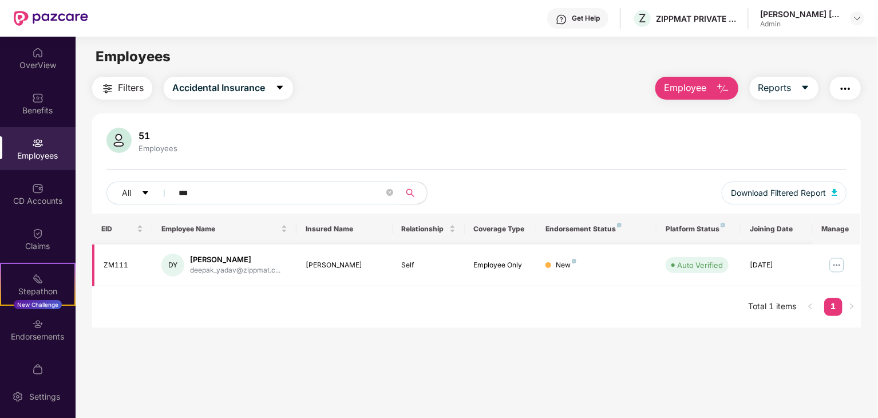
click at [838, 259] on img at bounding box center [836, 265] width 18 height 18
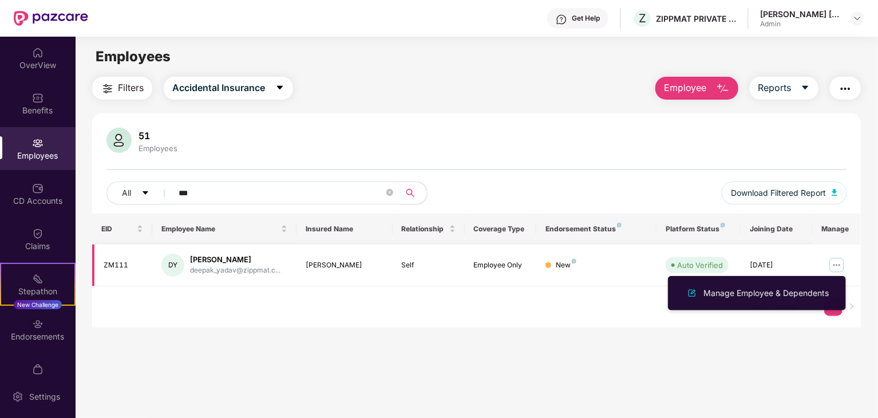
click at [169, 267] on div "DY" at bounding box center [172, 264] width 23 height 23
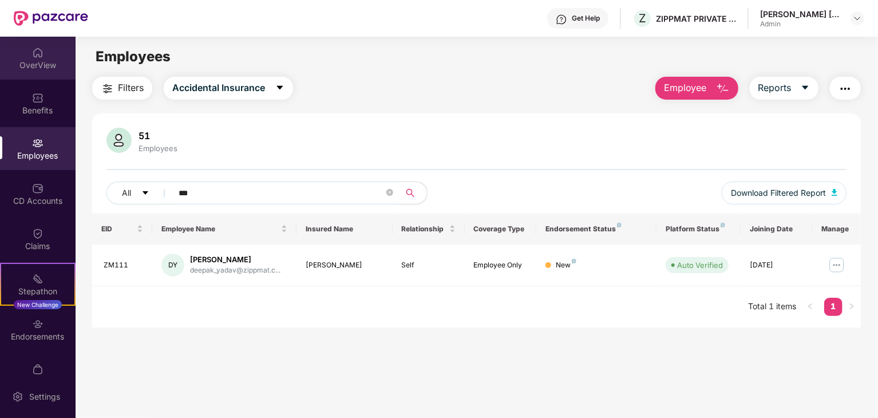
click at [40, 57] on img at bounding box center [37, 52] width 11 height 11
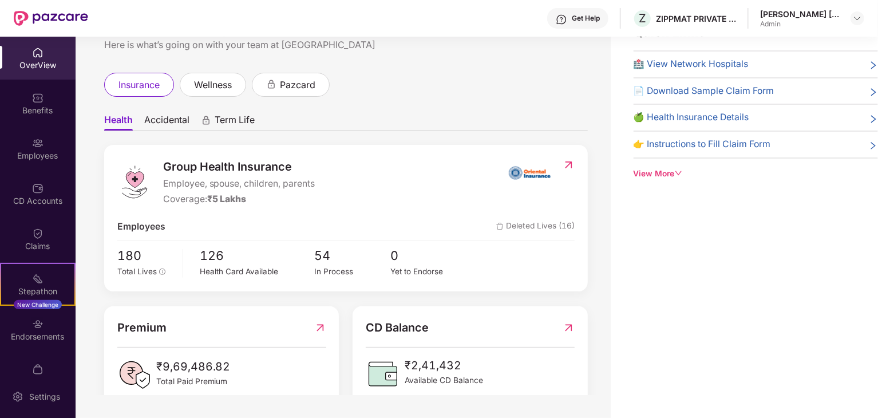
click at [172, 122] on span "Accidental" at bounding box center [166, 122] width 45 height 17
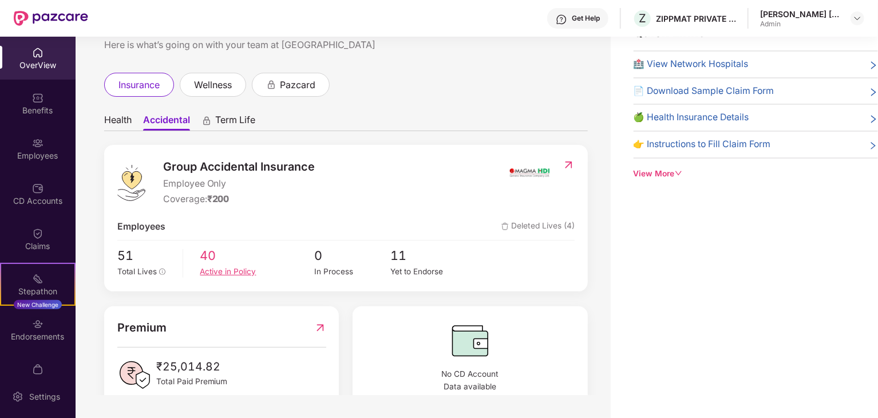
click at [244, 274] on div "Active in Policy" at bounding box center [257, 272] width 114 height 12
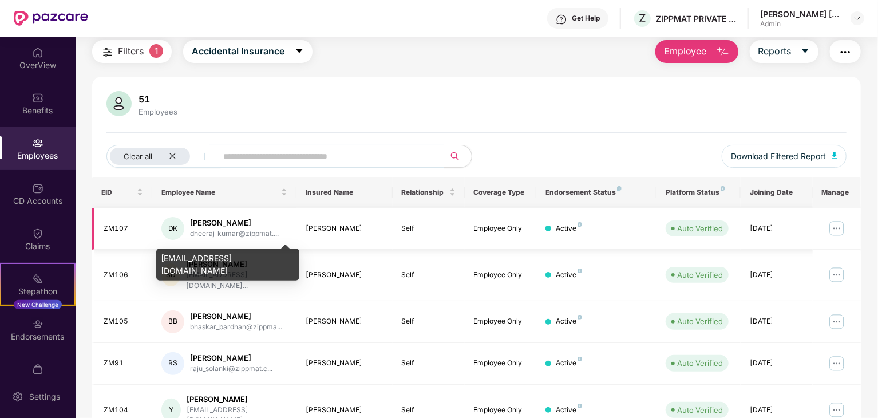
click at [194, 228] on div "dheeraj_kumar@zippmat...." at bounding box center [234, 233] width 89 height 11
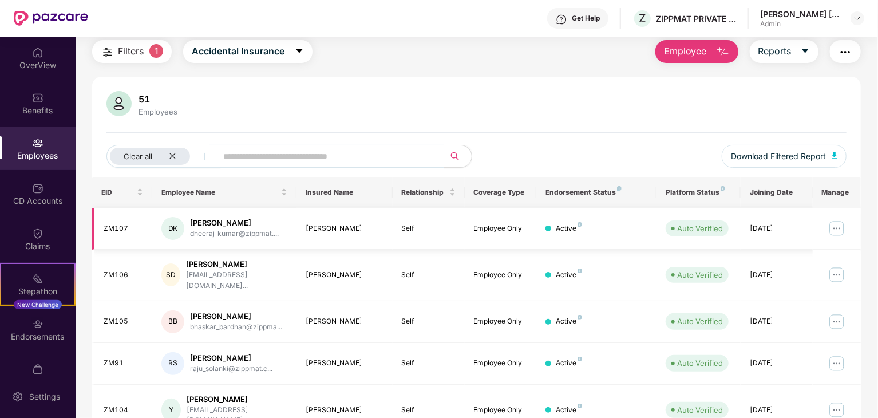
click at [833, 227] on img at bounding box center [836, 228] width 18 height 18
click at [741, 219] on td "[DATE]" at bounding box center [776, 229] width 72 height 42
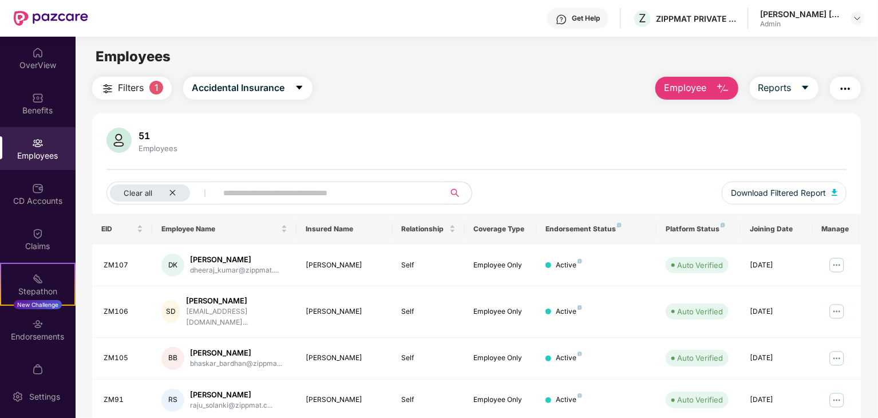
click at [570, 23] on div "Get Help" at bounding box center [577, 18] width 61 height 21
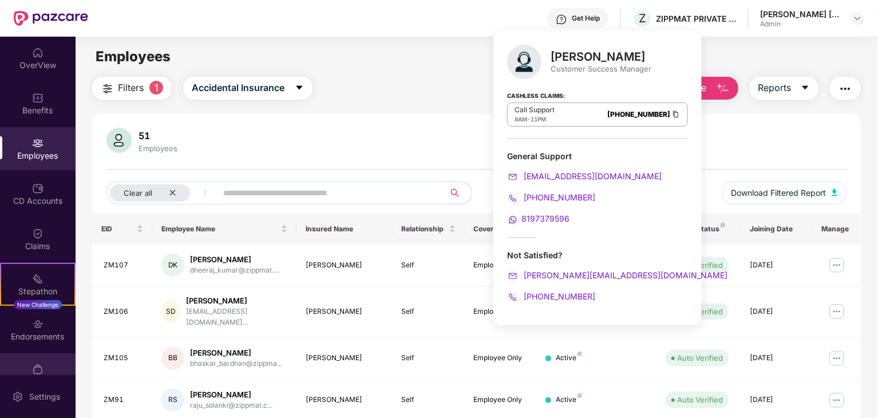
scroll to position [69, 0]
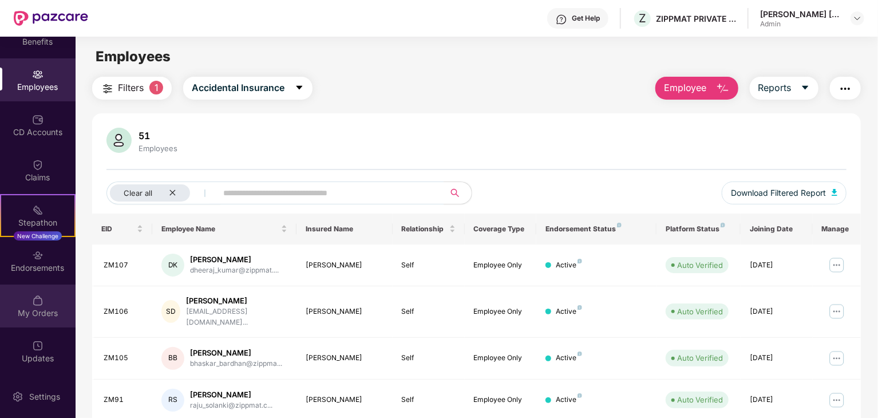
click at [32, 301] on img at bounding box center [37, 300] width 11 height 11
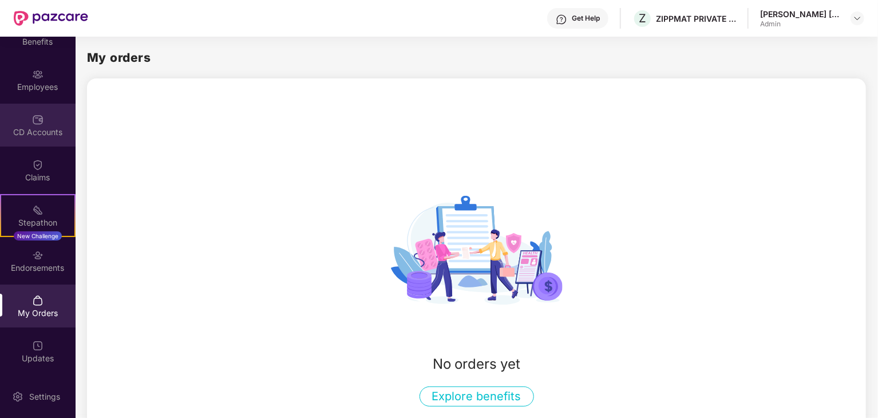
scroll to position [0, 0]
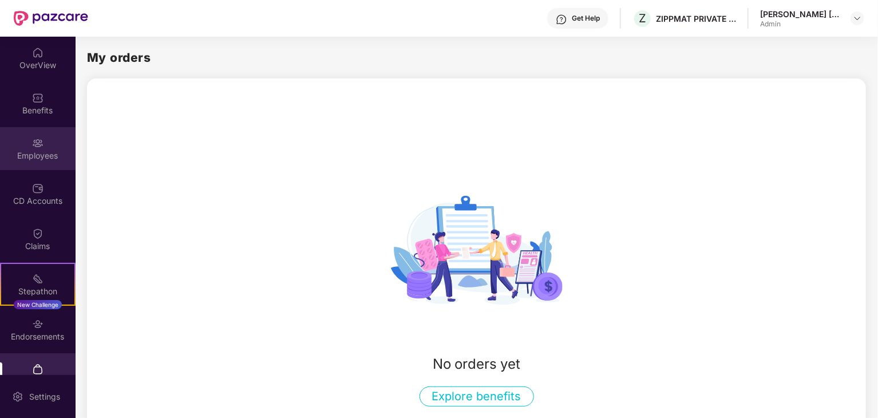
click at [37, 140] on img at bounding box center [37, 142] width 11 height 11
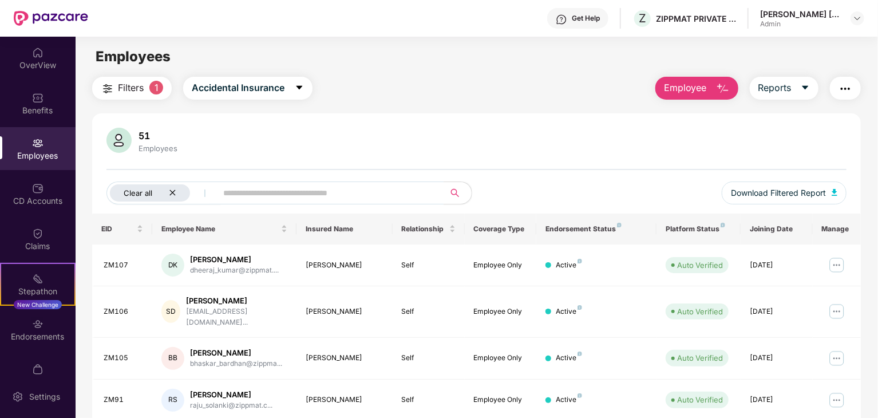
click at [181, 193] on div "Clear all" at bounding box center [150, 192] width 80 height 17
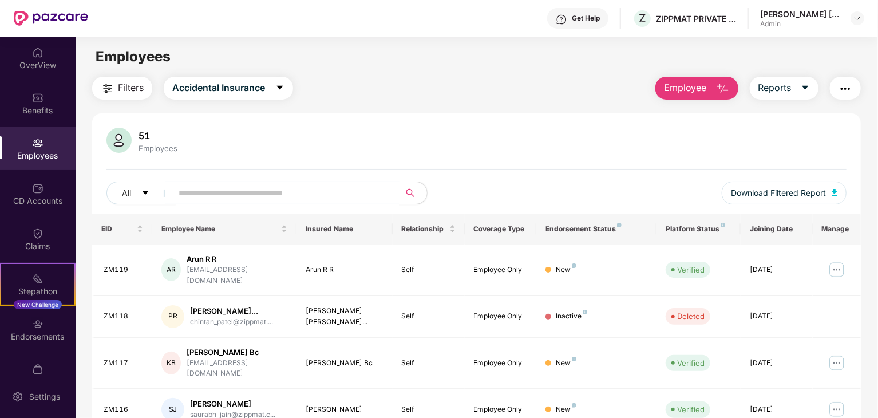
click at [702, 94] on span "Employee" at bounding box center [685, 88] width 43 height 14
click at [762, 84] on span "Reports" at bounding box center [774, 88] width 33 height 14
click at [484, 179] on div "51 Employees All Download Filtered Report" at bounding box center [476, 171] width 768 height 86
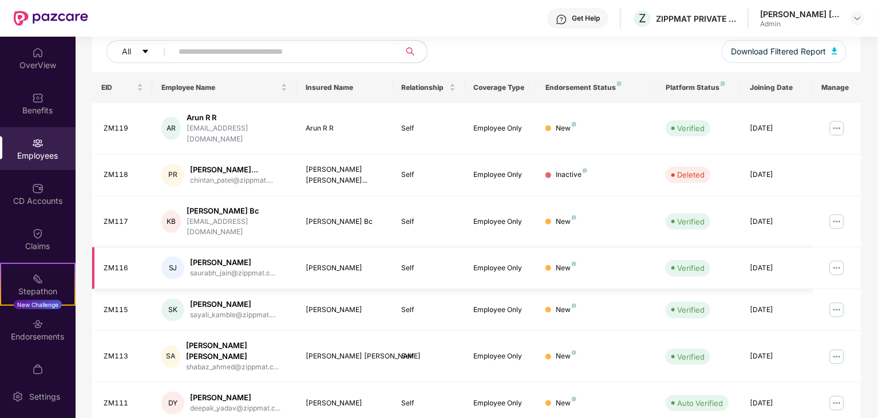
scroll to position [284, 0]
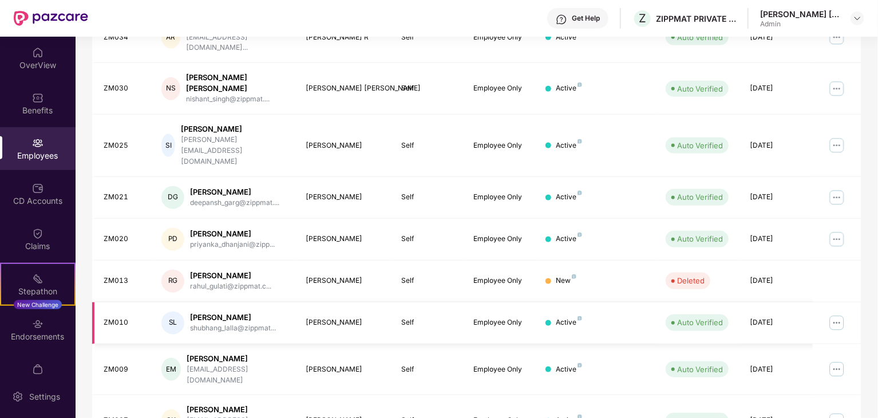
click at [840, 314] on img at bounding box center [836, 323] width 18 height 18
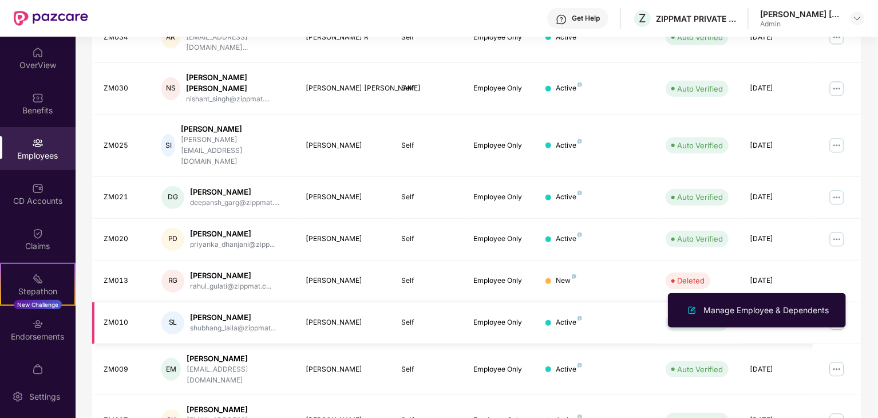
click at [214, 312] on div "[PERSON_NAME]" at bounding box center [233, 317] width 86 height 11
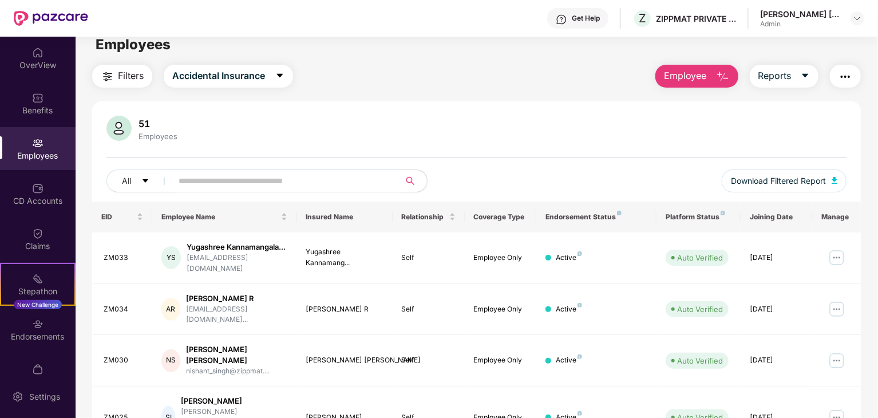
scroll to position [0, 0]
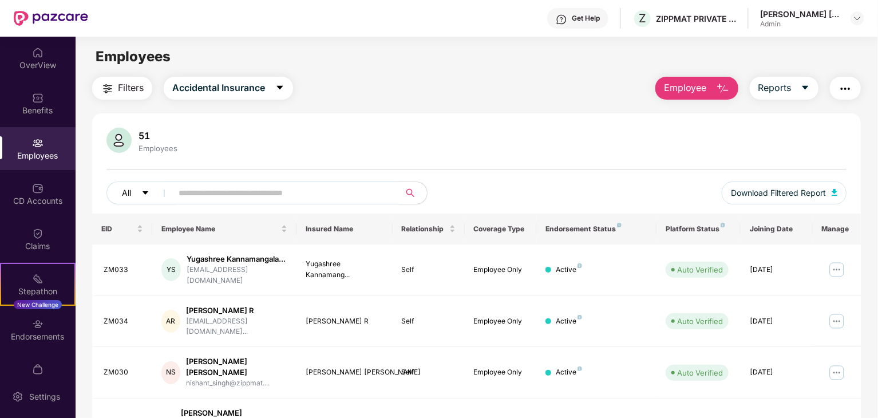
click at [148, 195] on icon "caret-down" at bounding box center [145, 193] width 8 height 8
click at [282, 188] on input "text" at bounding box center [281, 192] width 205 height 17
click at [27, 338] on div "Endorsements" at bounding box center [38, 336] width 76 height 11
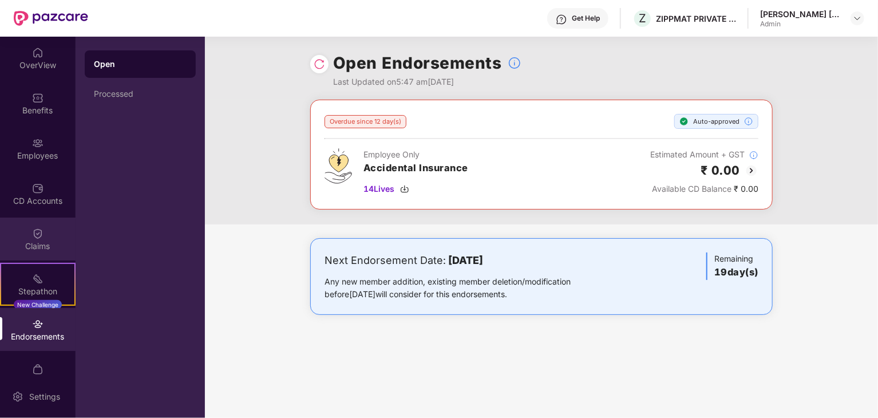
click at [32, 236] on img at bounding box center [37, 233] width 11 height 11
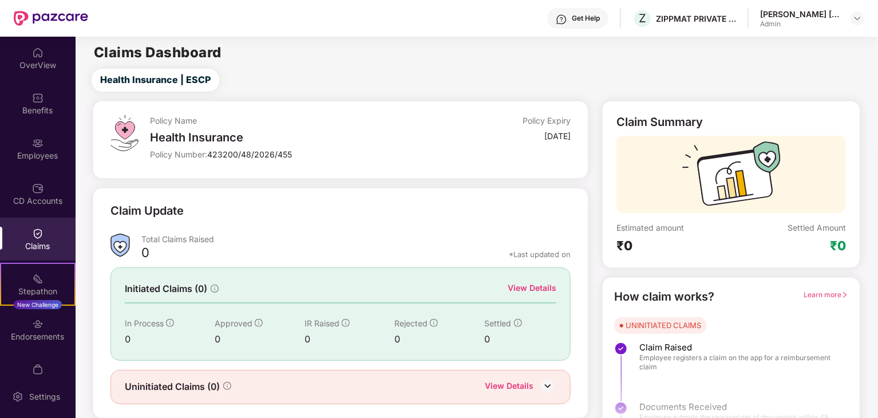
click at [27, 195] on div "CD Accounts" at bounding box center [38, 200] width 76 height 11
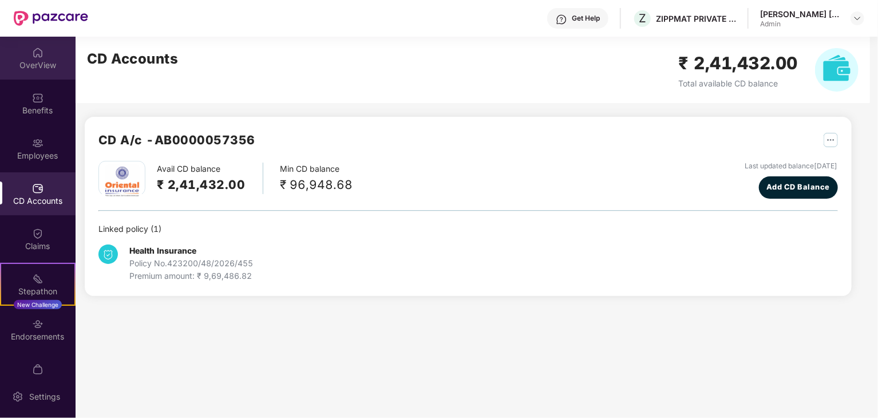
click at [21, 63] on div "OverView" at bounding box center [38, 65] width 76 height 11
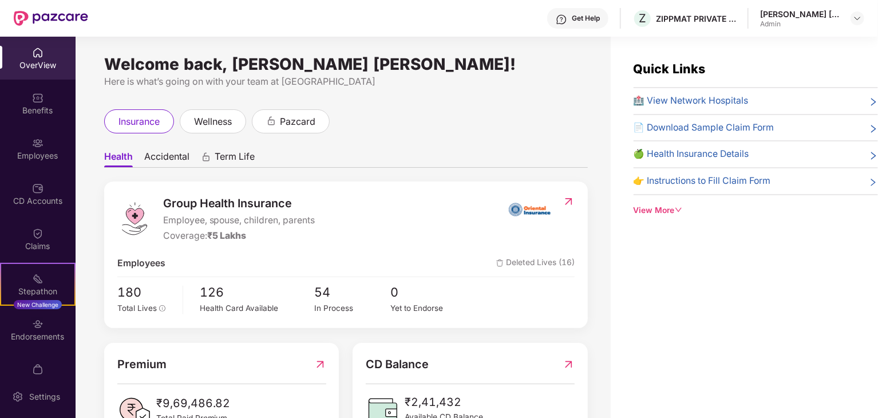
scroll to position [44, 0]
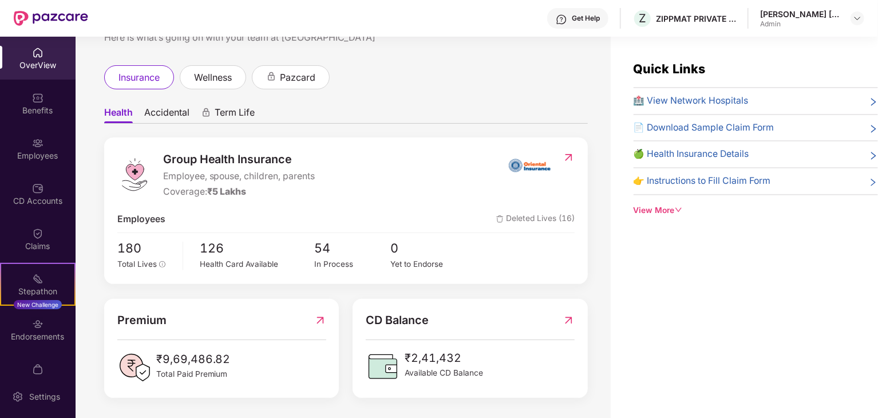
click at [152, 113] on span "Accidental" at bounding box center [166, 114] width 45 height 17
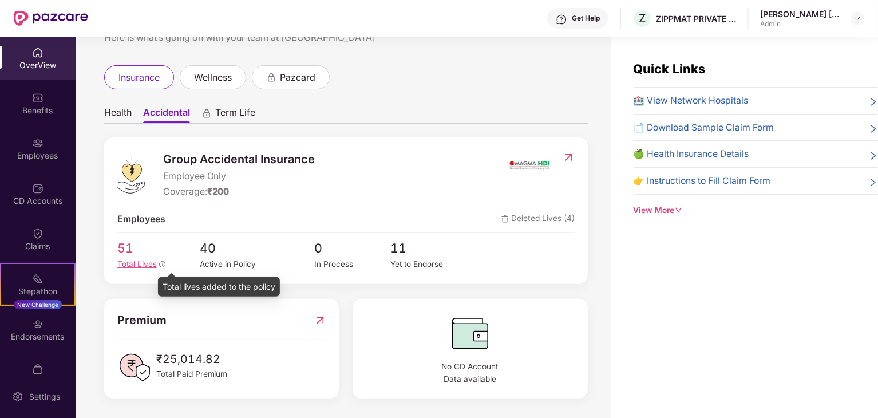
click at [162, 264] on icon "info-circle" at bounding box center [162, 264] width 1 height 3
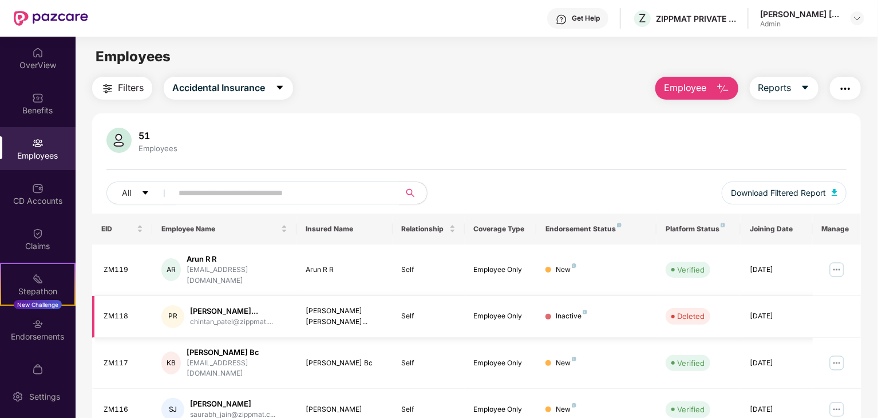
scroll to position [284, 0]
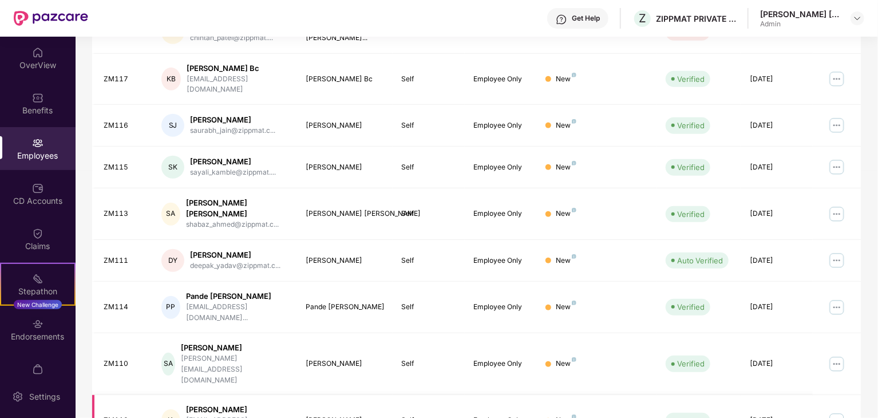
click at [834, 411] on img at bounding box center [836, 420] width 18 height 18
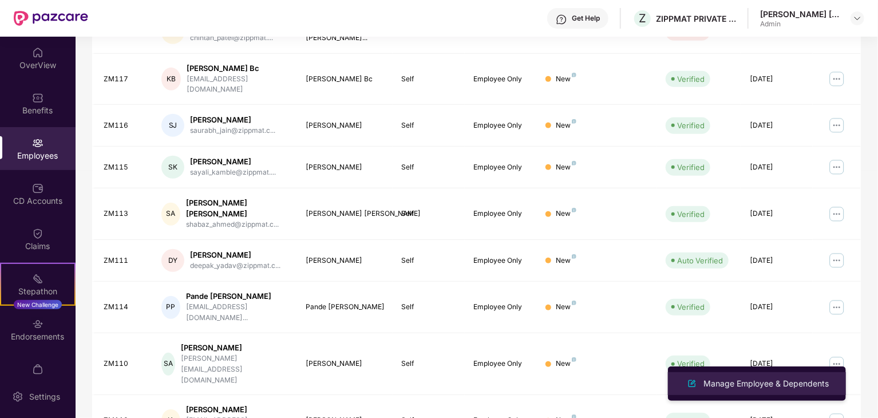
click at [753, 378] on div "Manage Employee & Dependents" at bounding box center [766, 383] width 130 height 13
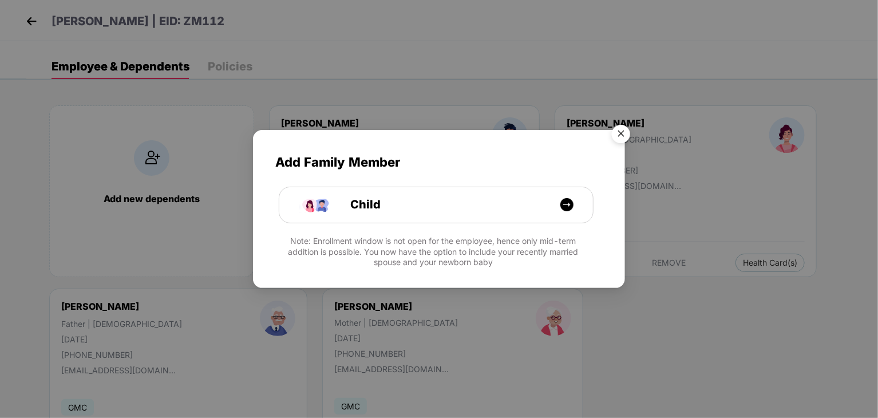
click at [617, 142] on img "Close" at bounding box center [621, 136] width 32 height 32
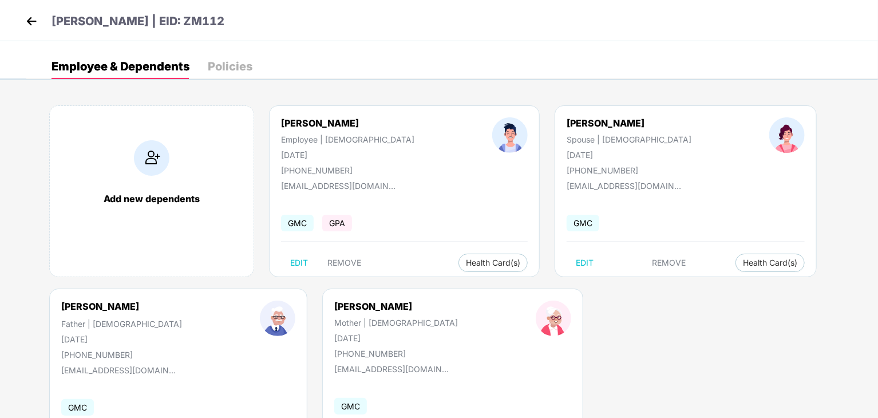
click at [235, 74] on div "Policies" at bounding box center [230, 66] width 45 height 25
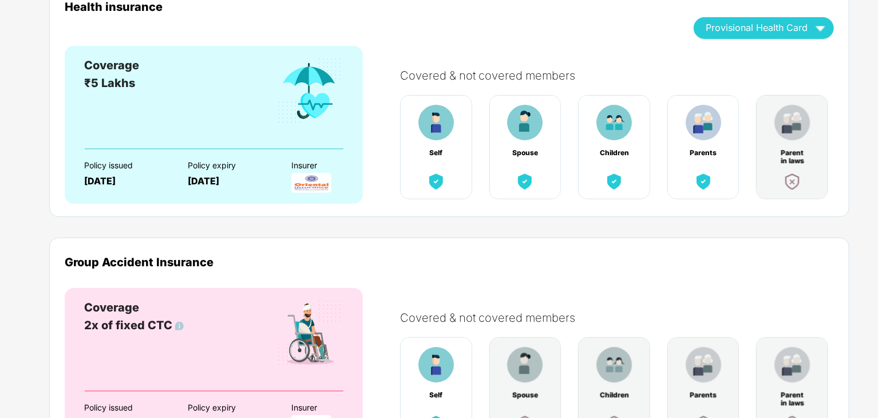
scroll to position [215, 0]
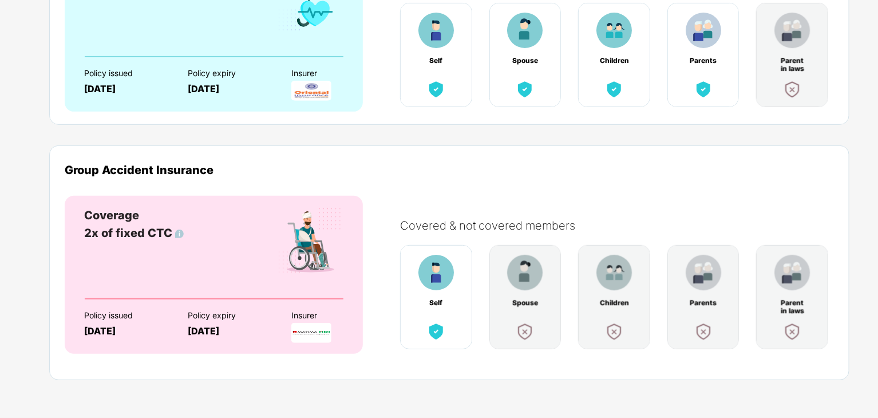
click at [296, 325] on img at bounding box center [311, 333] width 40 height 20
